Goal: Task Accomplishment & Management: Complete application form

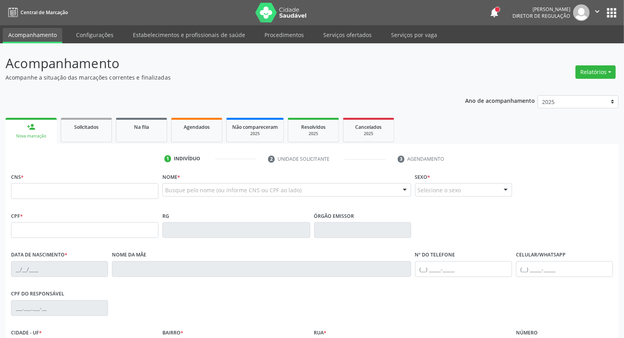
scroll to position [88, 0]
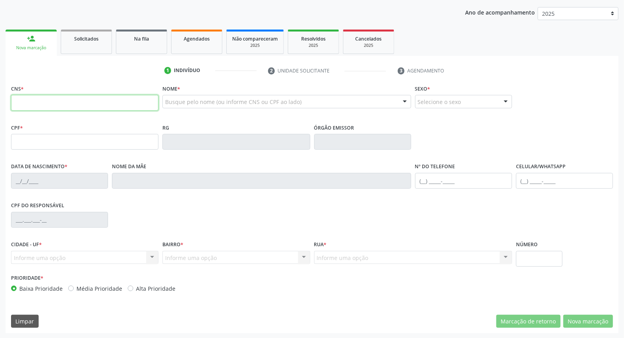
click at [50, 100] on input "text" at bounding box center [84, 103] width 147 height 16
type input "898 0034 1624 0326"
type input "147.515.924-24"
type input "08/02/2003"
type input "Dulcimere da Silva Santos"
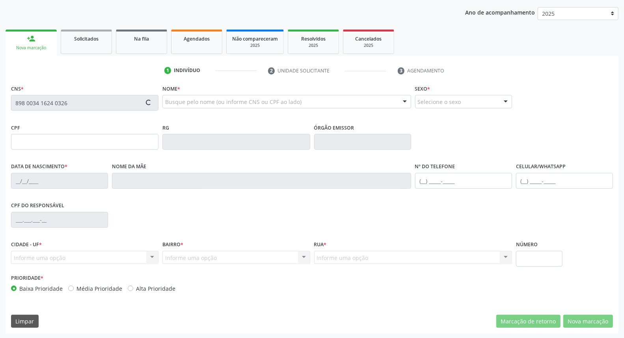
type input "(87) 99938-0600"
type input "254.575.248-76"
type input "900"
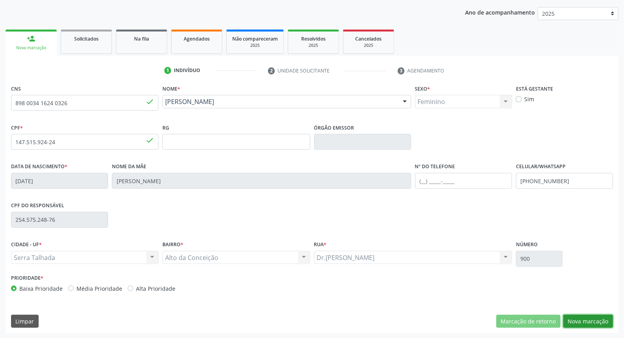
click at [590, 320] on button "Nova marcação" at bounding box center [588, 321] width 50 height 13
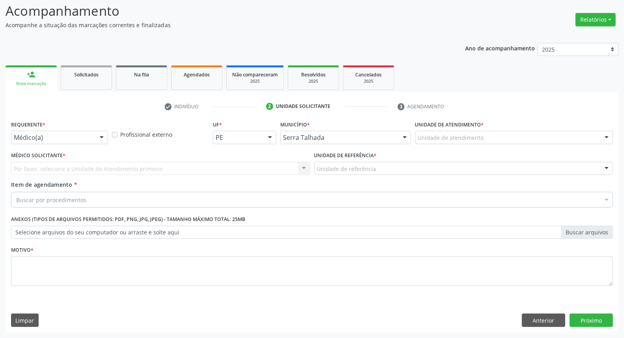
scroll to position [52, 0]
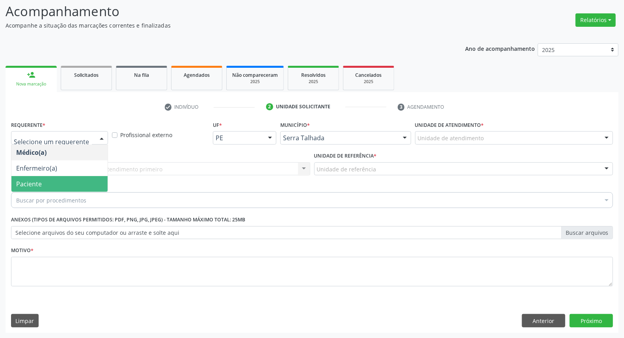
click at [67, 180] on span "Paciente" at bounding box center [59, 184] width 96 height 16
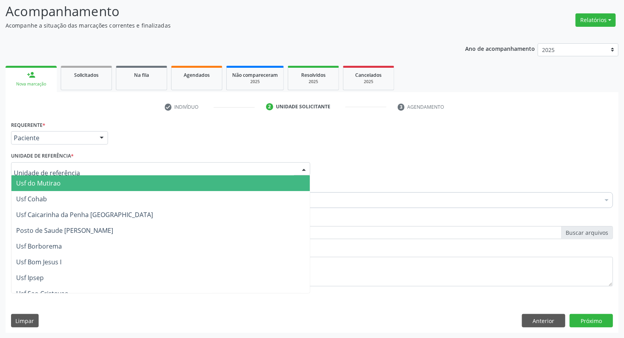
drag, startPoint x: 59, startPoint y: 167, endPoint x: 60, endPoint y: 182, distance: 15.4
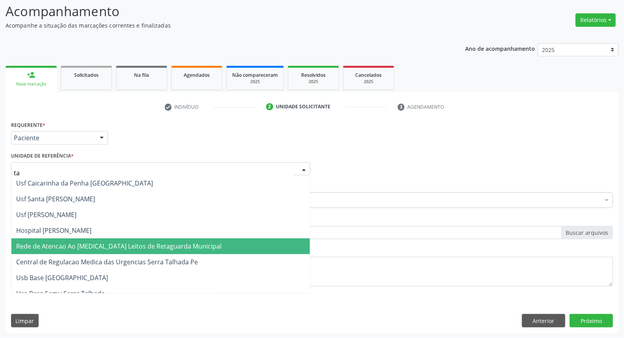
type input "tau"
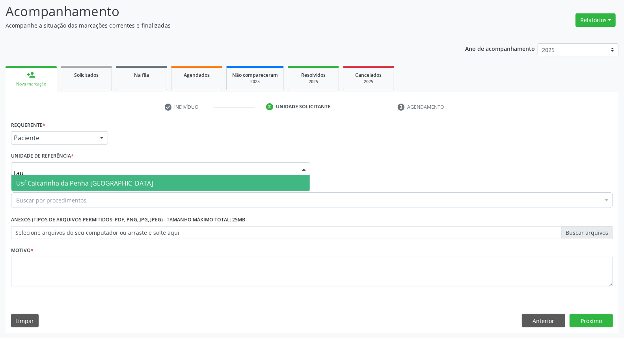
click at [35, 186] on span "Usf Caicarinha da Penha [GEOGRAPHIC_DATA]" at bounding box center [84, 183] width 137 height 9
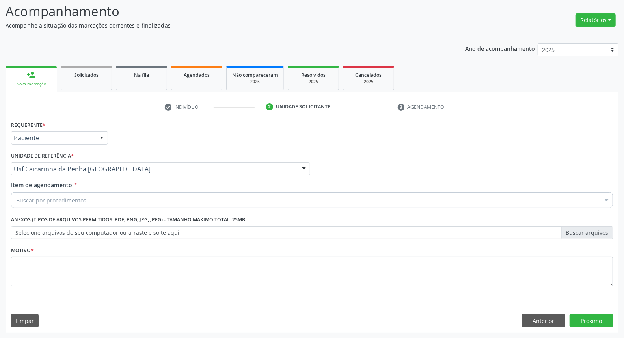
click at [41, 205] on div "Buscar por procedimentos" at bounding box center [312, 200] width 602 height 16
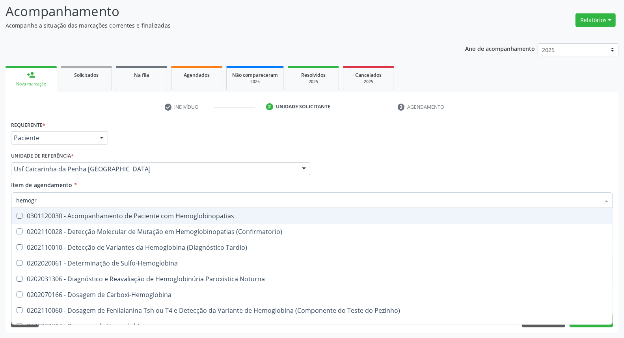
type input "hemogra"
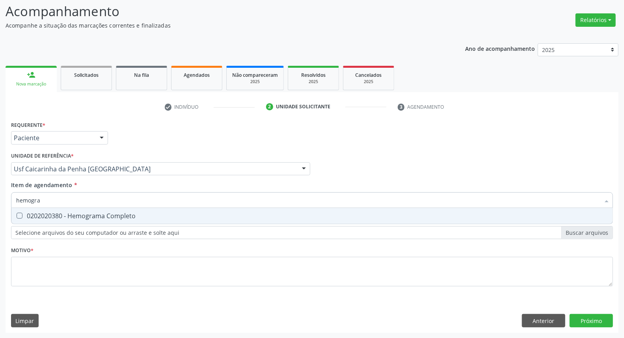
click at [49, 214] on span "0202020380 - Hemograma Completo" at bounding box center [311, 216] width 601 height 16
checkbox Completo "true"
drag, startPoint x: 49, startPoint y: 200, endPoint x: 0, endPoint y: 176, distance: 54.3
click at [0, 177] on div "Acompanhamento Acompanhe a situação das marcações correntes e finalizadas Relat…" at bounding box center [312, 164] width 624 height 347
type input "g"
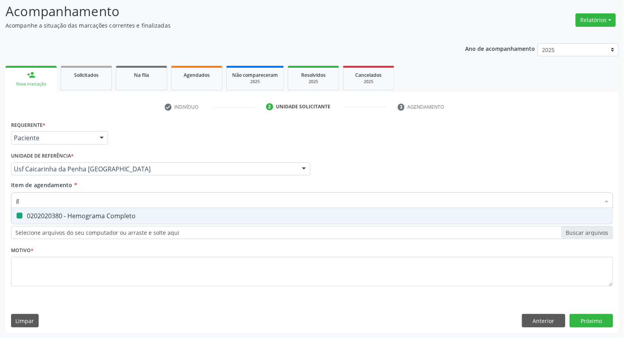
checkbox Completo "false"
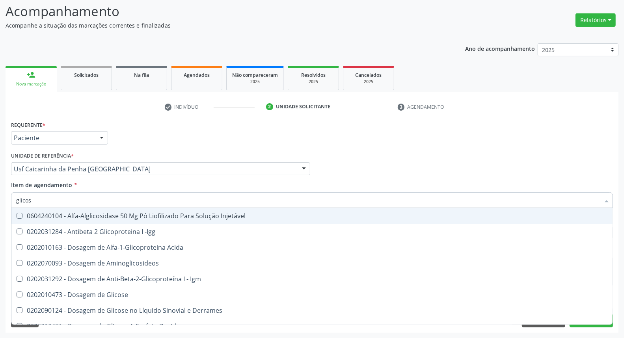
type input "glicose"
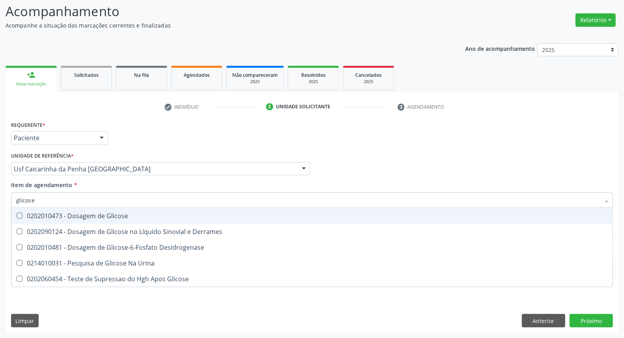
drag, startPoint x: 33, startPoint y: 215, endPoint x: 40, endPoint y: 203, distance: 13.9
click at [33, 214] on div "0202010473 - Dosagem de Glicose" at bounding box center [312, 216] width 592 height 6
checkbox Glicose "true"
drag, startPoint x: 42, startPoint y: 201, endPoint x: 0, endPoint y: 184, distance: 45.6
click at [0, 184] on div "Acompanhamento Acompanhe a situação das marcações correntes e finalizadas Relat…" at bounding box center [312, 164] width 624 height 347
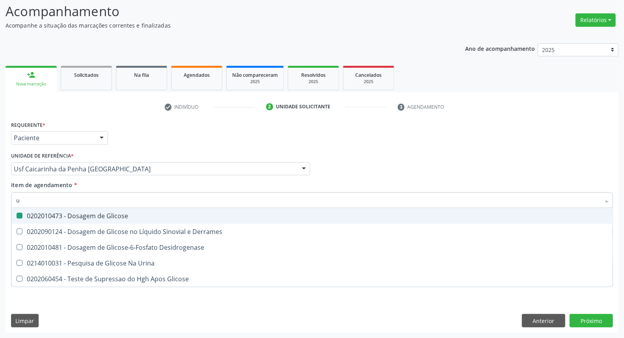
type input "ur"
checkbox Glicose "false"
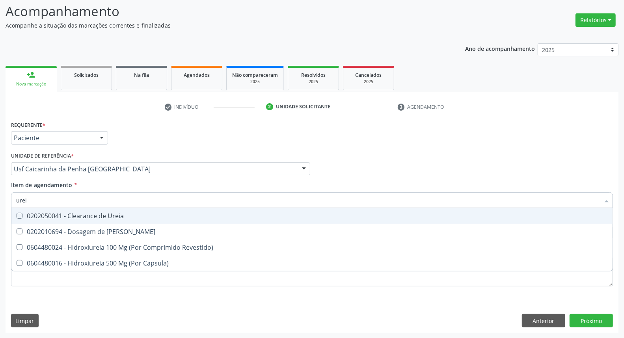
type input "ureia"
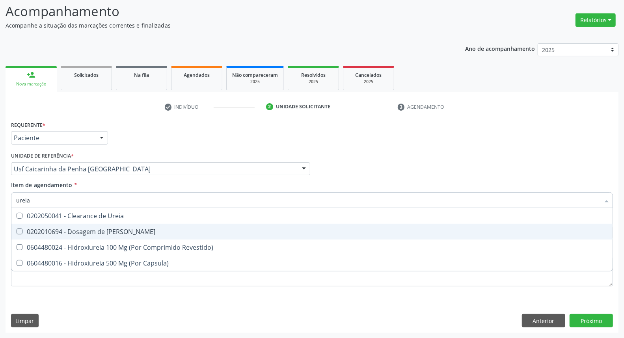
click at [26, 236] on span "0202010694 - Dosagem de [PERSON_NAME]" at bounding box center [311, 232] width 601 height 16
checkbox Ureia "true"
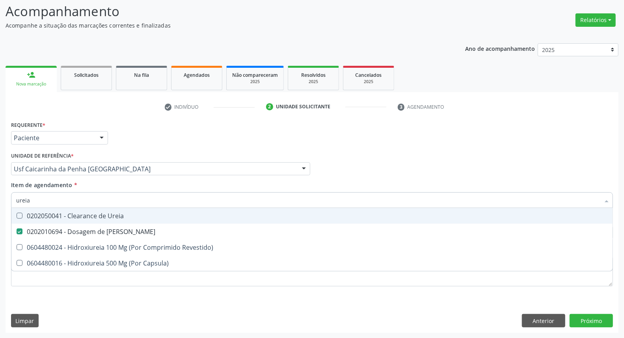
click at [0, 202] on div "Acompanhamento Acompanhe a situação das marcações correntes e finalizadas Relat…" at bounding box center [312, 164] width 624 height 347
type input "c"
checkbox Ureia "false"
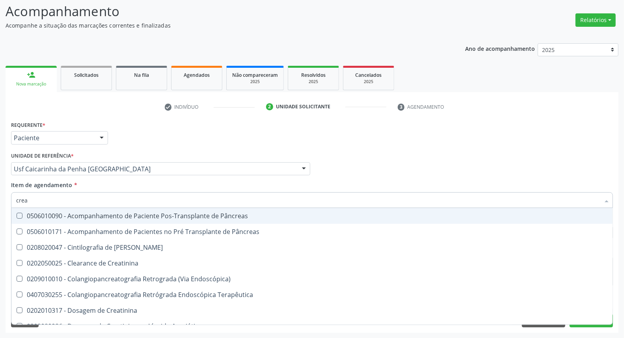
type input "creat"
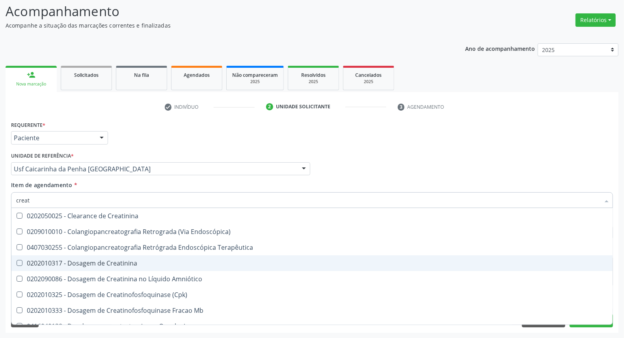
drag, startPoint x: 93, startPoint y: 263, endPoint x: 83, endPoint y: 218, distance: 46.6
click at [93, 263] on div "0202010317 - Dosagem de Creatinina" at bounding box center [312, 263] width 592 height 6
checkbox Creatinina "true"
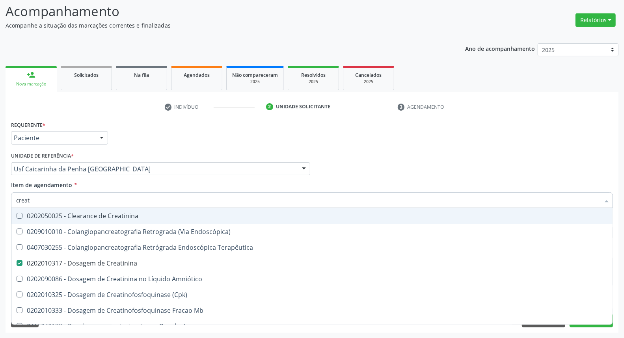
click at [0, 184] on div "Acompanhamento Acompanhe a situação das marcações correntes e finalizadas Relat…" at bounding box center [312, 164] width 624 height 347
type input "u"
checkbox Creatinina "false"
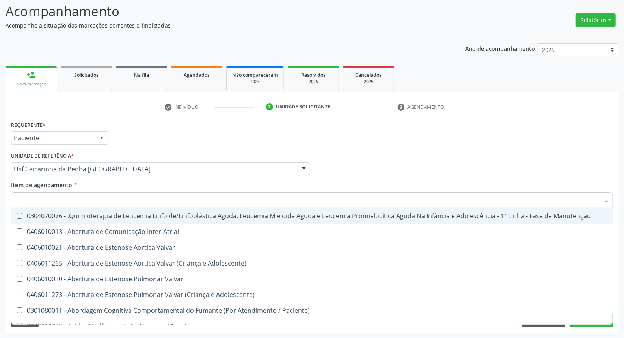
type input "ur"
checkbox Coagulação\ "true"
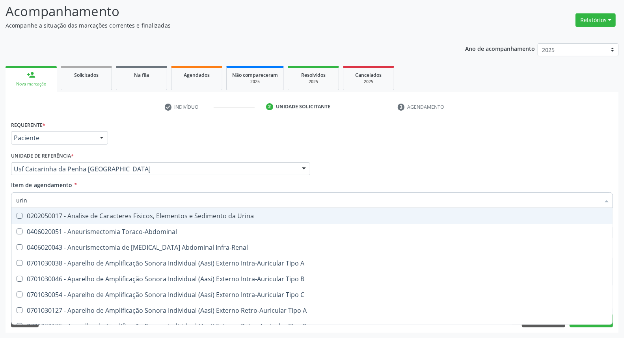
type input "urina"
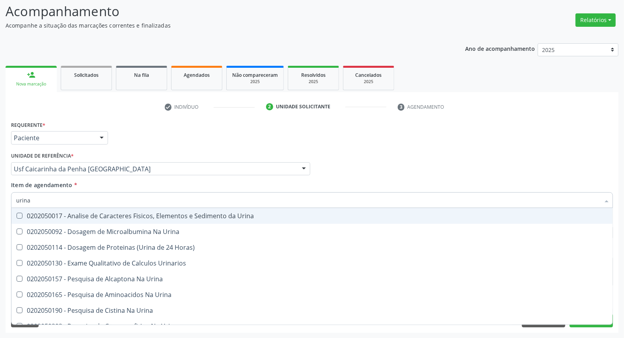
click at [50, 215] on div "0202050017 - Analise de Caracteres Fisicos, Elementos e Sedimento da Urina" at bounding box center [312, 216] width 592 height 6
checkbox Urina "true"
click at [0, 190] on div "Acompanhamento Acompanhe a situação das marcações correntes e finalizadas Relat…" at bounding box center [312, 164] width 624 height 347
type input "c"
checkbox Urina "false"
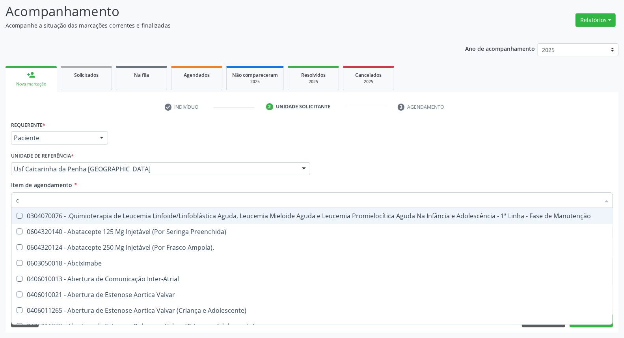
type input "cu"
checkbox Urina "false"
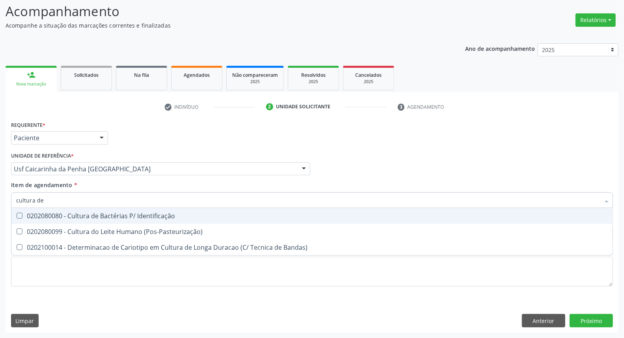
type input "cultura de"
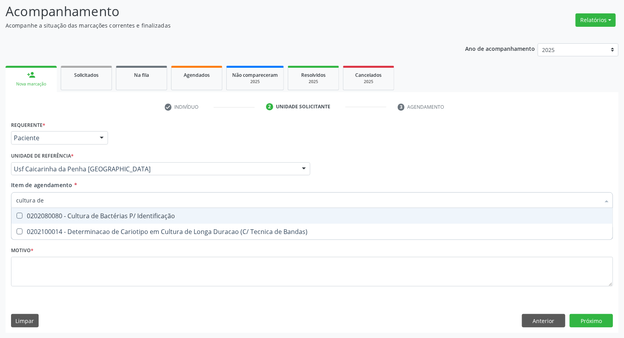
click at [40, 222] on span "0202080080 - Cultura de Bactérias P/ Identificação" at bounding box center [311, 216] width 601 height 16
checkbox Identificação "true"
drag, startPoint x: 31, startPoint y: 198, endPoint x: 0, endPoint y: 182, distance: 34.6
click at [0, 182] on div "Acompanhamento Acompanhe a situação das marcações correntes e finalizadas Relat…" at bounding box center [312, 164] width 624 height 347
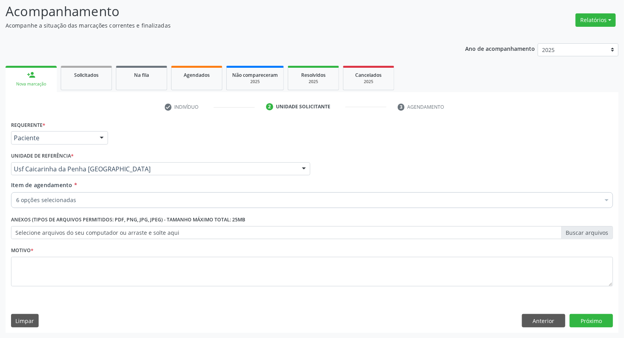
checkbox Completo "true"
click at [111, 195] on div "6 opções selecionadas" at bounding box center [312, 200] width 602 height 16
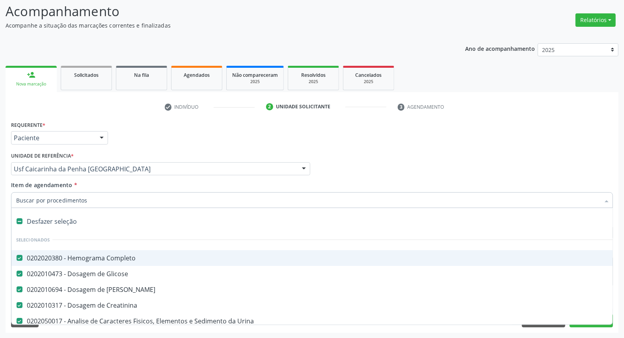
scroll to position [44, 0]
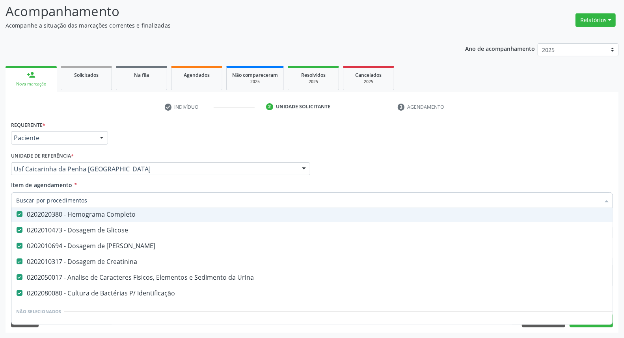
click at [103, 204] on input "Item de agendamento *" at bounding box center [308, 200] width 584 height 16
type input "b"
checkbox Ureia "false"
checkbox Creatinina "false"
checkbox Urina "false"
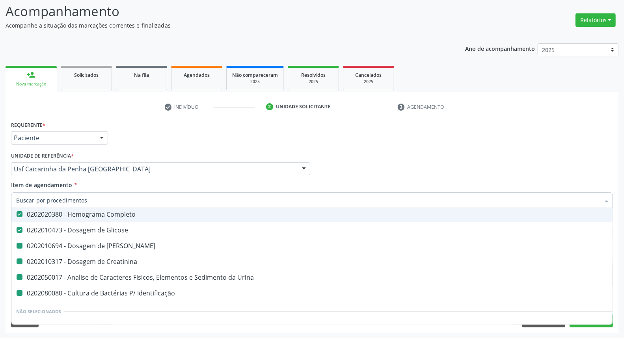
checkbox Identificação "false"
type input "bi"
checkbox Completo "false"
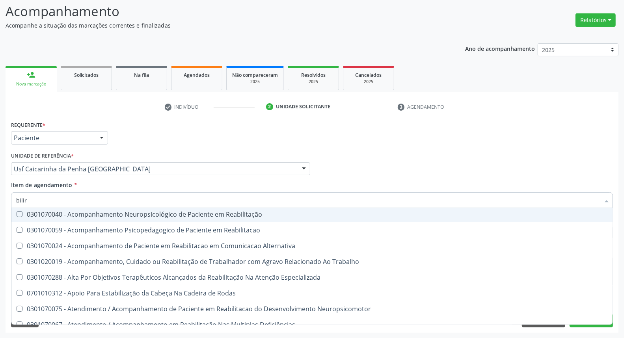
scroll to position [0, 0]
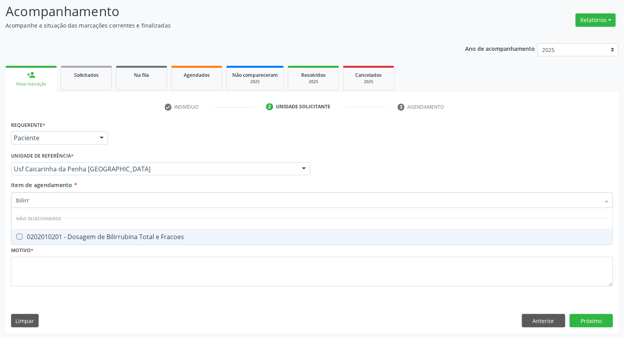
type input "bilirru"
drag, startPoint x: 108, startPoint y: 245, endPoint x: 107, endPoint y: 238, distance: 6.8
click at [108, 243] on div "Desfazer seleção Não selecionados 0202010201 - Dosagem de Bilirrubina Total e F…" at bounding box center [312, 226] width 602 height 37
drag, startPoint x: 107, startPoint y: 238, endPoint x: 103, endPoint y: 215, distance: 23.6
click at [107, 238] on div "0202010201 - Dosagem de Bilirrubina Total e Fracoes" at bounding box center [312, 237] width 592 height 6
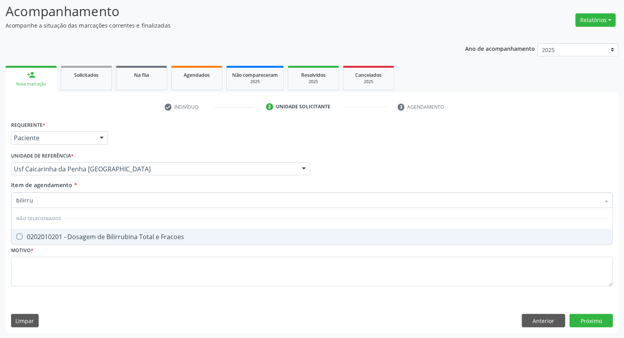
checkbox Fracoes "true"
click at [100, 205] on input "bilirru" at bounding box center [308, 200] width 584 height 16
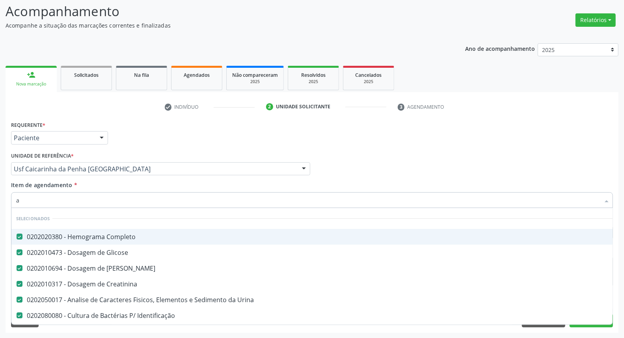
type input "ac"
checkbox Creatinina "false"
checkbox Urina "false"
checkbox Identificação "false"
checkbox Níveis\, "true"
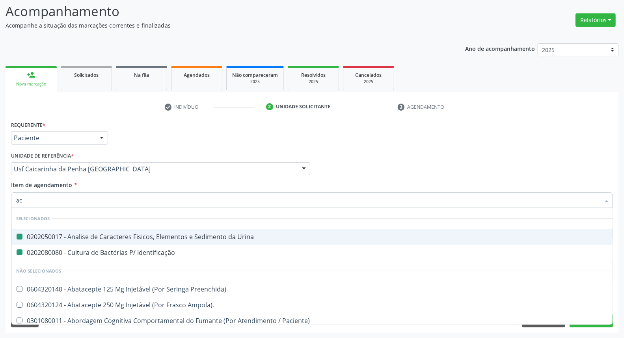
type input "aci"
checkbox Urina "false"
checkbox Identificação "false"
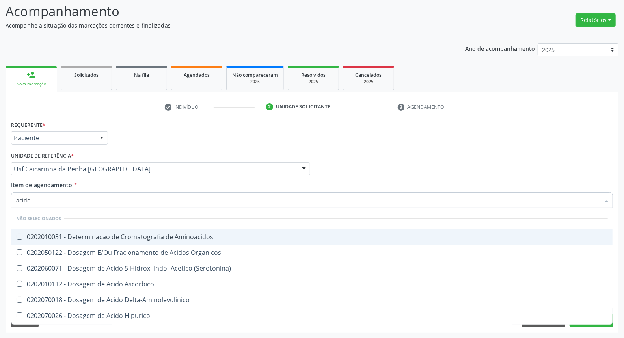
type input "acido u"
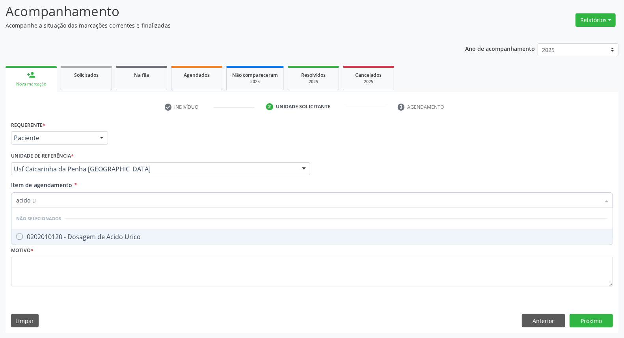
drag, startPoint x: 109, startPoint y: 234, endPoint x: 106, endPoint y: 212, distance: 21.9
click at [109, 234] on div "0202010120 - Dosagem de Acido Urico" at bounding box center [312, 237] width 592 height 6
checkbox Urico "true"
click at [104, 199] on input "acido u" at bounding box center [308, 200] width 584 height 16
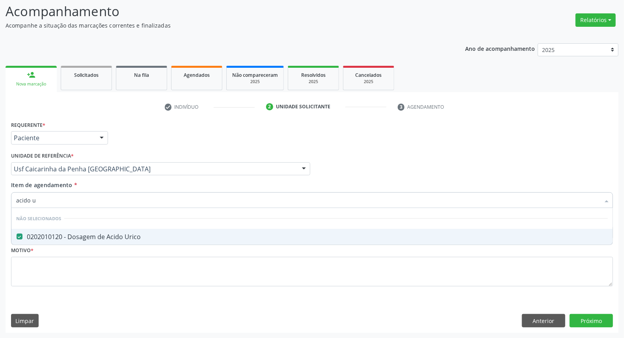
click at [104, 199] on input "acido u" at bounding box center [308, 200] width 584 height 16
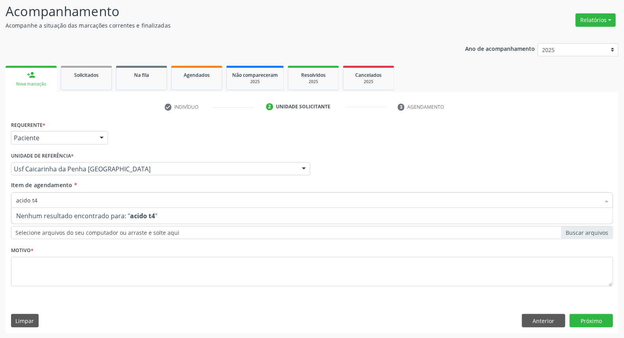
click at [104, 199] on input "acido t4" at bounding box center [308, 200] width 584 height 16
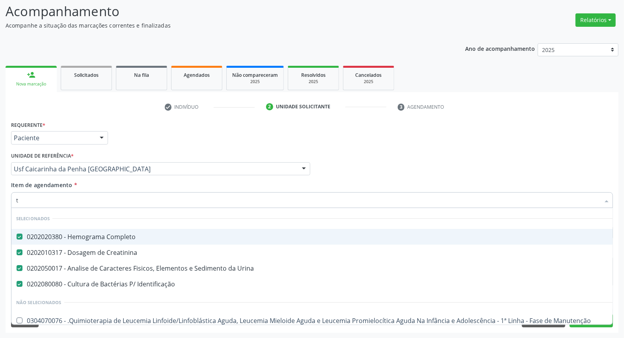
type input "t4"
checkbox Completo "false"
checkbox Creatinina "false"
checkbox Urina "false"
checkbox Identificação "false"
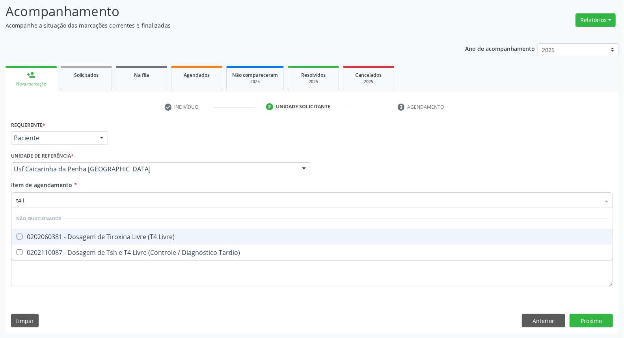
type input "t4 l"
drag, startPoint x: 113, startPoint y: 235, endPoint x: 111, endPoint y: 202, distance: 33.2
click at [113, 231] on span "0202060381 - Dosagem de Tiroxina Livre (T4 Livre)" at bounding box center [311, 237] width 601 height 16
checkbox Livre\) "true"
click at [111, 199] on input "t4 l" at bounding box center [308, 200] width 584 height 16
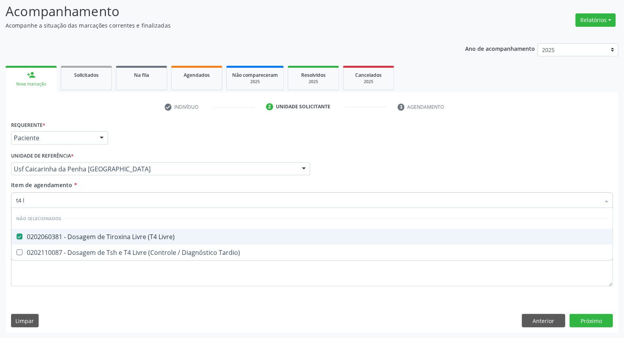
click at [111, 199] on input "t4 l" at bounding box center [308, 200] width 584 height 16
type input "t"
checkbox Tardio\) "true"
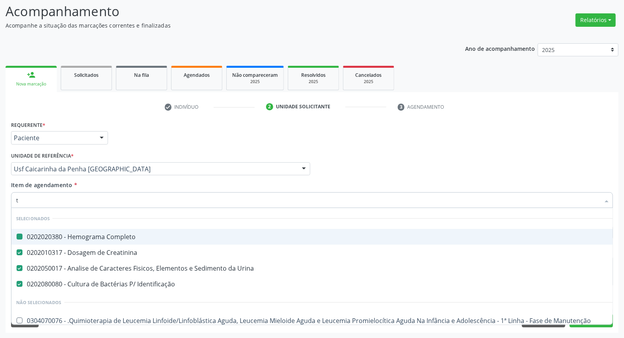
type input "tg"
checkbox Completo "false"
checkbox Creatinina "false"
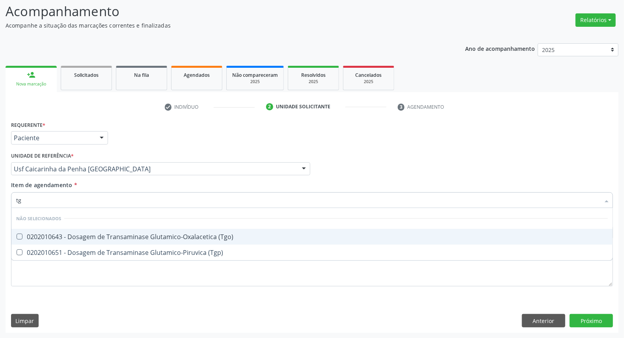
click at [127, 230] on span "0202010643 - Dosagem de Transaminase Glutamico-Oxalacetica (Tgo)" at bounding box center [311, 237] width 601 height 16
checkbox \(Tgo\) "true"
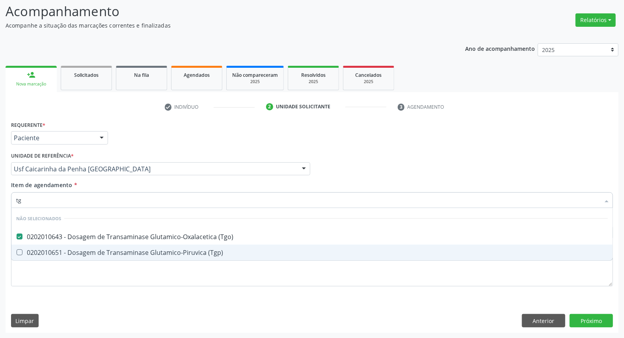
click at [122, 247] on span "0202010651 - Dosagem de Transaminase Glutamico-Piruvica (Tgp)" at bounding box center [311, 253] width 601 height 16
checkbox \(Tgp\) "true"
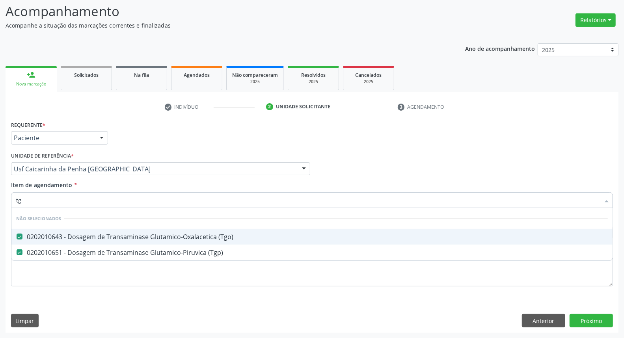
click at [128, 201] on input "tg" at bounding box center [308, 200] width 584 height 16
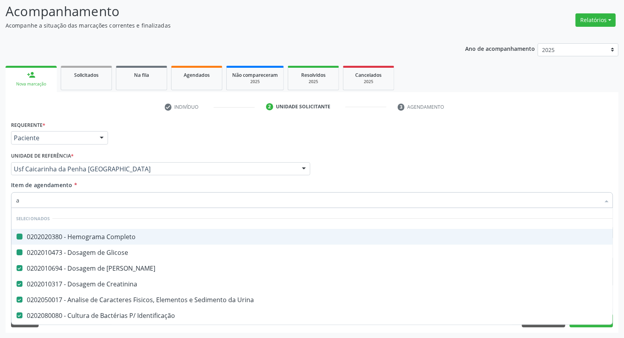
type input "ab"
checkbox Completo "false"
checkbox Glicose "false"
checkbox Ureia "false"
checkbox Creatinina "false"
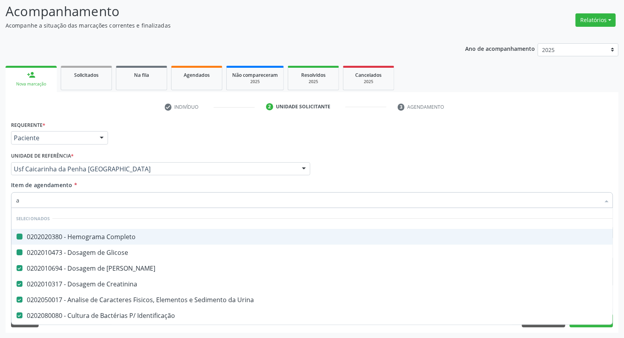
checkbox Urina "false"
checkbox Identificação "false"
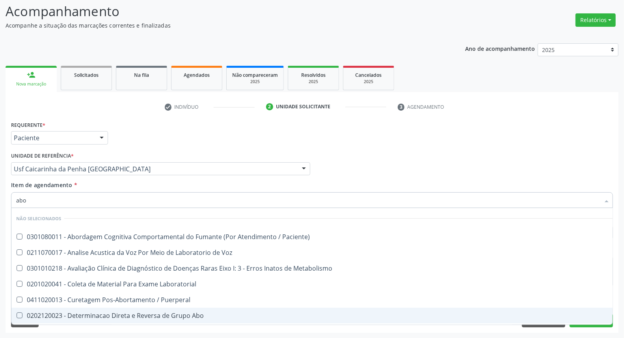
drag, startPoint x: 130, startPoint y: 312, endPoint x: 125, endPoint y: 250, distance: 62.5
type input "abo"
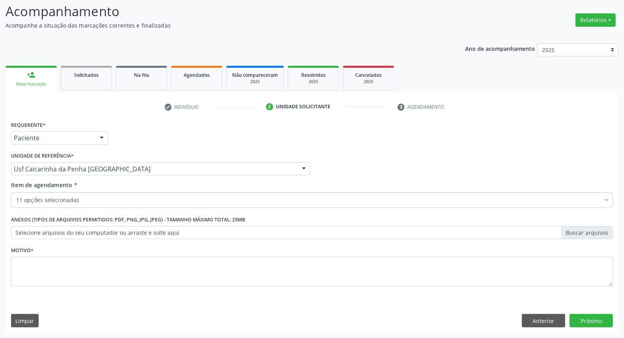
checkbox Completo "true"
checkbox Glicose "true"
checkbox Ureia "true"
checkbox Creatinina "true"
checkbox Urina "true"
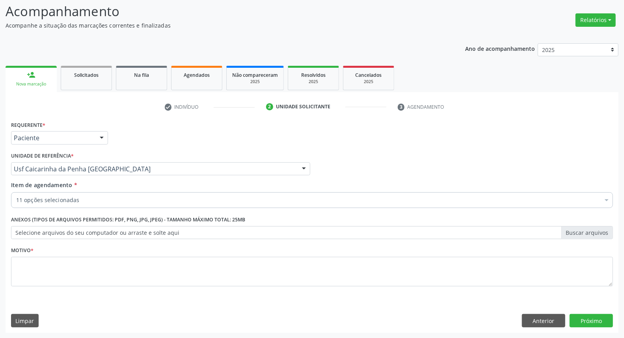
checkbox Identificação "true"
checkbox Urico "true"
checkbox Livre\) "true"
checkbox \(Tgo\) "true"
checkbox \(Tgp\) "true"
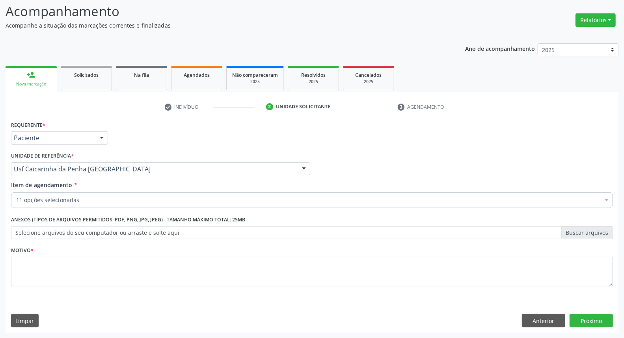
checkbox Fracoes "true"
click at [52, 195] on div "11 opções selecionadas" at bounding box center [312, 200] width 602 height 16
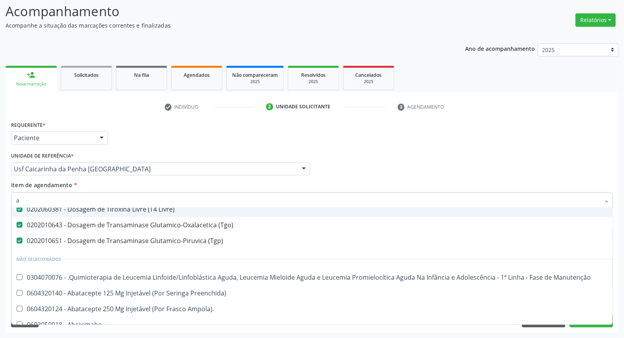
scroll to position [154, 0]
type input "ab"
checkbox Completo "false"
checkbox Glicose "false"
checkbox Ureia "false"
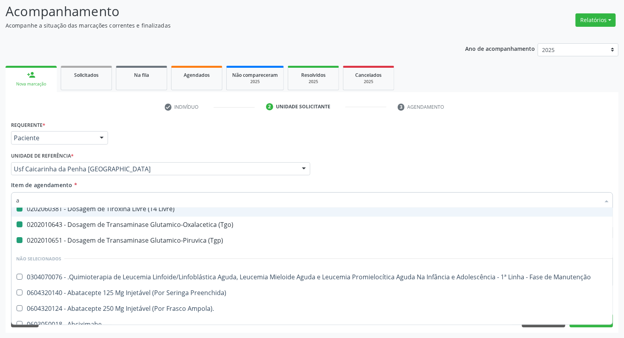
checkbox Creatinina "false"
checkbox Urina "false"
checkbox Identificação "false"
checkbox Urico "false"
checkbox Livre\) "false"
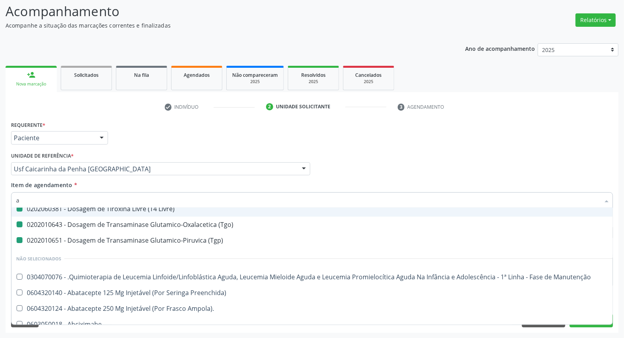
checkbox \(Tgo\) "false"
checkbox \(Tgp\) "false"
checkbox Fracoes "false"
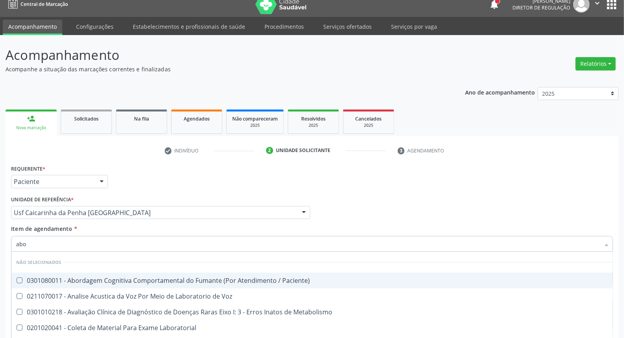
scroll to position [52, 0]
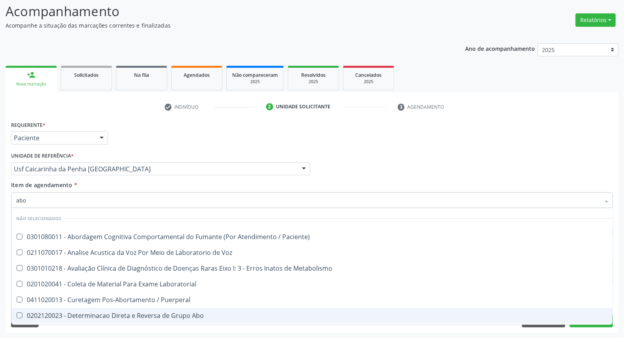
type input "abo"
checkbox Paciente\) "true"
checkbox Voz "true"
checkbox Metabolismo "true"
checkbox Laboratorial "true"
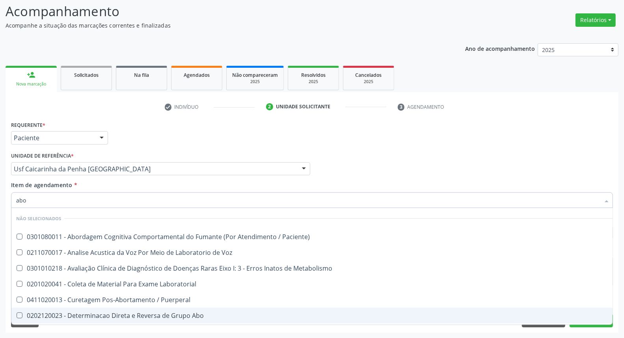
checkbox Puerperal "true"
checkbox Abo "true"
checkbox Metabolismo "true"
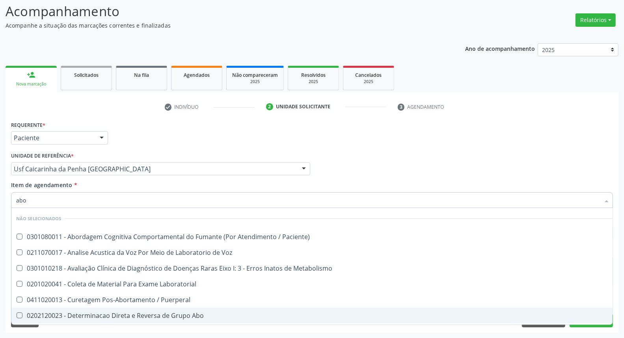
checkbox \(Amiu\) "true"
checkbox Cocaina "true"
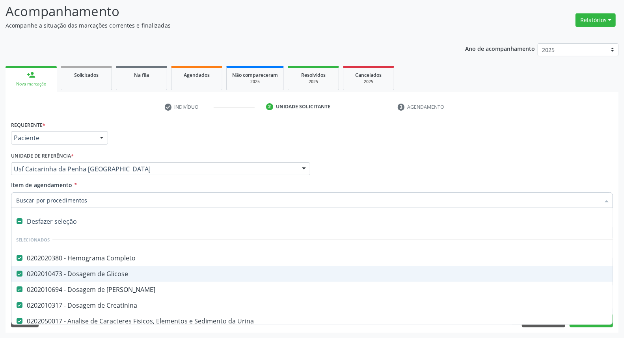
type input "c"
checkbox \(Tgp\) "false"
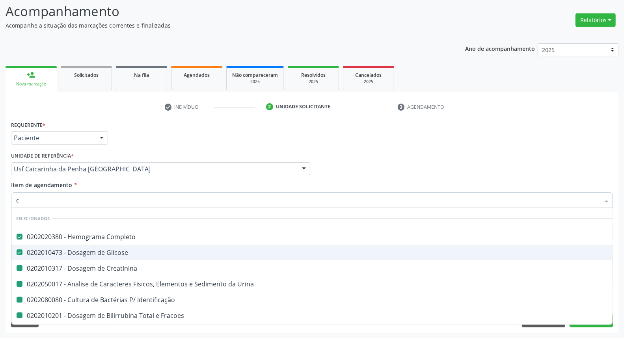
type input "ci"
checkbox Creatinina "false"
checkbox Urina "false"
checkbox Identificação "false"
checkbox Fracoes "false"
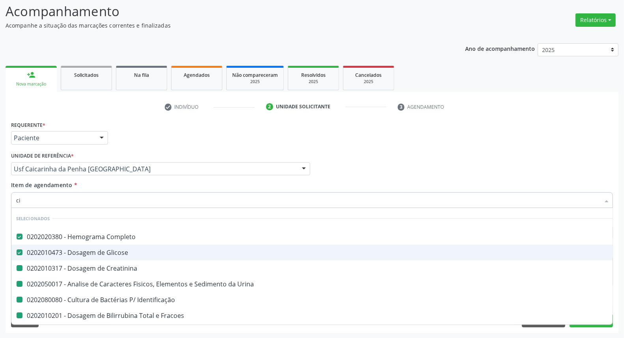
checkbox \(Tgo\) "false"
checkbox \(Tgp\) "false"
checkbox Urico "false"
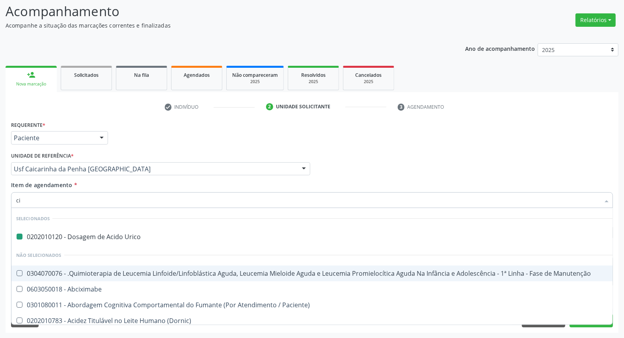
type input "cit"
checkbox Urico "false"
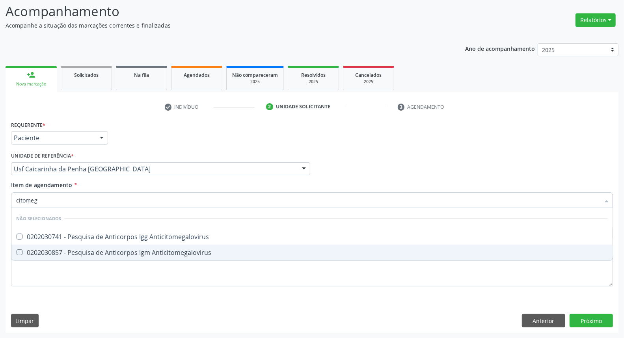
type input "citomega"
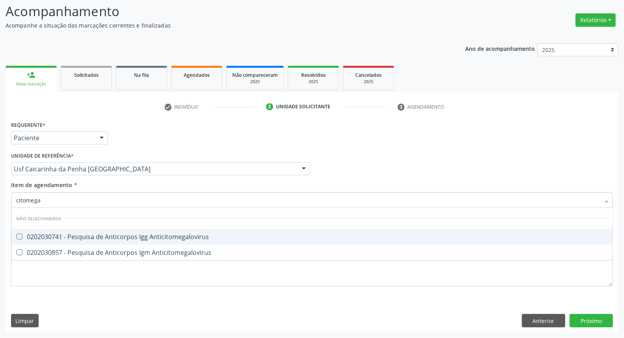
click at [105, 235] on div "0202030741 - Pesquisa de Anticorpos Igg Anticitomegalovirus" at bounding box center [312, 237] width 592 height 6
checkbox Anticitomegalovirus "true"
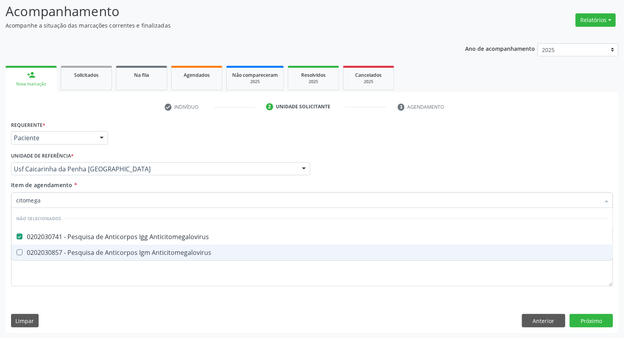
click at [103, 246] on span "0202030857 - Pesquisa de Anticorpos Igm Anticitomegalovirus" at bounding box center [311, 253] width 601 height 16
checkbox Anticitomegalovirus "true"
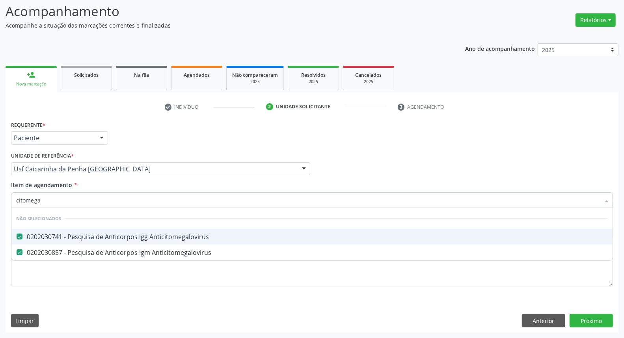
click at [100, 202] on input "citomega" at bounding box center [308, 200] width 584 height 16
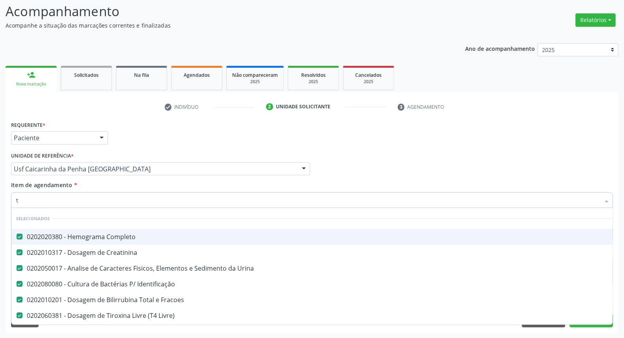
type input "to"
checkbox Fracoes "false"
checkbox Livre\) "false"
checkbox \(Tgo\) "false"
checkbox \(Tgp\) "false"
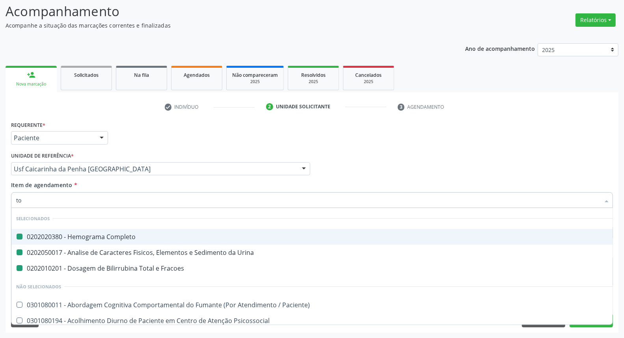
type input "tox"
checkbox Completo "false"
checkbox Urina "false"
checkbox Fracoes "false"
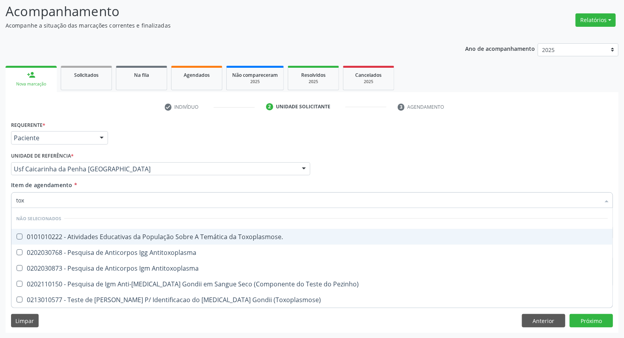
type input "toxo"
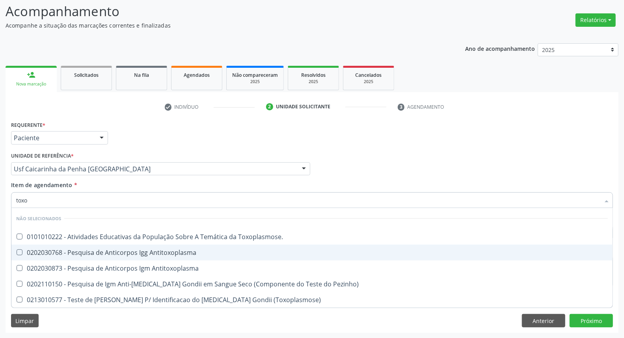
drag, startPoint x: 101, startPoint y: 253, endPoint x: 97, endPoint y: 262, distance: 10.0
click at [101, 253] on div "0202030768 - Pesquisa de Anticorpos Igg Antitoxoplasma" at bounding box center [312, 253] width 592 height 6
checkbox Antitoxoplasma "true"
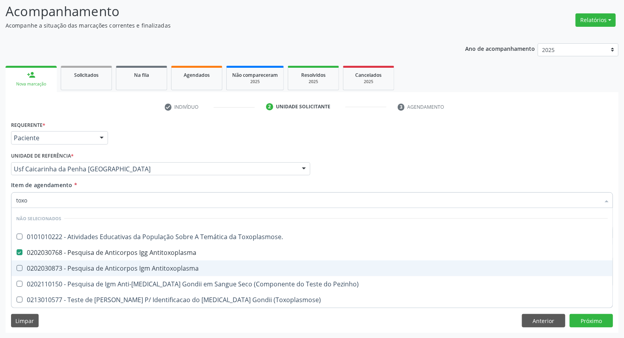
drag, startPoint x: 93, startPoint y: 269, endPoint x: 93, endPoint y: 238, distance: 30.4
click at [93, 266] on div "0202030873 - Pesquisa de Anticorpos Igm Antitoxoplasma" at bounding box center [312, 268] width 592 height 6
checkbox Antitoxoplasma "true"
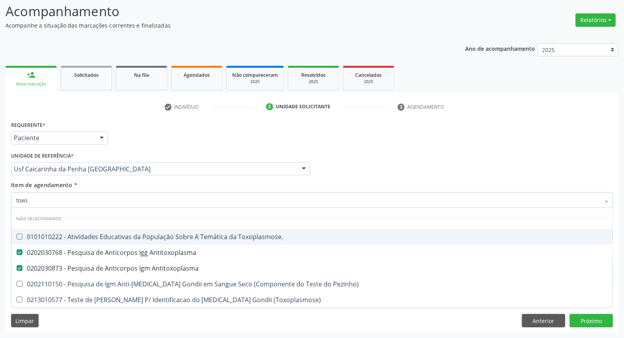
click at [89, 203] on input "toxo" at bounding box center [308, 200] width 584 height 16
click at [88, 203] on input "toxo" at bounding box center [308, 200] width 584 height 16
type input "t"
checkbox Toxoplasmose\ "true"
checkbox \(Toxoplasmose\) "true"
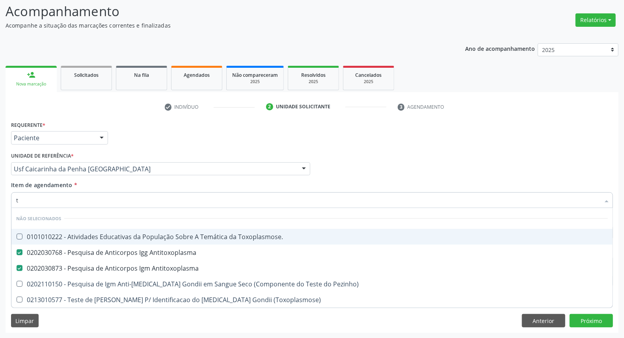
checkbox Pezinho\) "true"
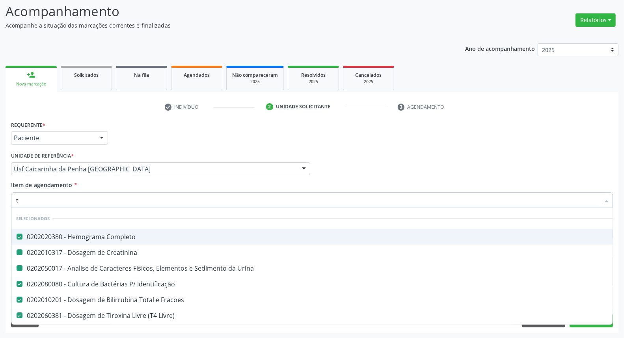
type input "ts"
checkbox Completo "false"
checkbox Creatinina "false"
checkbox Urina "false"
checkbox Fracoes "false"
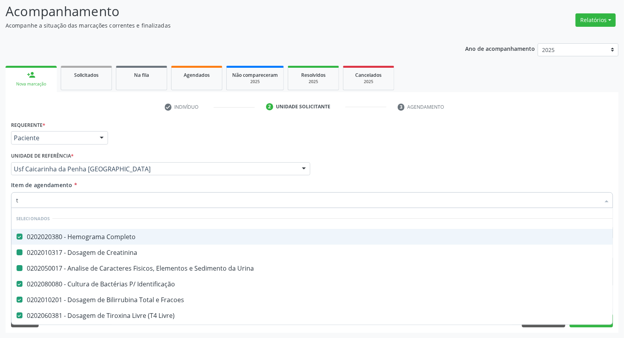
checkbox Identificação "false"
checkbox Livre\) "false"
checkbox \(Tgo\) "false"
checkbox \(Tgp\) "false"
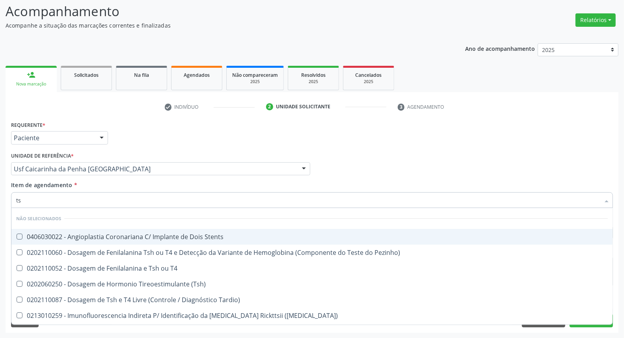
type input "tsh"
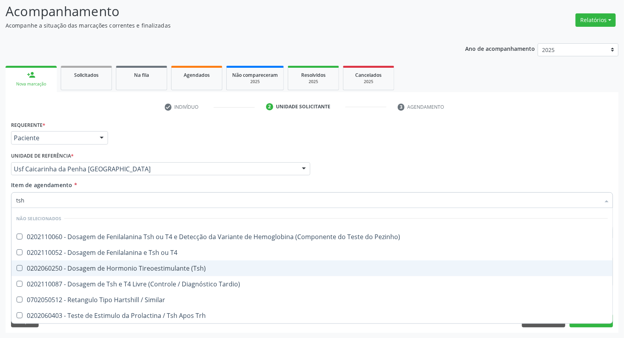
click at [43, 268] on div "0202060250 - Dosagem de Hormonio Tireoestimulante (Tsh)" at bounding box center [312, 268] width 592 height 6
checkbox \(Tsh\) "true"
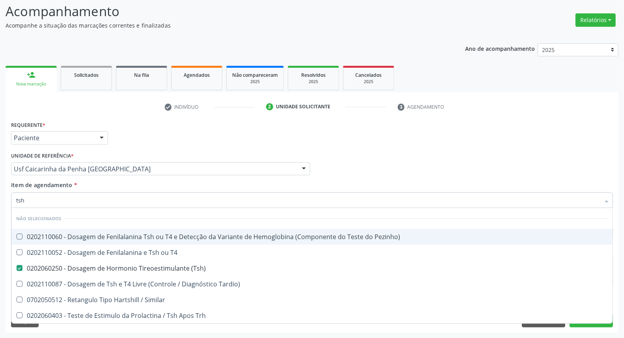
click at [32, 198] on input "tsh" at bounding box center [308, 200] width 584 height 16
click at [458, 155] on div "Médico Solicitante Por favor, selecione a Unidade de Atendimento primeiro Nenhu…" at bounding box center [312, 165] width 606 height 31
checkbox Pezinho\) "true"
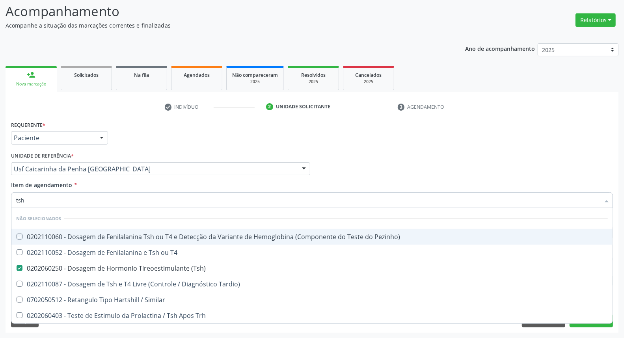
checkbox T4 "true"
checkbox Similar "true"
checkbox Tardio\) "true"
checkbox Trh "true"
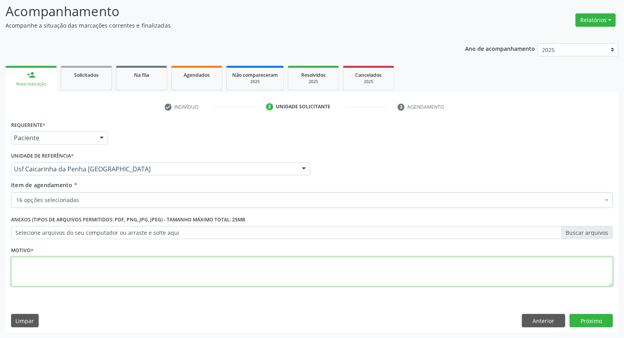
click at [34, 266] on textarea at bounding box center [312, 272] width 602 height 30
type textarea "*"
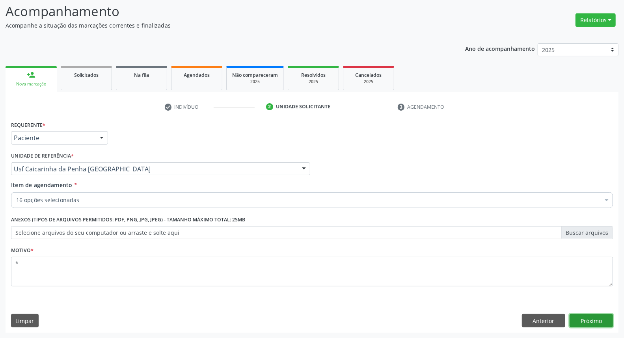
click at [598, 324] on button "Próximo" at bounding box center [591, 320] width 43 height 13
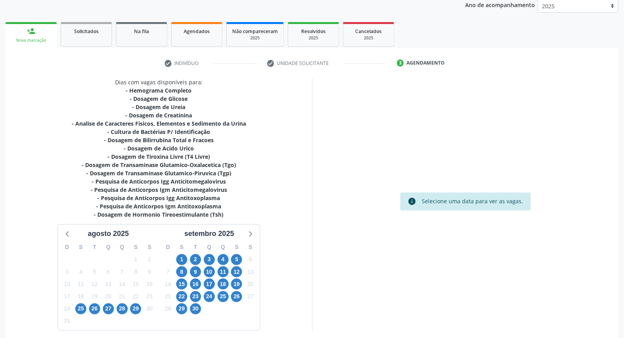
scroll to position [128, 0]
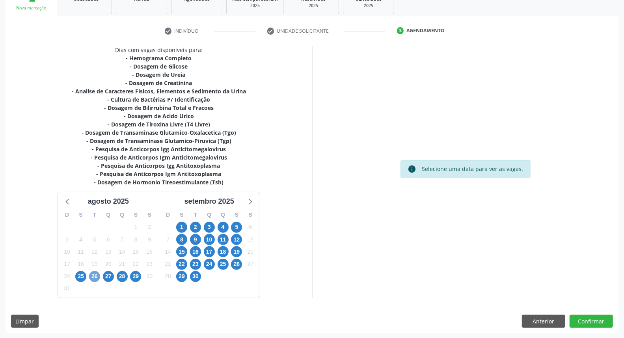
click at [95, 273] on span "26" at bounding box center [94, 276] width 11 height 11
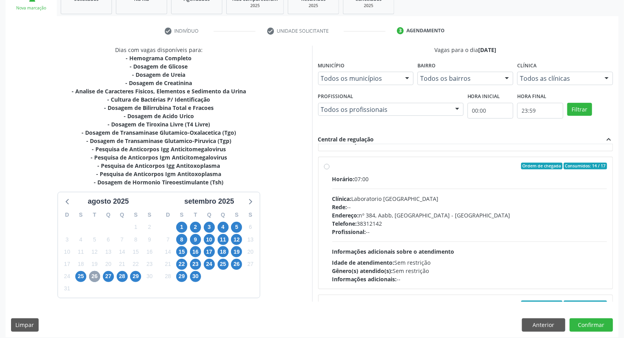
scroll to position [219, 0]
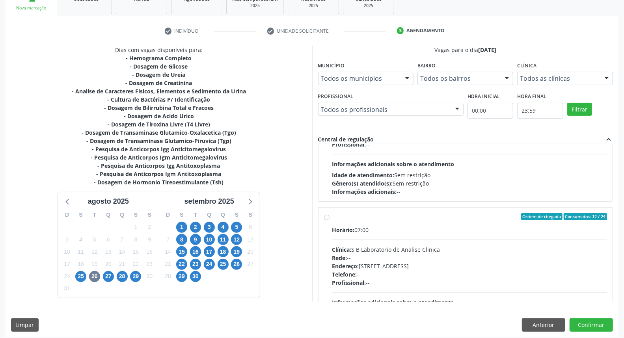
click at [332, 218] on label "Ordem de chegada Consumidos: 12 / 24 Horário: 07:00 Clínica: S B Laboratorio de…" at bounding box center [469, 273] width 275 height 121
click at [326, 218] on input "Ordem de chegada Consumidos: 12 / 24 Horário: 07:00 Clínica: S B Laboratorio de…" at bounding box center [327, 216] width 6 height 7
radio input "true"
drag, startPoint x: 585, startPoint y: 327, endPoint x: 580, endPoint y: 324, distance: 5.4
click at [580, 324] on button "Confirmar" at bounding box center [591, 324] width 43 height 13
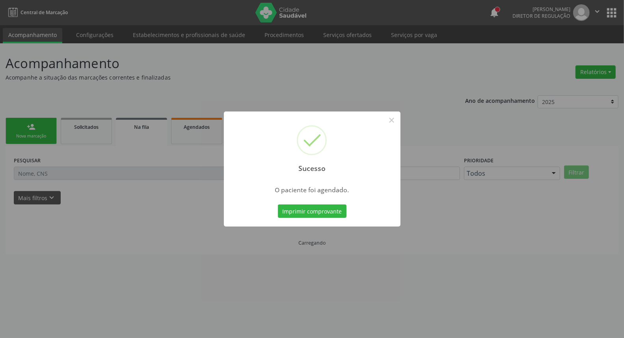
scroll to position [0, 0]
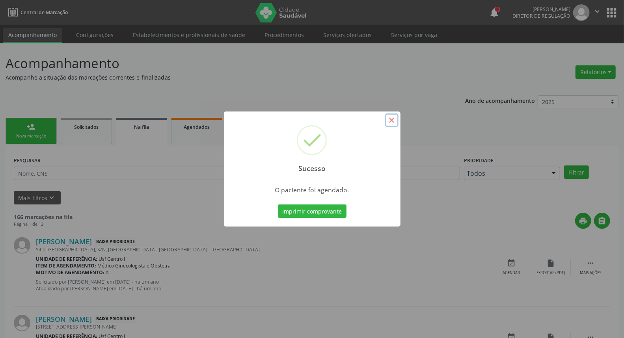
click at [391, 119] on button "×" at bounding box center [391, 120] width 13 height 13
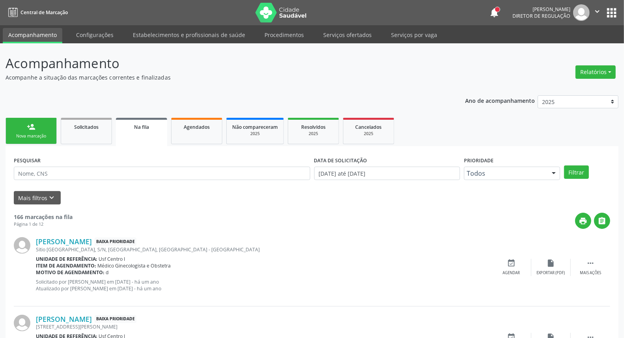
click at [20, 134] on div "Nova marcação" at bounding box center [30, 136] width 39 height 6
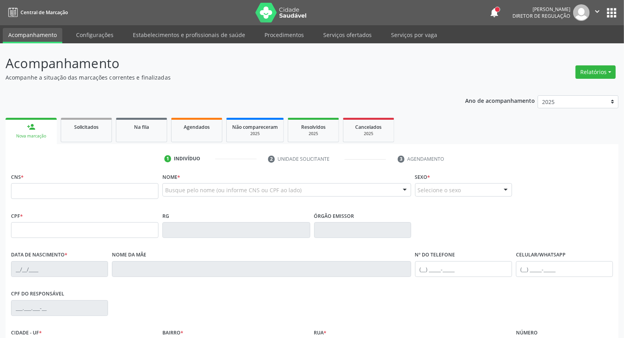
click at [33, 132] on link "person_add Nova marcação" at bounding box center [31, 131] width 51 height 26
click at [43, 188] on input "text" at bounding box center [84, 191] width 147 height 16
type input "898 0037 3432 5424"
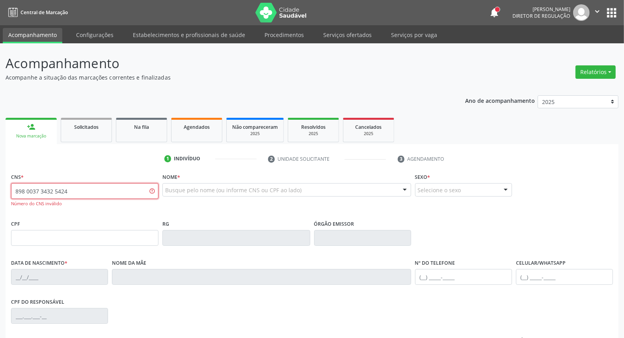
drag, startPoint x: 91, startPoint y: 189, endPoint x: 0, endPoint y: 188, distance: 91.1
click at [0, 188] on div "Acompanhamento Acompanhe a situação das marcações correntes e finalizadas Relat…" at bounding box center [312, 239] width 624 height 392
drag, startPoint x: 215, startPoint y: 195, endPoint x: 212, endPoint y: 192, distance: 4.2
click at [214, 195] on div at bounding box center [286, 189] width 248 height 13
click at [212, 192] on input "text" at bounding box center [279, 194] width 229 height 16
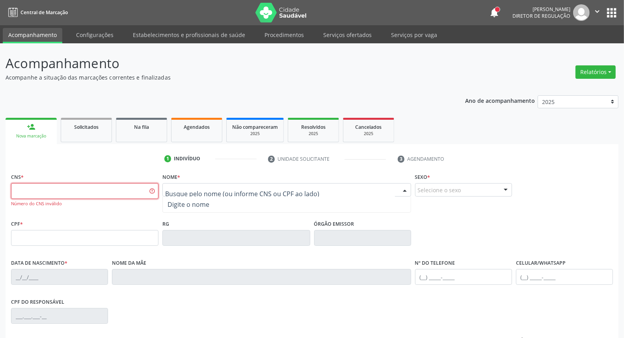
click at [50, 190] on input "text" at bounding box center [84, 191] width 147 height 16
type input "vitoria maria dos santos"
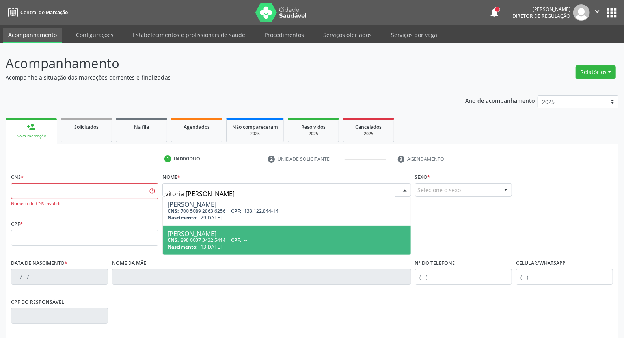
click at [242, 242] on span "CPF:" at bounding box center [236, 240] width 11 height 7
type input "898 0037 3432 5414"
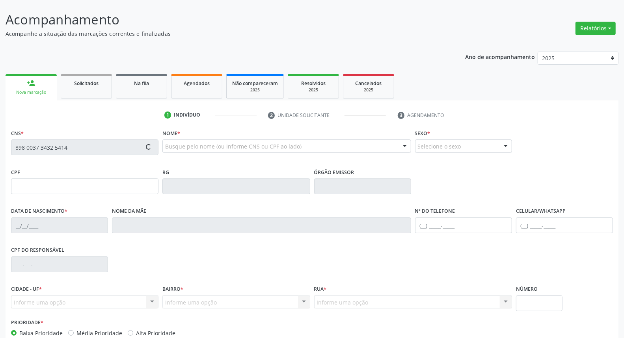
type input "13/11/2003"
type input "0"
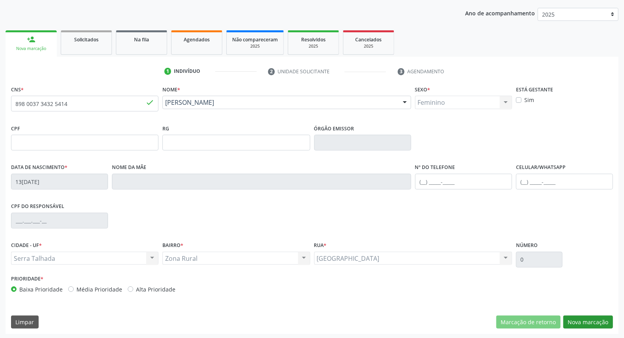
scroll to position [88, 0]
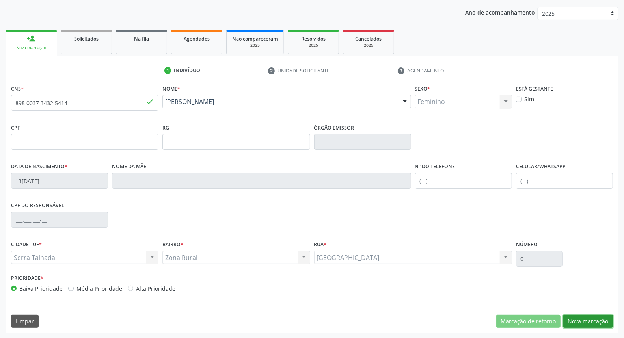
click at [588, 317] on button "Nova marcação" at bounding box center [588, 321] width 50 height 13
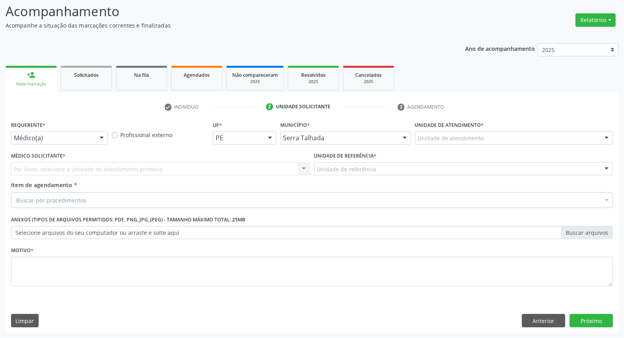
click at [77, 125] on div "Requerente * Médico(a) Médico(a) Enfermeiro(a) Paciente Nenhum resultado encont…" at bounding box center [59, 131] width 97 height 25
drag, startPoint x: 69, startPoint y: 144, endPoint x: 67, endPoint y: 140, distance: 4.1
click at [69, 144] on div "Médico(a) Médico(a) Enfermeiro(a) Paciente Nenhum resultado encontrado para: " …" at bounding box center [59, 137] width 97 height 13
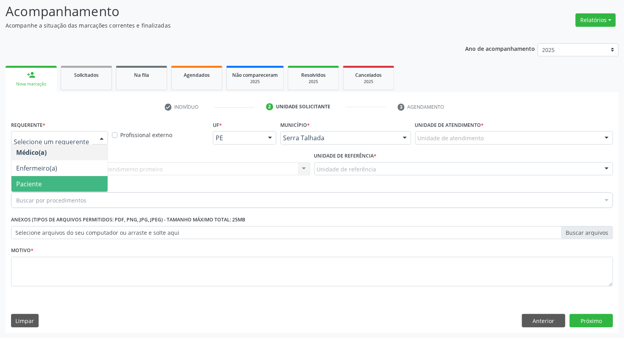
drag, startPoint x: 66, startPoint y: 185, endPoint x: 71, endPoint y: 177, distance: 9.6
click at [66, 184] on span "Paciente" at bounding box center [59, 184] width 96 height 16
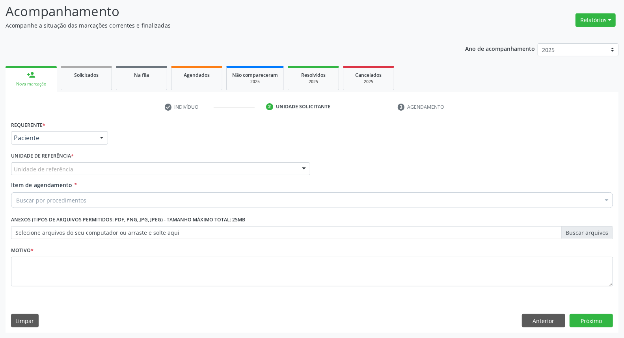
click at [74, 171] on div "Unidade de referência" at bounding box center [160, 168] width 299 height 13
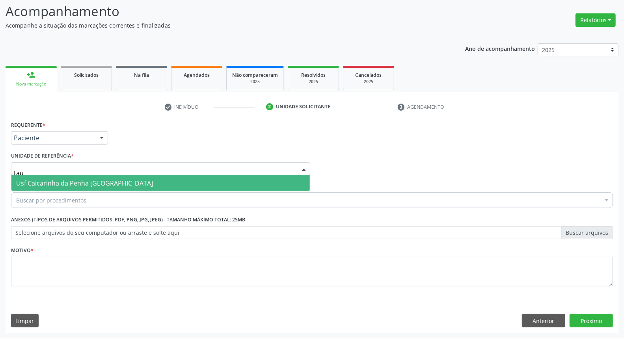
type input "taua"
click at [76, 180] on span "Usf Caicarinha da Penha [GEOGRAPHIC_DATA]" at bounding box center [84, 183] width 137 height 9
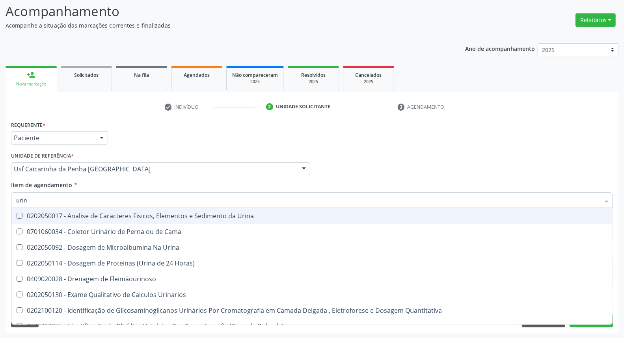
type input "urina"
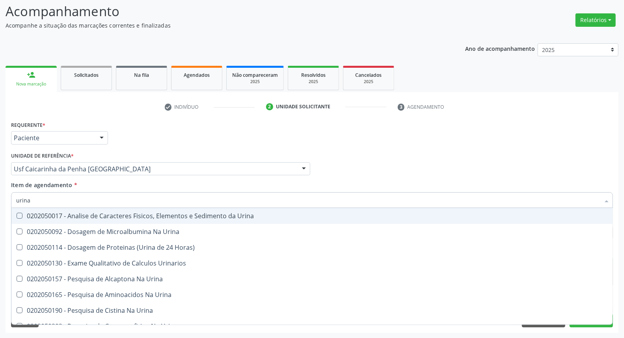
click at [75, 218] on div "0202050017 - Analise de Caracteres Fisicos, Elementos e Sedimento da Urina" at bounding box center [312, 216] width 592 height 6
checkbox Urina "true"
click at [75, 196] on input "urina" at bounding box center [308, 200] width 584 height 16
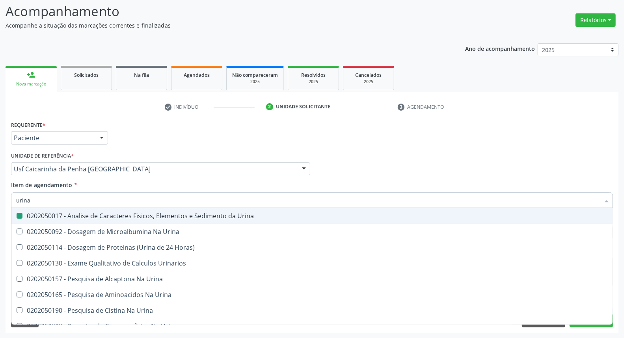
type input "c"
checkbox Urina "false"
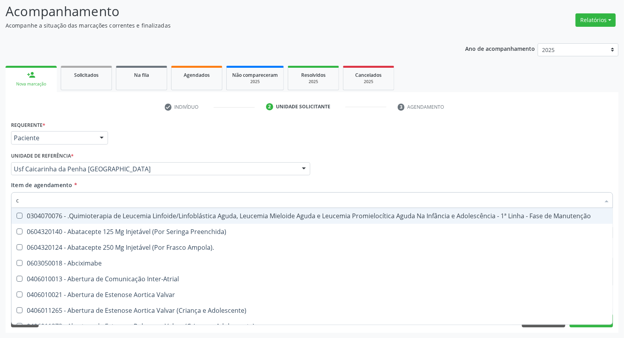
type input "cu"
checkbox Urina "false"
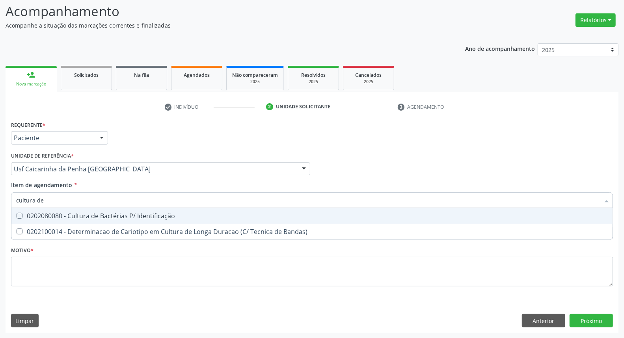
type input "cultura de"
click at [76, 214] on div "0202080080 - Cultura de Bactérias P/ Identificação" at bounding box center [312, 216] width 592 height 6
checkbox Identificação "true"
click at [79, 201] on input "cultura de" at bounding box center [308, 200] width 584 height 16
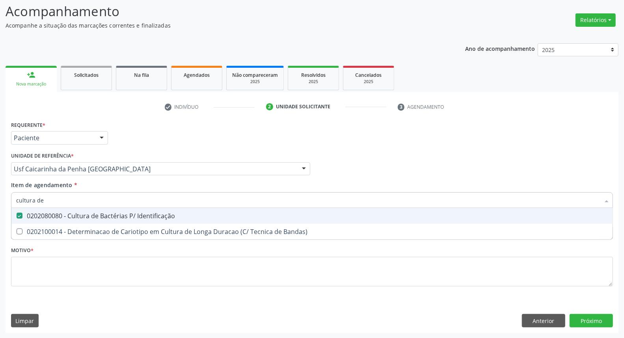
click at [79, 201] on input "cultura de" at bounding box center [308, 200] width 584 height 16
type input "ele"
checkbox Identificação "true"
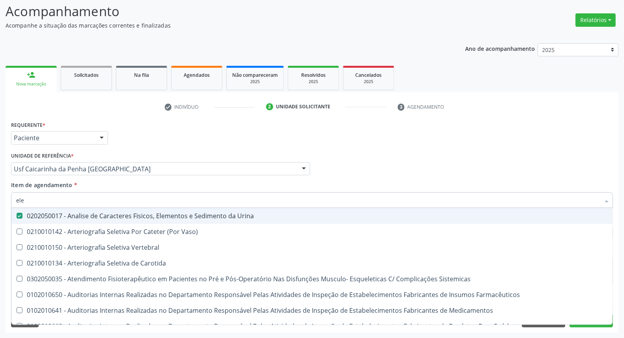
type input "elet"
checkbox Urina "false"
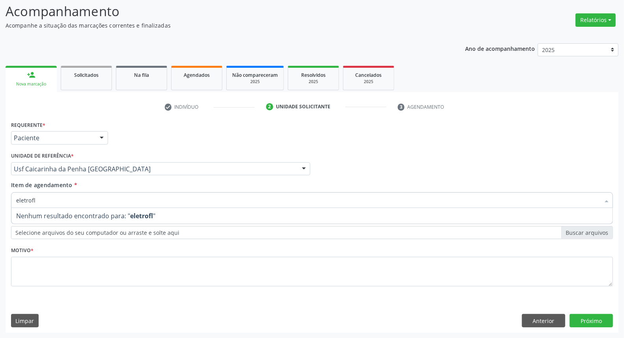
type input "eletrof"
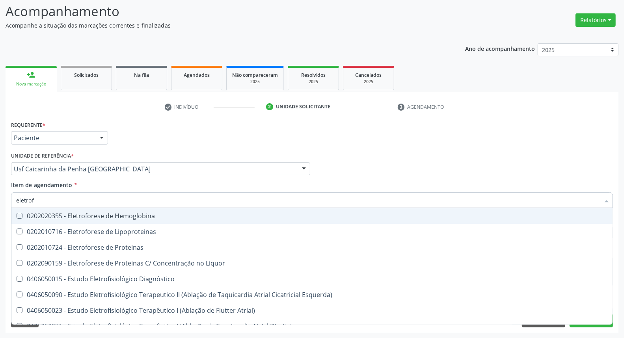
click at [84, 210] on span "0202020355 - Eletroforese de Hemoglobina" at bounding box center [311, 216] width 601 height 16
checkbox Hemoglobina "true"
click at [339, 165] on div "Médico Solicitante Por favor, selecione a Unidade de Atendimento primeiro Nenhu…" at bounding box center [312, 165] width 606 height 31
checkbox Lipoproteinas "true"
checkbox Proteinas "true"
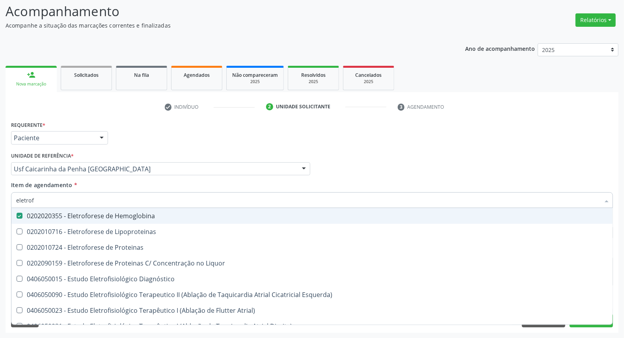
checkbox Liquor "true"
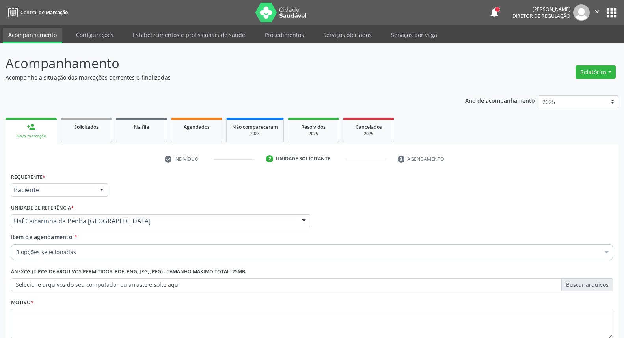
scroll to position [52, 0]
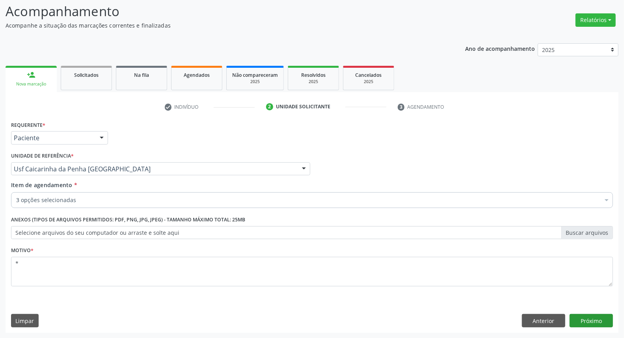
type textarea "*"
click at [584, 317] on button "Próximo" at bounding box center [591, 320] width 43 height 13
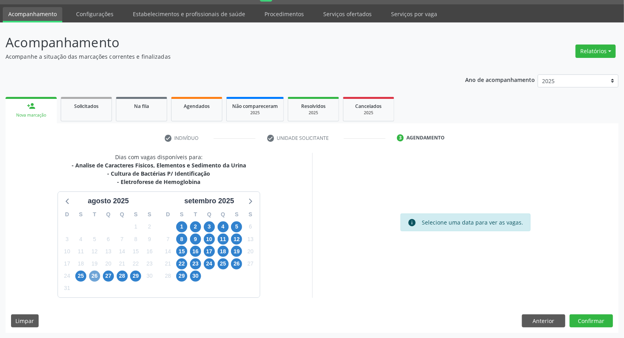
click at [97, 271] on span "26" at bounding box center [94, 276] width 11 height 11
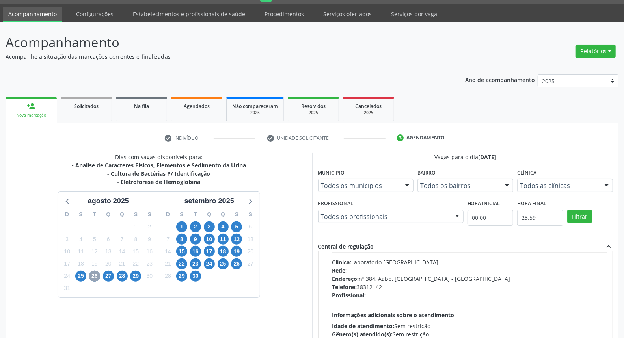
scroll to position [262, 0]
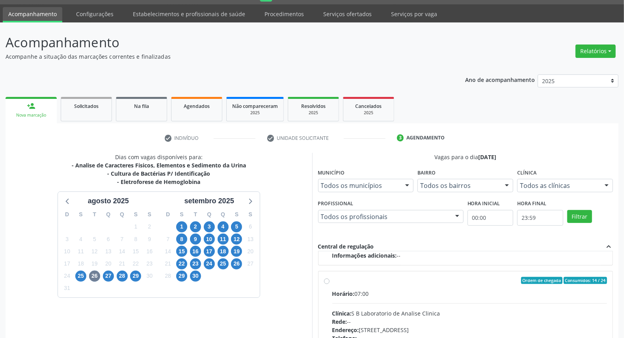
drag, startPoint x: 326, startPoint y: 280, endPoint x: 412, endPoint y: 227, distance: 101.4
click at [332, 280] on label "Ordem de chegada Consumidos: 14 / 24 Horário: 07:00 Clínica: S B Laboratorio de…" at bounding box center [469, 337] width 275 height 121
click at [326, 280] on input "Ordem de chegada Consumidos: 14 / 24 Horário: 07:00 Clínica: S B Laboratorio de…" at bounding box center [327, 280] width 6 height 7
radio input "true"
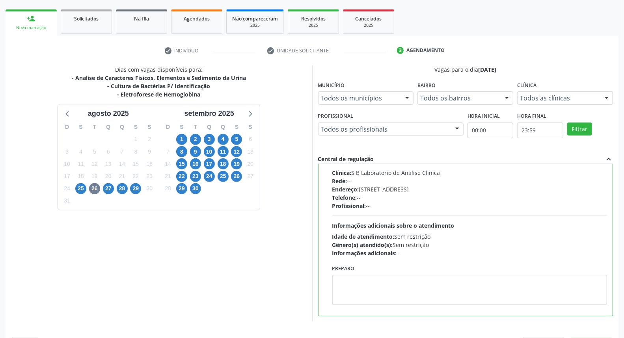
scroll to position [132, 0]
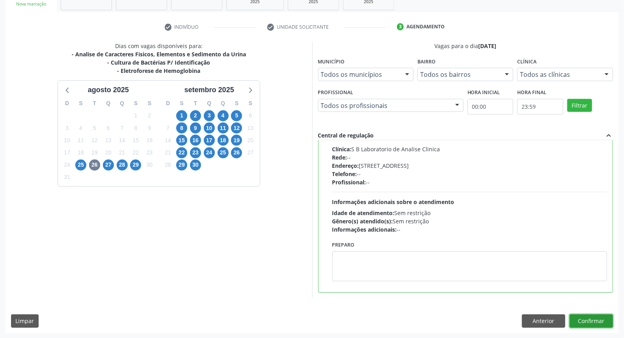
click at [607, 324] on button "Confirmar" at bounding box center [591, 321] width 43 height 13
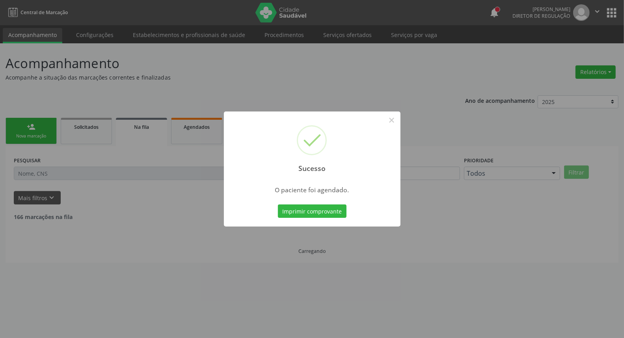
scroll to position [0, 0]
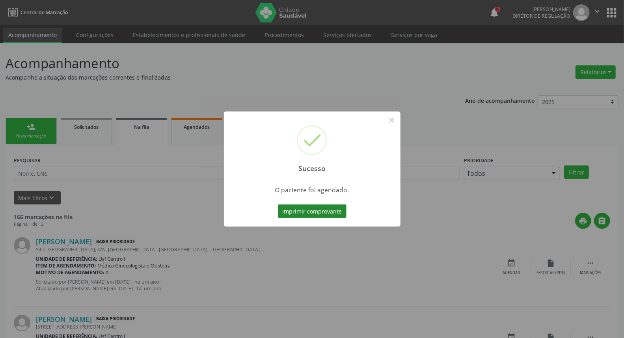
click at [297, 209] on button "Imprimir comprovante" at bounding box center [312, 211] width 69 height 13
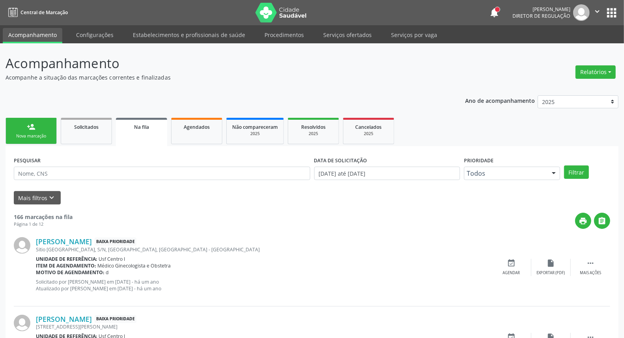
click at [45, 131] on link "person_add Nova marcação" at bounding box center [31, 131] width 51 height 26
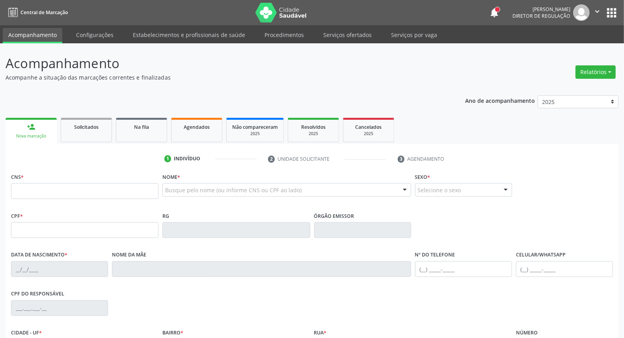
click at [35, 190] on input "text" at bounding box center [84, 191] width 147 height 16
click at [13, 185] on input "text" at bounding box center [84, 191] width 147 height 16
click at [188, 150] on div "1 Indivíduo 2 Unidade solicitante 3 Agendamento CNS * Nome * Nenhum resultado e…" at bounding box center [312, 282] width 613 height 277
click at [190, 190] on input "text" at bounding box center [279, 194] width 229 height 16
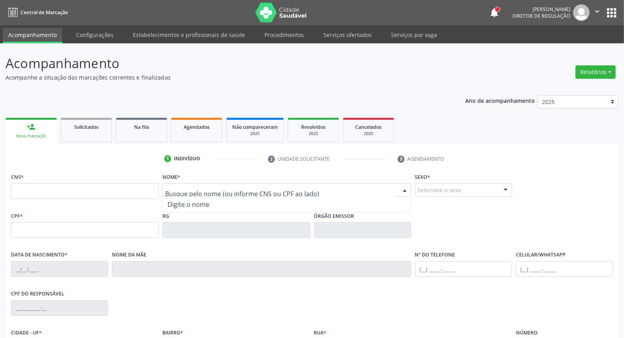
click at [18, 192] on input "text" at bounding box center [84, 191] width 147 height 16
click at [93, 195] on input "text" at bounding box center [84, 191] width 147 height 16
drag, startPoint x: 93, startPoint y: 195, endPoint x: 442, endPoint y: 305, distance: 365.5
click at [93, 196] on input "text" at bounding box center [84, 191] width 147 height 16
click at [21, 187] on input "text" at bounding box center [84, 191] width 147 height 16
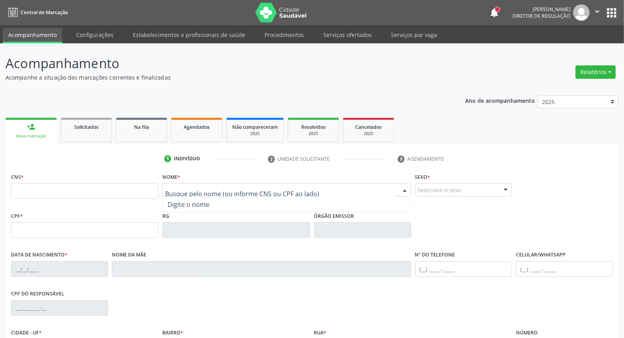
click at [93, 192] on input "text" at bounding box center [84, 191] width 147 height 16
click at [30, 226] on input "text" at bounding box center [84, 230] width 147 height 16
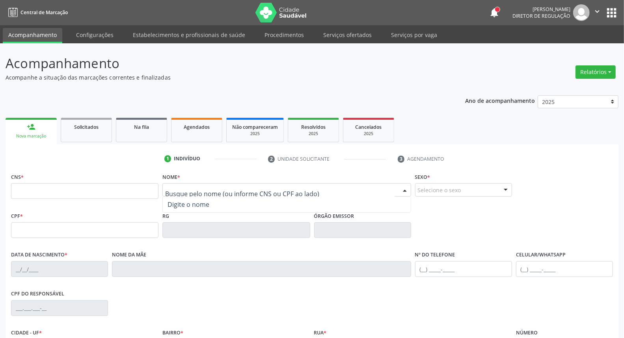
click at [30, 226] on input "text" at bounding box center [84, 230] width 147 height 16
drag, startPoint x: 30, startPoint y: 226, endPoint x: 49, endPoint y: 208, distance: 26.5
click at [32, 224] on input "text" at bounding box center [84, 230] width 147 height 16
click at [14, 190] on input "text" at bounding box center [84, 191] width 147 height 16
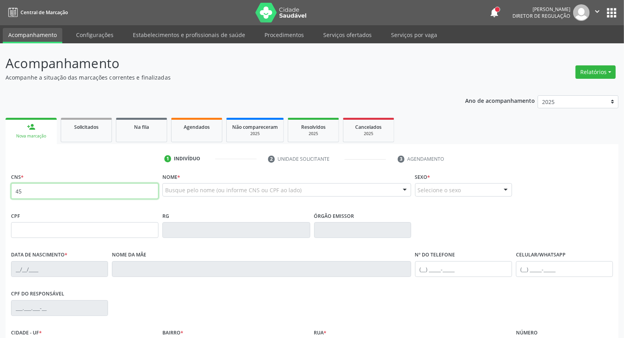
type input "4"
type input "[CREDIT_CARD_NUMBER]"
type input "963.808.704-82"
type input "0[DATE]"
type input "Edativa [PERSON_NAME]"
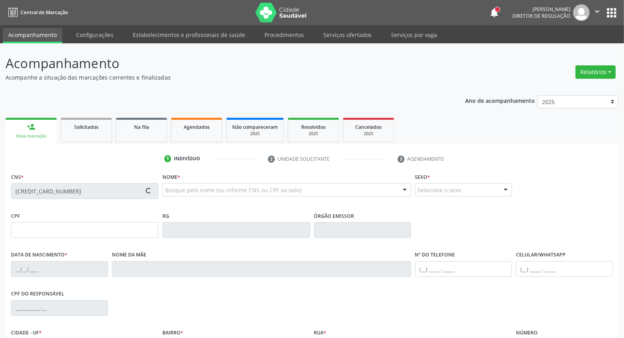
type input "[PHONE_NUMBER]"
type input "036.526.894-10"
type input "S/N"
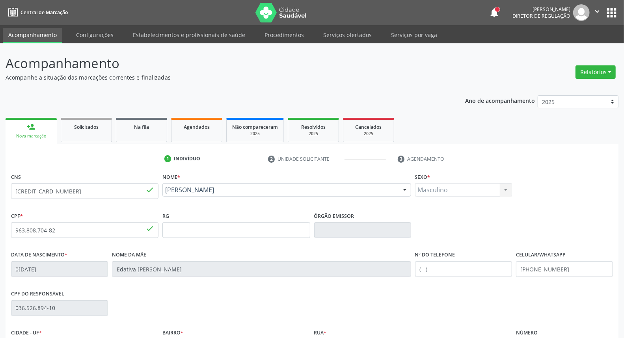
scroll to position [88, 0]
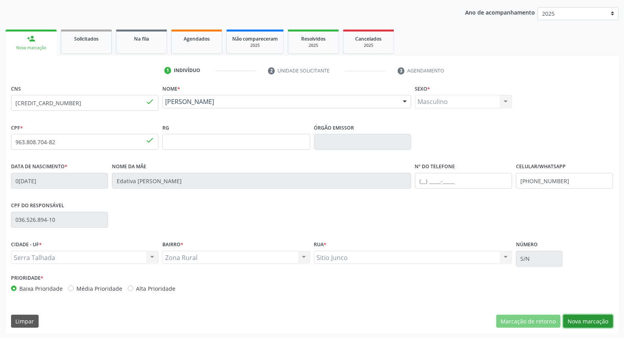
drag, startPoint x: 586, startPoint y: 320, endPoint x: 376, endPoint y: 222, distance: 231.7
click at [585, 320] on button "Nova marcação" at bounding box center [588, 321] width 50 height 13
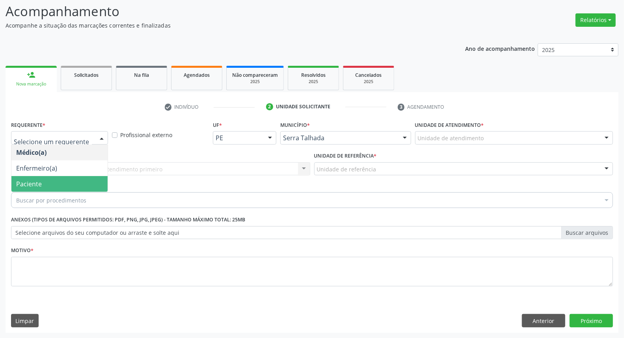
click at [44, 181] on span "Paciente" at bounding box center [59, 184] width 96 height 16
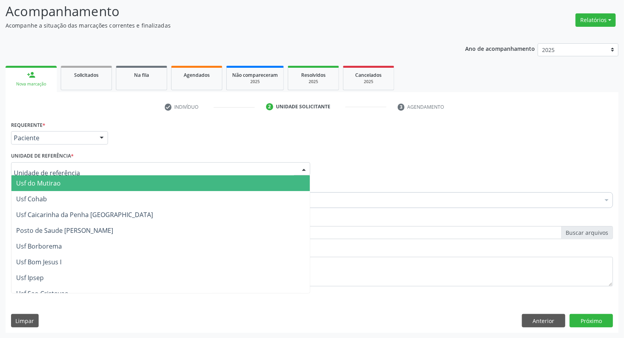
click at [50, 164] on div at bounding box center [160, 168] width 299 height 13
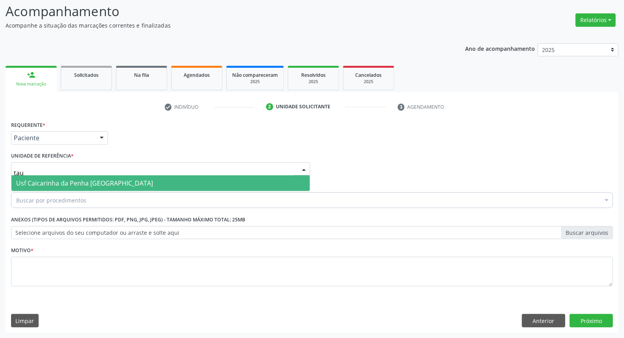
type input "taua"
click at [60, 179] on span "Usf Caicarinha da Penha [GEOGRAPHIC_DATA]" at bounding box center [84, 183] width 137 height 9
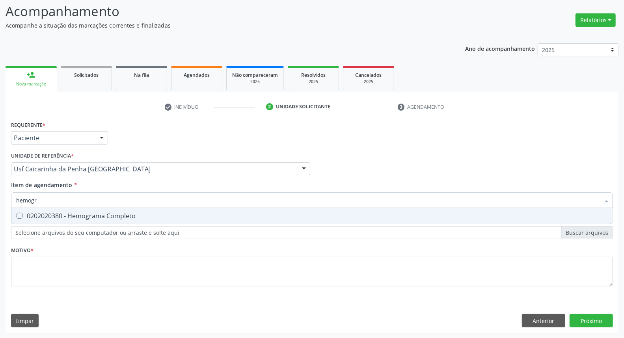
type input "hemogra"
drag, startPoint x: 52, startPoint y: 214, endPoint x: 57, endPoint y: 202, distance: 12.7
click at [52, 213] on div "0202020380 - Hemograma Completo" at bounding box center [312, 216] width 592 height 6
checkbox Completo "true"
drag, startPoint x: 56, startPoint y: 198, endPoint x: 0, endPoint y: 181, distance: 58.5
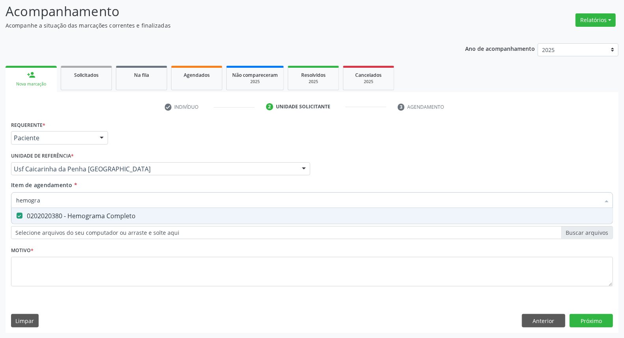
click at [0, 182] on div "Acompanhamento Acompanhe a situação das marcações correntes e finalizadas Relat…" at bounding box center [312, 164] width 624 height 347
type input "gl"
checkbox Completo "false"
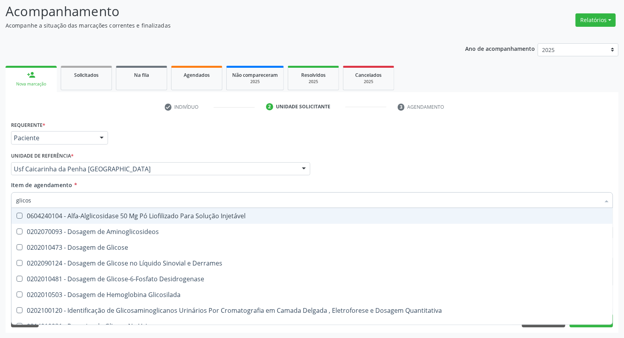
type input "glicose"
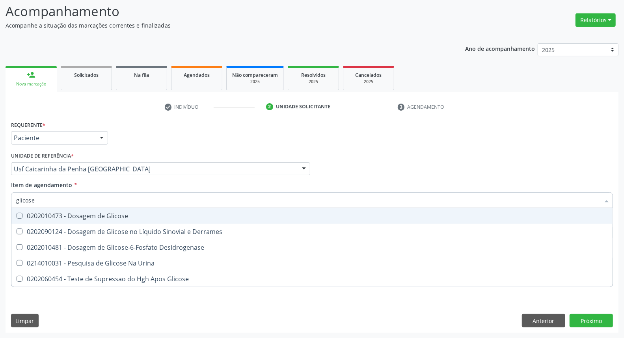
click at [20, 213] on Glicose at bounding box center [20, 216] width 6 height 6
click at [17, 213] on Glicose "checkbox" at bounding box center [13, 215] width 5 height 5
checkbox Glicose "true"
click at [0, 188] on div "Acompanhamento Acompanhe a situação das marcações correntes e finalizadas Relat…" at bounding box center [312, 164] width 624 height 347
type input "co"
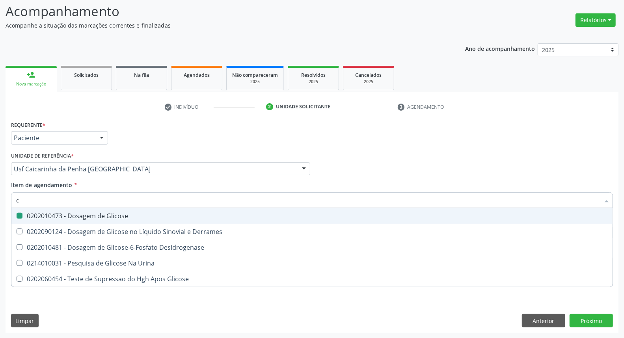
checkbox Glicose "false"
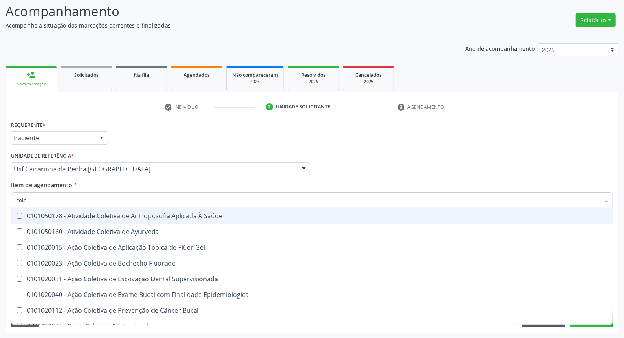
type input "coles"
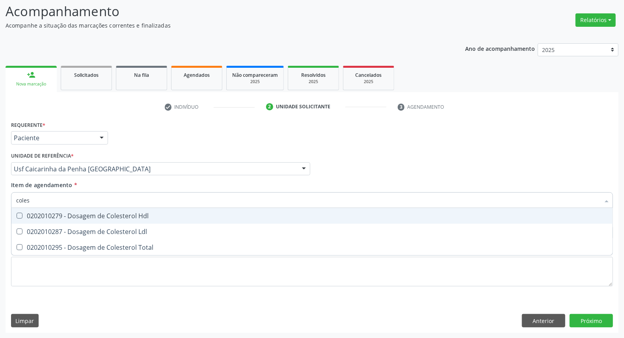
click at [30, 218] on div "0202010279 - Dosagem de Colesterol Hdl" at bounding box center [312, 216] width 592 height 6
checkbox Hdl "true"
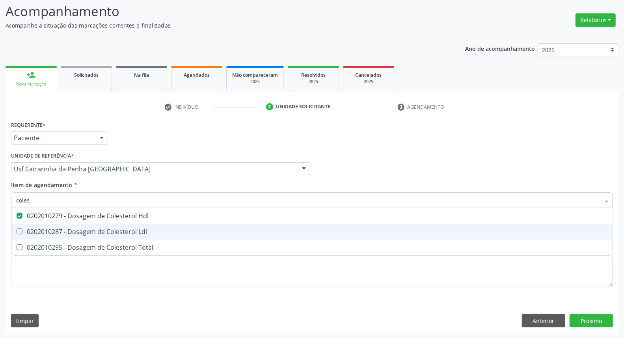
drag, startPoint x: 32, startPoint y: 231, endPoint x: 32, endPoint y: 246, distance: 14.2
click at [32, 233] on div "0202010287 - Dosagem de Colesterol Ldl" at bounding box center [312, 232] width 592 height 6
checkbox Ldl "true"
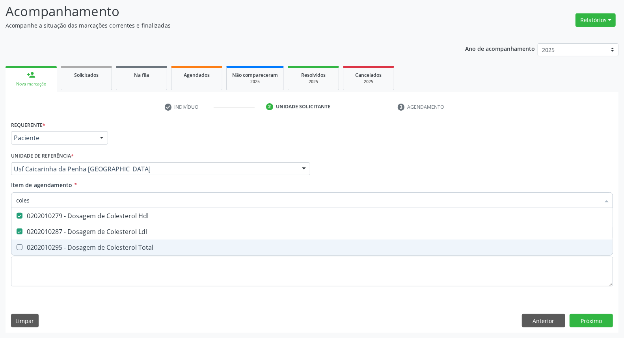
drag, startPoint x: 32, startPoint y: 246, endPoint x: 40, endPoint y: 216, distance: 30.6
click at [32, 244] on div "0202010295 - Dosagem de Colesterol Total" at bounding box center [312, 247] width 592 height 6
checkbox Total "true"
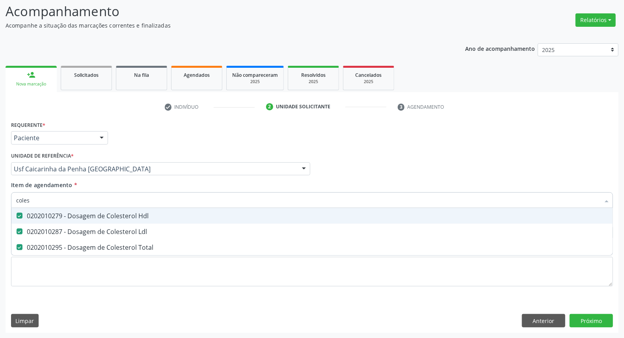
drag, startPoint x: 48, startPoint y: 201, endPoint x: 0, endPoint y: 188, distance: 49.3
click at [0, 188] on div "Acompanhamento Acompanhe a situação das marcações correntes e finalizadas Relat…" at bounding box center [312, 164] width 624 height 347
type input "tr"
checkbox Hdl "false"
checkbox Ldl "false"
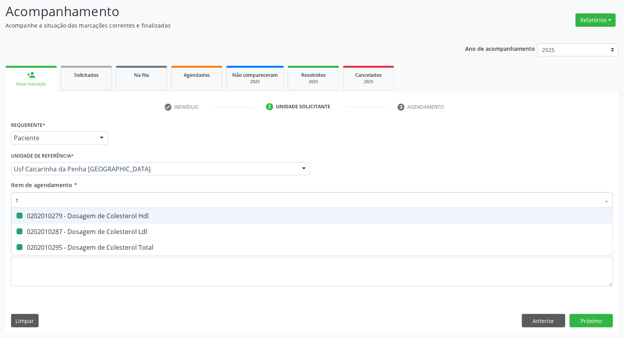
checkbox Total "false"
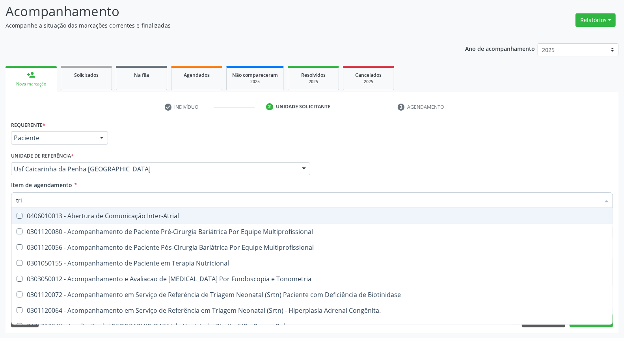
type input "trig"
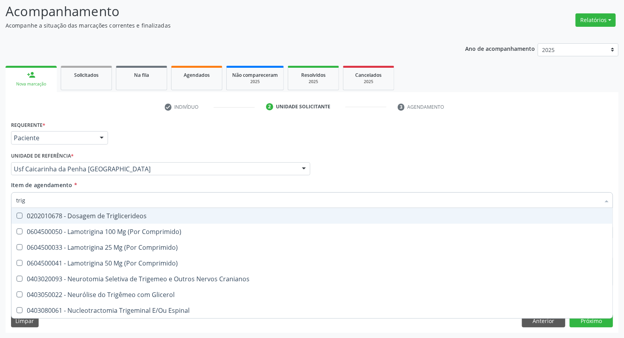
click at [58, 217] on div "0202010678 - Dosagem de Triglicerideos" at bounding box center [312, 216] width 592 height 6
checkbox Triglicerideos "true"
click at [0, 199] on div "Acompanhamento Acompanhe a situação das marcações correntes e finalizadas Relat…" at bounding box center [312, 164] width 624 height 347
type input "t"
checkbox Triglicerideos "false"
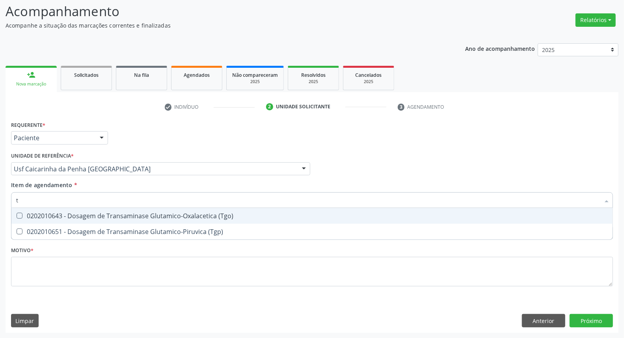
type input "tg"
drag, startPoint x: 25, startPoint y: 215, endPoint x: 24, endPoint y: 226, distance: 10.6
click at [25, 219] on span "0202010643 - Dosagem de Transaminase Glutamico-Oxalacetica (Tgo)" at bounding box center [311, 216] width 601 height 16
checkbox \(Tgo\) "true"
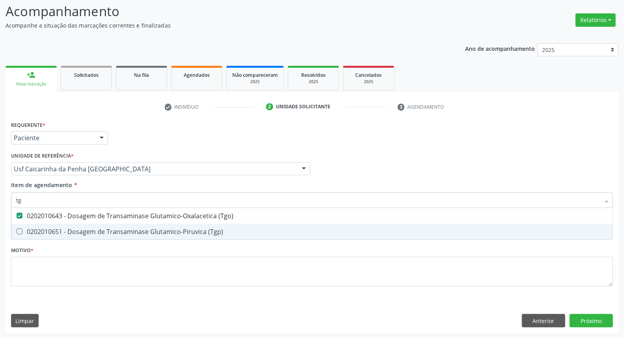
drag, startPoint x: 24, startPoint y: 227, endPoint x: 28, endPoint y: 201, distance: 26.2
click at [24, 225] on span "0202010651 - Dosagem de Transaminase Glutamico-Piruvica (Tgp)" at bounding box center [311, 232] width 601 height 16
checkbox \(Tgp\) "true"
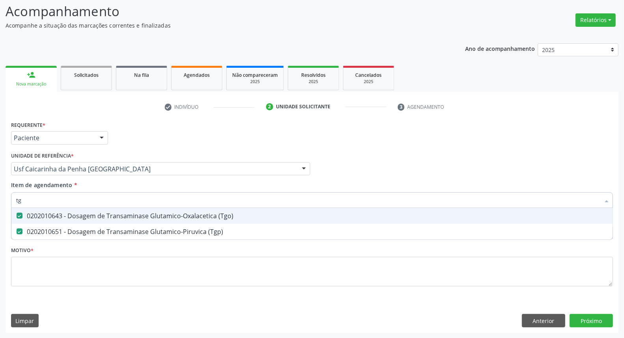
drag, startPoint x: 28, startPoint y: 201, endPoint x: 0, endPoint y: 191, distance: 29.7
click at [0, 192] on div "Acompanhamento Acompanhe a situação das marcações correntes e finalizadas Relat…" at bounding box center [312, 164] width 624 height 347
type input "ur"
checkbox \(Tgo\) "false"
checkbox \(Tgp\) "false"
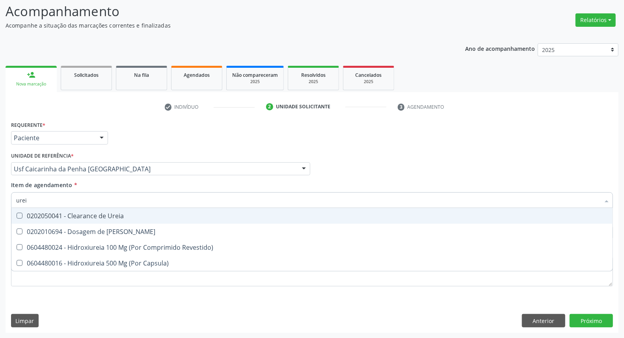
type input "ureia"
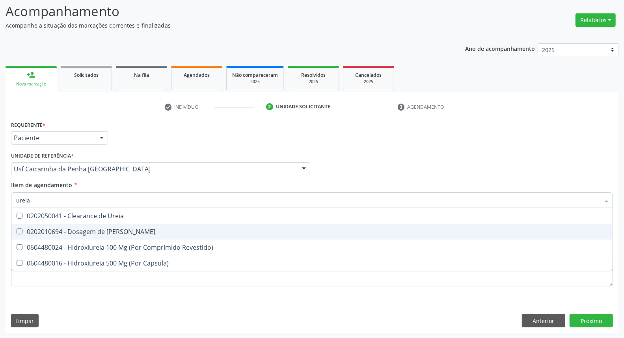
drag, startPoint x: 26, startPoint y: 234, endPoint x: 33, endPoint y: 210, distance: 24.7
click at [26, 233] on div "0202010694 - Dosagem de [PERSON_NAME]" at bounding box center [312, 232] width 592 height 6
checkbox Ureia "true"
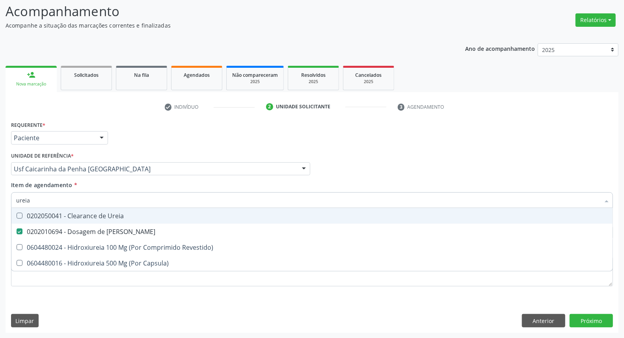
click at [0, 191] on div "Acompanhamento Acompanhe a situação das marcações correntes e finalizadas Relat…" at bounding box center [312, 164] width 624 height 347
type input "c"
checkbox Ureia "false"
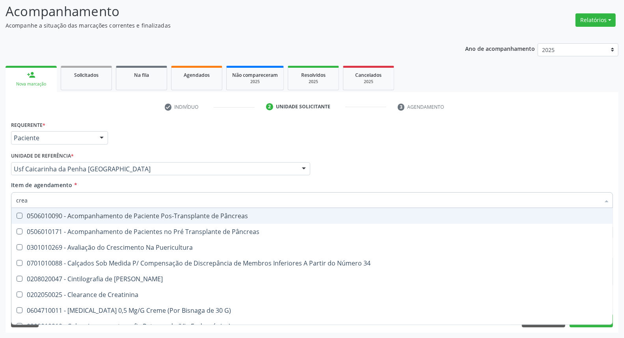
type input "creat"
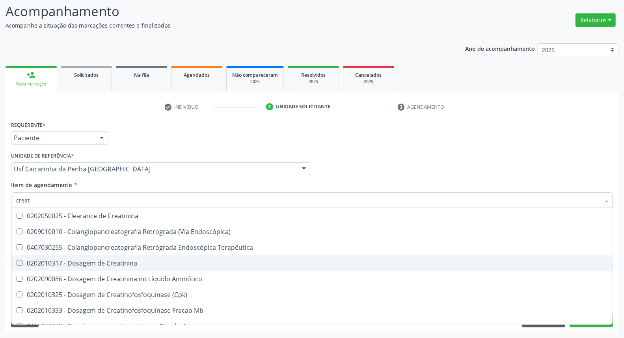
drag, startPoint x: 35, startPoint y: 263, endPoint x: 41, endPoint y: 213, distance: 49.9
click at [35, 257] on span "0202010317 - Dosagem de Creatinina" at bounding box center [311, 263] width 601 height 16
checkbox Creatinina "true"
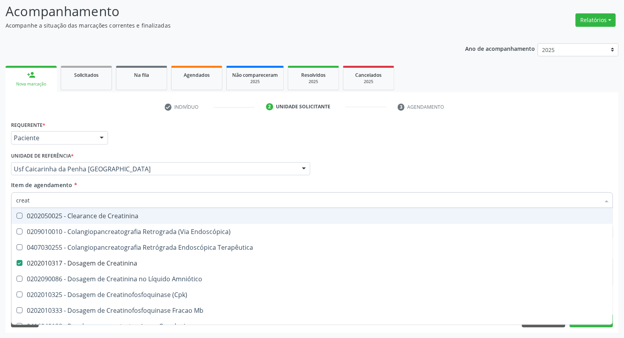
click at [0, 183] on div "Acompanhamento Acompanhe a situação das marcações correntes e finalizadas Relat…" at bounding box center [312, 164] width 624 height 347
type input "he"
checkbox Creatinina "false"
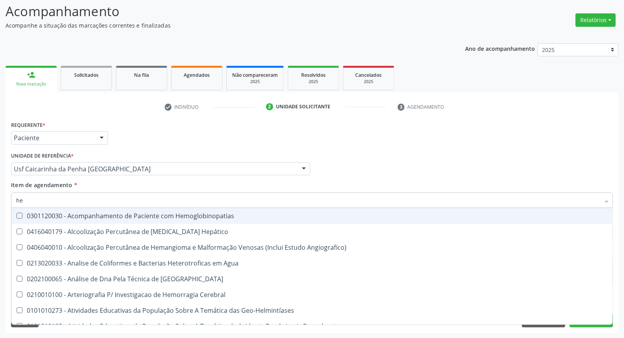
type input "hem"
checkbox II "true"
checkbox Completo "false"
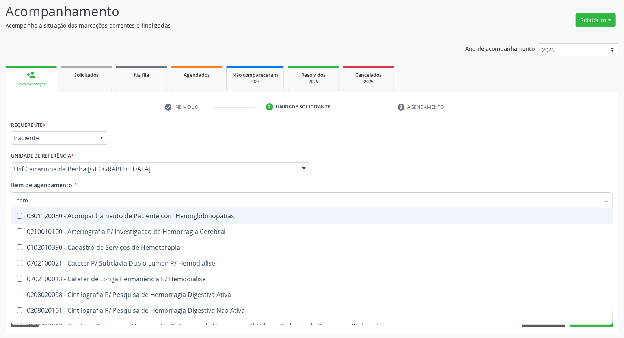
type input "hemo"
checkbox Completo "true"
checkbox Elástica "false"
type input "hemog"
checkbox Carboxi-Hemoglobina "true"
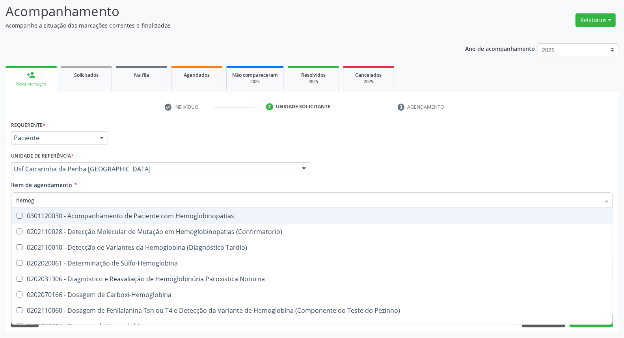
type input "hemogl"
checkbox Completo "false"
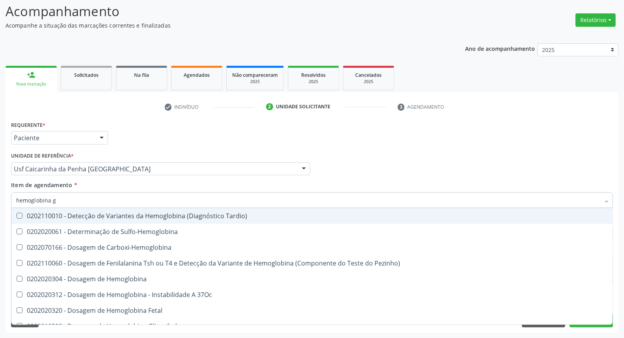
type input "hemoglobina g"
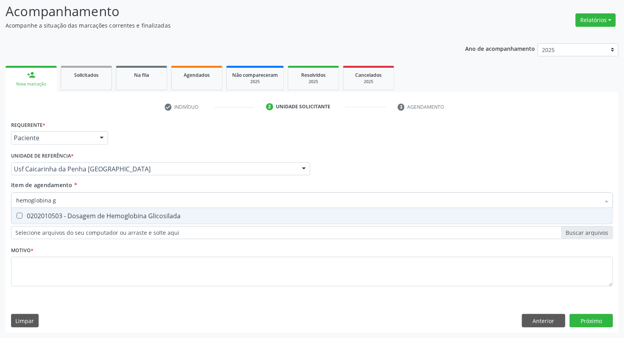
click at [22, 219] on span "0202010503 - Dosagem de Hemoglobina Glicosilada" at bounding box center [311, 216] width 601 height 16
checkbox Glicosilada "true"
drag, startPoint x: 20, startPoint y: 192, endPoint x: 0, endPoint y: 180, distance: 23.9
click at [0, 180] on div "Acompanhamento Acompanhe a situação das marcações correntes e finalizadas Relat…" at bounding box center [312, 164] width 624 height 347
type input "ac"
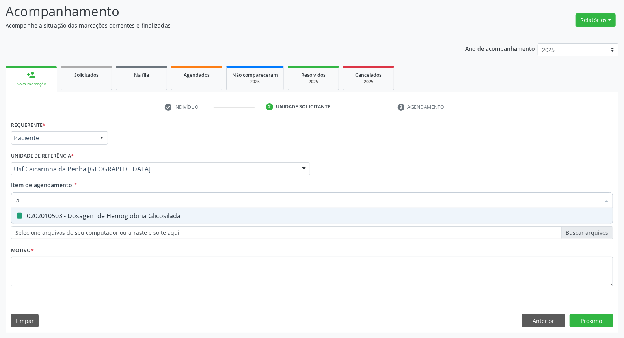
checkbox Glicosilada "false"
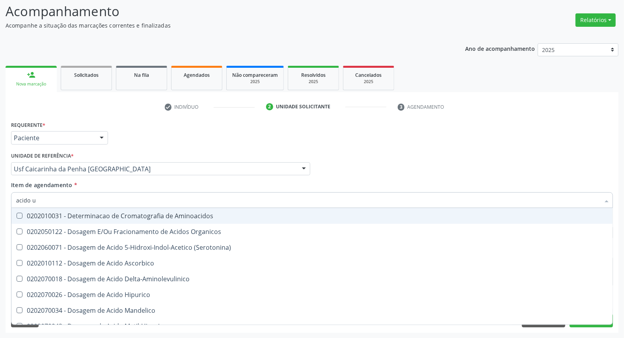
type input "acido u"
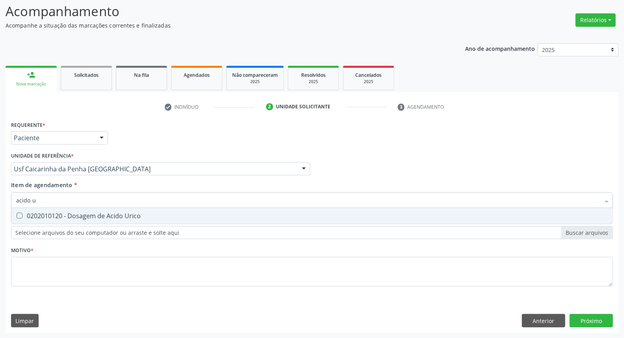
drag, startPoint x: 34, startPoint y: 218, endPoint x: 43, endPoint y: 209, distance: 12.8
click at [34, 216] on div "0202010120 - Dosagem de Acido Urico" at bounding box center [312, 216] width 592 height 6
checkbox Urico "true"
drag, startPoint x: 47, startPoint y: 200, endPoint x: 0, endPoint y: 182, distance: 49.9
click at [0, 182] on div "Acompanhamento Acompanhe a situação das marcações correntes e finalizadas Relat…" at bounding box center [312, 164] width 624 height 347
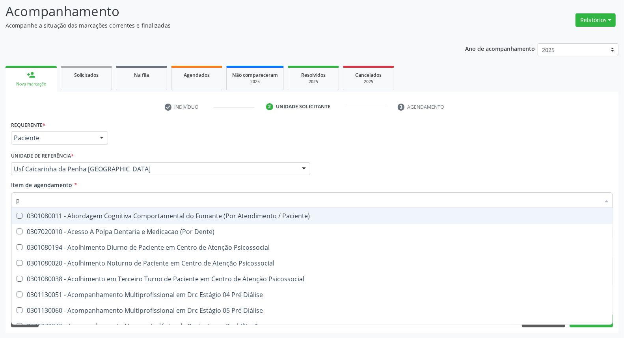
type input "pa"
checkbox Paciente\) "false"
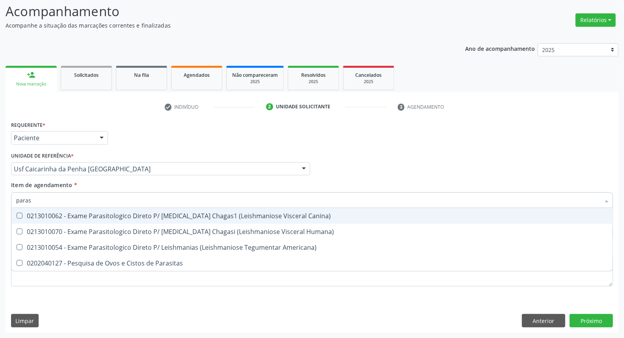
type input "parasi"
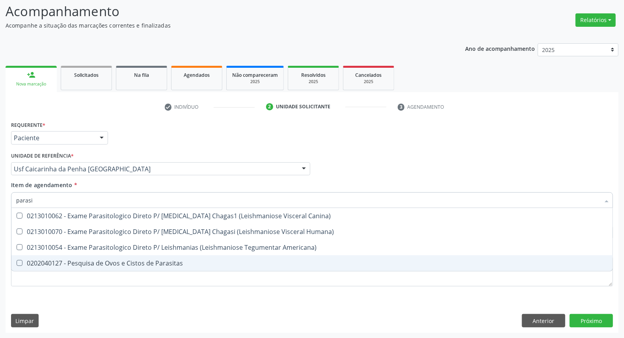
click at [41, 265] on div "0202040127 - Pesquisa de Ovos e Cistos de Parasitas" at bounding box center [312, 263] width 592 height 6
checkbox Parasitas "true"
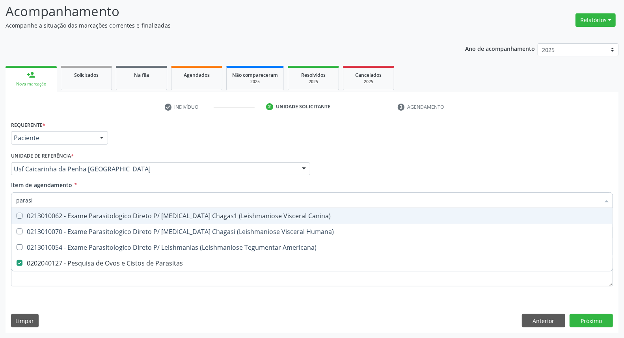
drag, startPoint x: 39, startPoint y: 202, endPoint x: 0, endPoint y: 190, distance: 41.3
click at [0, 190] on div "Acompanhamento Acompanhe a situação das marcações correntes e finalizadas Relat…" at bounding box center [312, 164] width 624 height 347
type input "ur"
checkbox Parasitas "false"
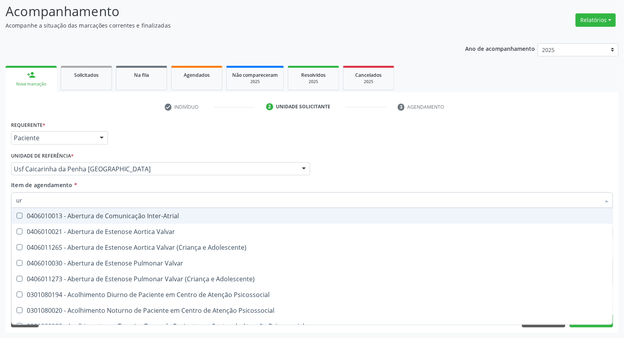
type input "uri"
checkbox B "true"
type input "urin"
checkbox Urico "false"
type input "urina"
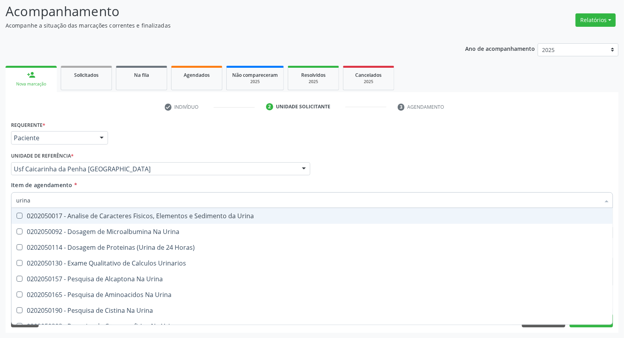
click at [30, 217] on div "0202050017 - Analise de Caracteres Fisicos, Elementos e Sedimento da Urina" at bounding box center [312, 216] width 592 height 6
checkbox Urina "true"
click at [0, 199] on div "Acompanhamento Acompanhe a situação das marcações correntes e finalizadas Relat…" at bounding box center [312, 164] width 624 height 347
type input "t"
checkbox Urina "false"
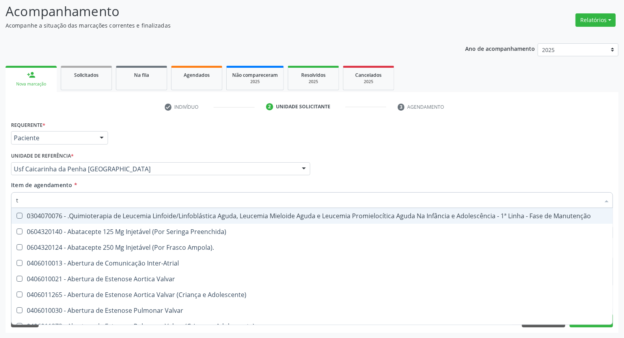
type input "t4"
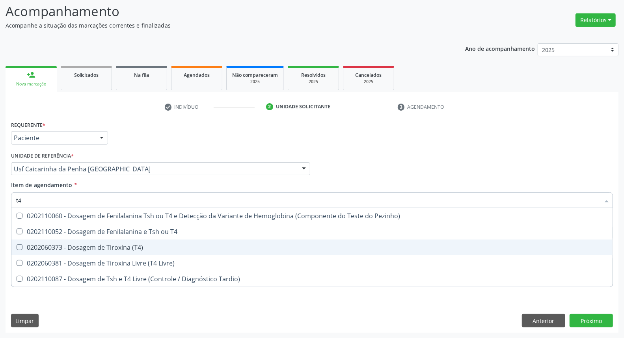
drag, startPoint x: 25, startPoint y: 249, endPoint x: 28, endPoint y: 211, distance: 37.9
click at [25, 245] on div "0202060373 - Dosagem de Tiroxina (T4)" at bounding box center [312, 247] width 592 height 6
checkbox \(T4\) "true"
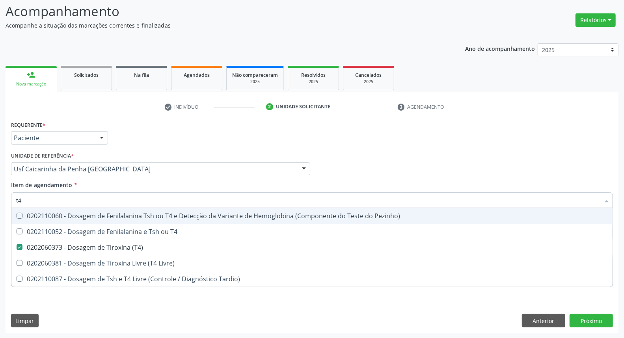
click at [0, 201] on div "Acompanhamento Acompanhe a situação das marcações correntes e finalizadas Relat…" at bounding box center [312, 164] width 624 height 347
type input "[MEDICAL_DATA]"
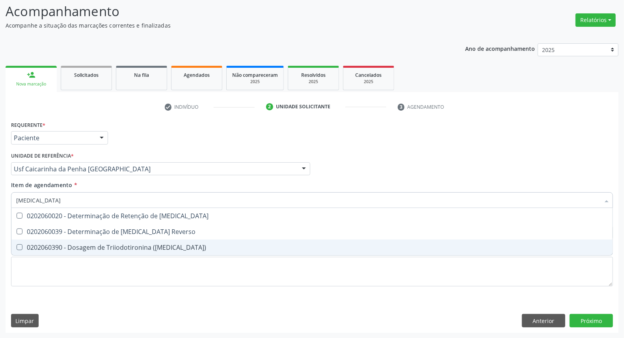
click at [37, 246] on div "0202060390 - Dosagem de Triiodotironina ([MEDICAL_DATA])" at bounding box center [312, 247] width 592 height 6
checkbox \(T3\) "true"
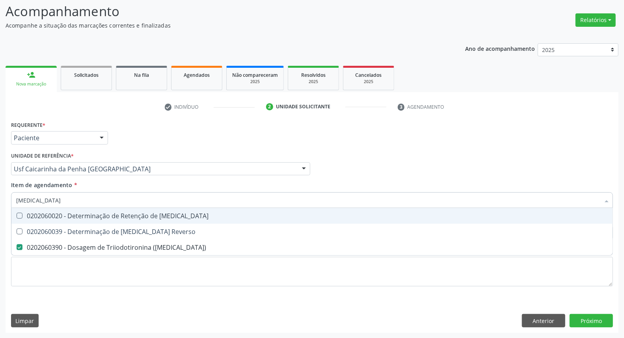
click at [0, 194] on div "Acompanhamento Acompanhe a situação das marcações correntes e finalizadas Relat…" at bounding box center [312, 164] width 624 height 347
type input "b"
checkbox \(T3\) "false"
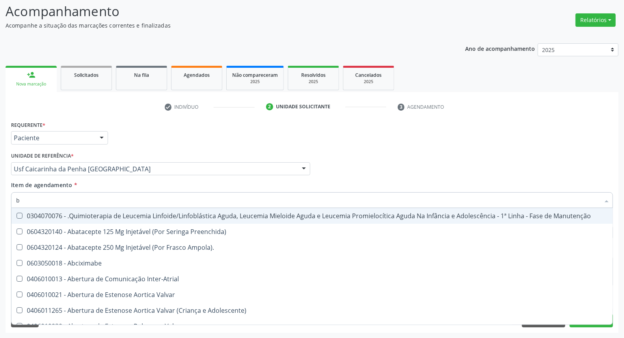
type input "bi"
checkbox Saúde\ "true"
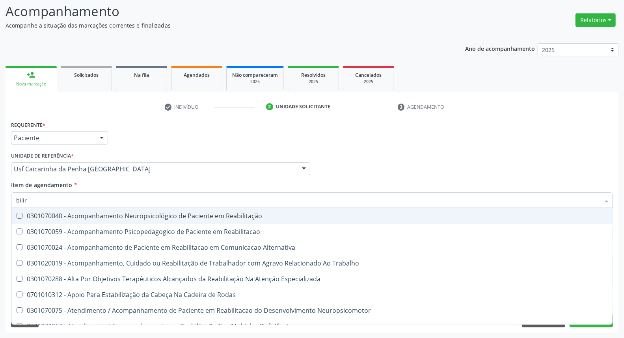
type input "bilirr"
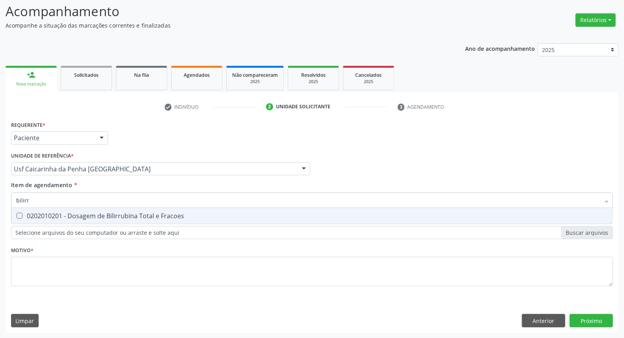
drag, startPoint x: 43, startPoint y: 215, endPoint x: 43, endPoint y: 204, distance: 11.1
click at [43, 214] on div "0202010201 - Dosagem de Bilirrubina Total e Fracoes" at bounding box center [312, 216] width 592 height 6
checkbox Fracoes "true"
click at [0, 194] on div "Acompanhamento Acompanhe a situação das marcações correntes e finalizadas Relat…" at bounding box center [312, 164] width 624 height 347
type input "ts"
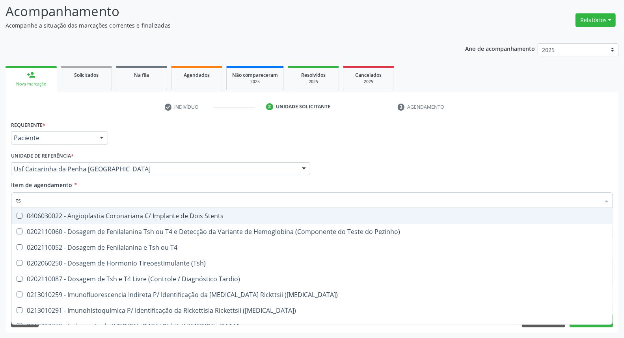
checkbox Stents "false"
type input "tsh"
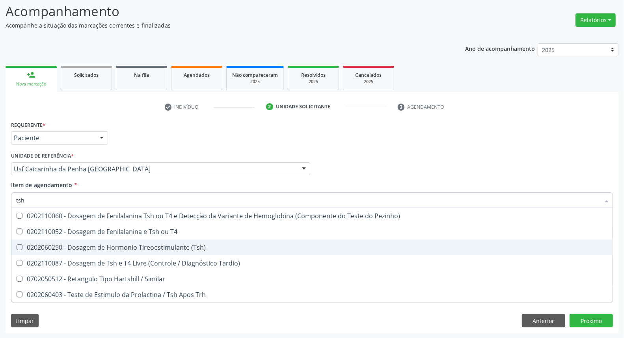
drag, startPoint x: 44, startPoint y: 246, endPoint x: 43, endPoint y: 208, distance: 38.3
click at [44, 244] on div "0202060250 - Dosagem de Hormonio Tireoestimulante (Tsh)" at bounding box center [312, 247] width 592 height 6
checkbox \(Tsh\) "true"
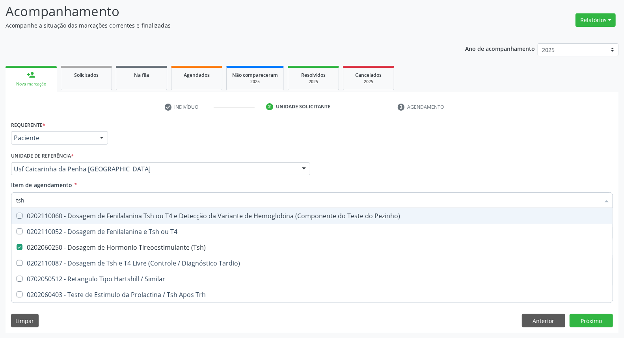
drag, startPoint x: 46, startPoint y: 192, endPoint x: 0, endPoint y: 199, distance: 46.3
click at [0, 199] on div "Acompanhamento Acompanhe a situação das marcações correntes e finalizadas Relat…" at bounding box center [312, 164] width 624 height 347
type input "pa"
checkbox \(Tsh\) "false"
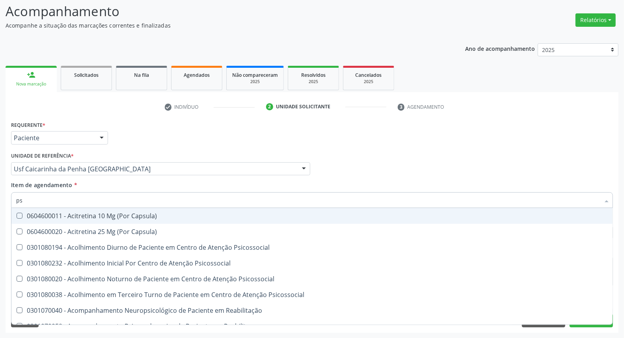
type input "psa"
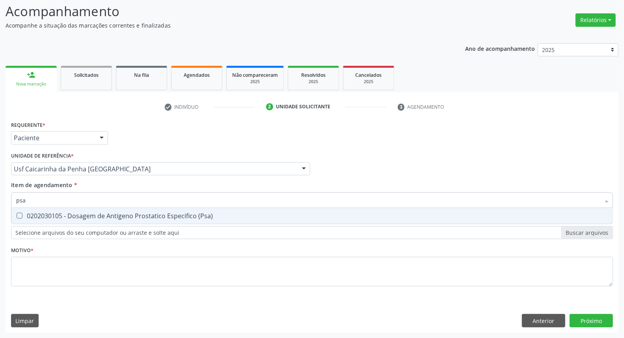
click at [33, 215] on div "0202030105 - Dosagem de Antigeno Prostatico Especifico (Psa)" at bounding box center [312, 216] width 592 height 6
checkbox \(Psa\) "true"
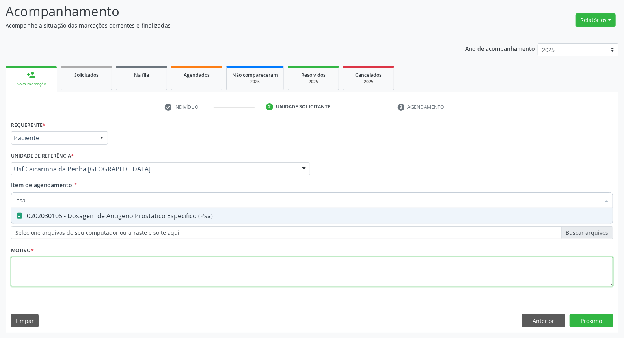
click at [89, 268] on div "Requerente * Paciente Médico(a) Enfermeiro(a) Paciente Nenhum resultado encontr…" at bounding box center [312, 208] width 602 height 179
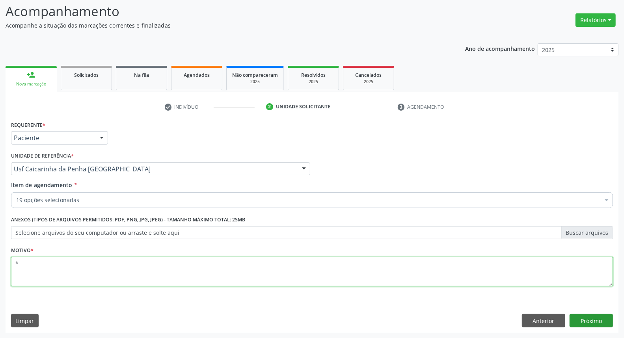
type textarea "*"
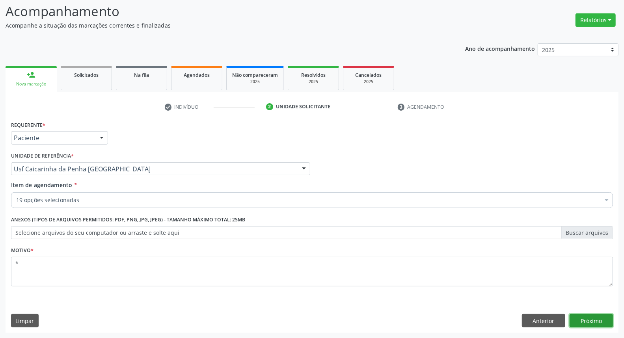
click at [590, 321] on button "Próximo" at bounding box center [591, 320] width 43 height 13
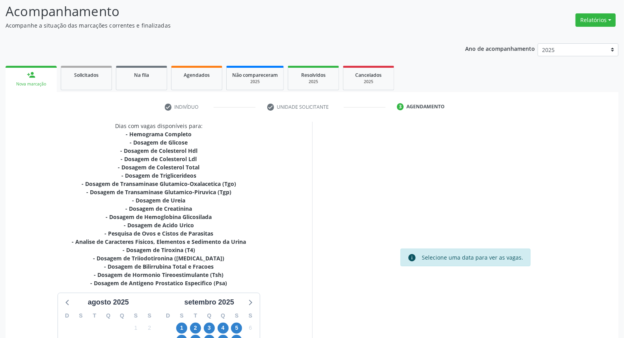
scroll to position [153, 0]
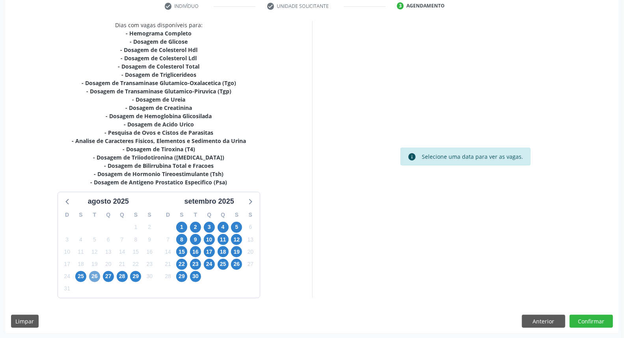
click at [93, 277] on span "26" at bounding box center [94, 276] width 11 height 11
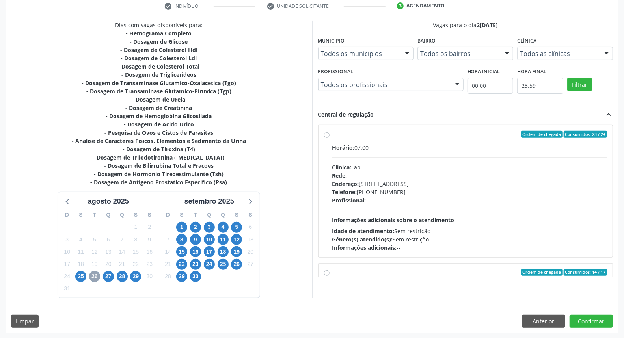
scroll to position [262, 0]
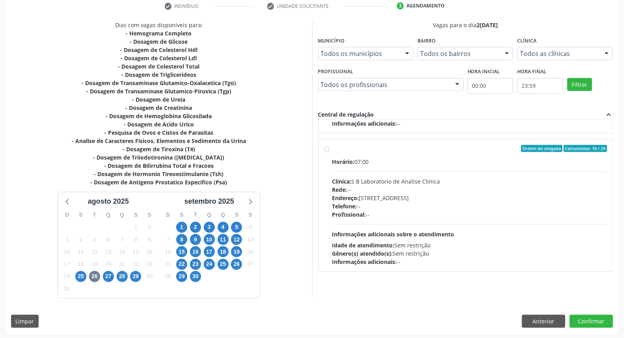
click at [332, 148] on label "Ordem de chegada Consumidos: 16 / 24 Horário: 07:00 Clínica: S B Laboratorio de…" at bounding box center [469, 205] width 275 height 121
click at [329, 148] on input "Ordem de chegada Consumidos: 16 / 24 Horário: 07:00 Clínica: S B Laboratorio de…" at bounding box center [327, 148] width 6 height 7
radio input "true"
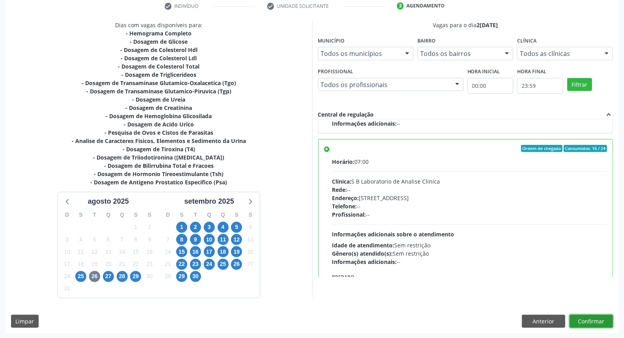
click at [580, 322] on button "Confirmar" at bounding box center [591, 321] width 43 height 13
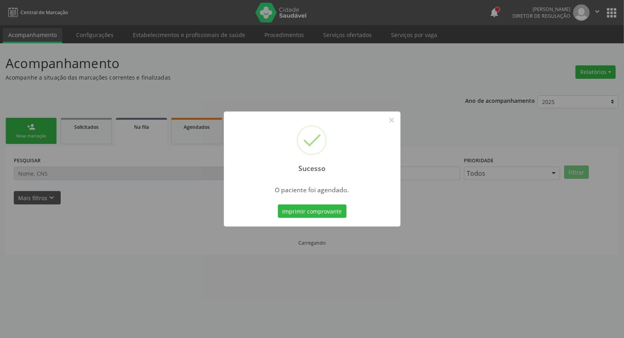
scroll to position [0, 0]
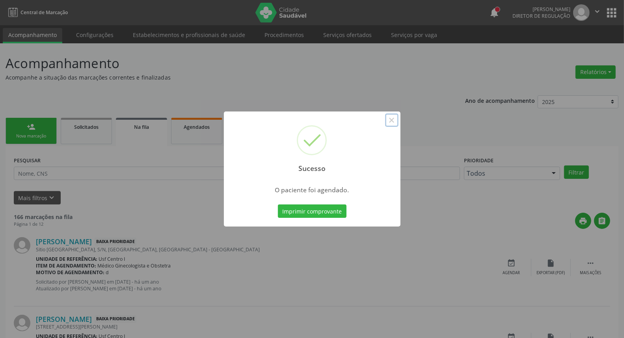
drag, startPoint x: 391, startPoint y: 121, endPoint x: 337, endPoint y: 112, distance: 54.8
click at [388, 120] on button "×" at bounding box center [391, 120] width 13 height 13
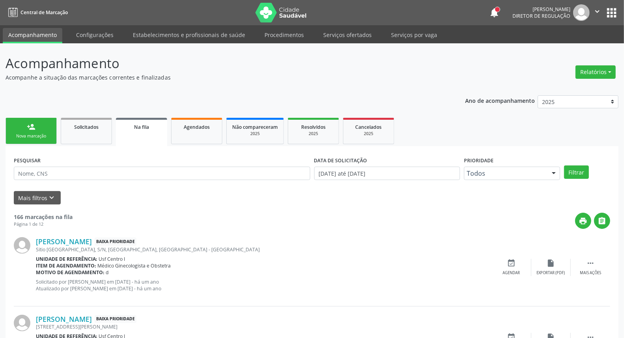
click at [33, 135] on div "Nova marcação" at bounding box center [30, 136] width 39 height 6
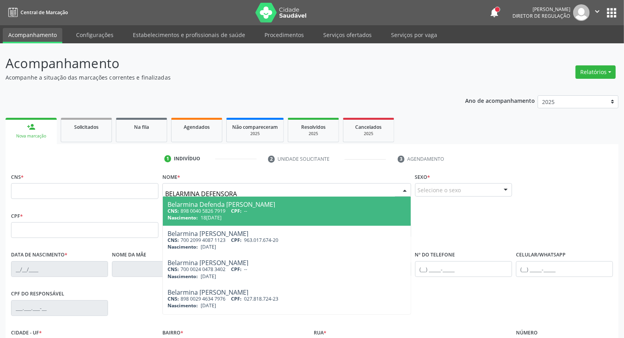
type input "BELARMINA DEFENSORA M"
click at [244, 199] on span "Belarmina Defenda [PERSON_NAME] CNS: 898 0040 5826 7919 CPF: -- Nascimento: [DA…" at bounding box center [287, 211] width 248 height 29
type input "898 0040 5826 7919"
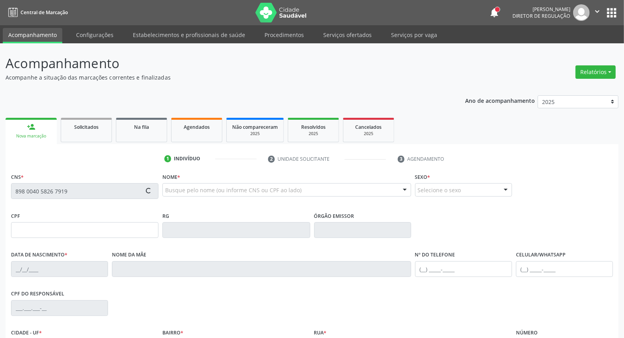
scroll to position [88, 0]
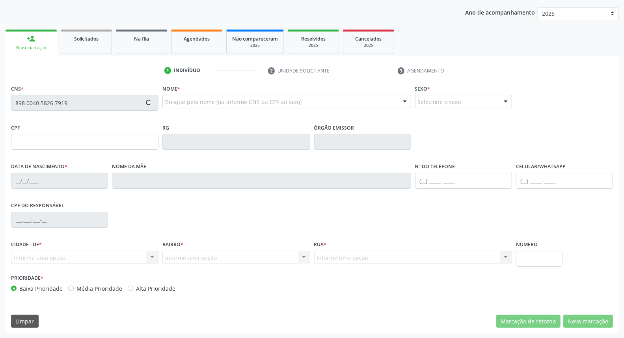
type input "18[DATE]"
type input "[PERSON_NAME]"
type input "sn"
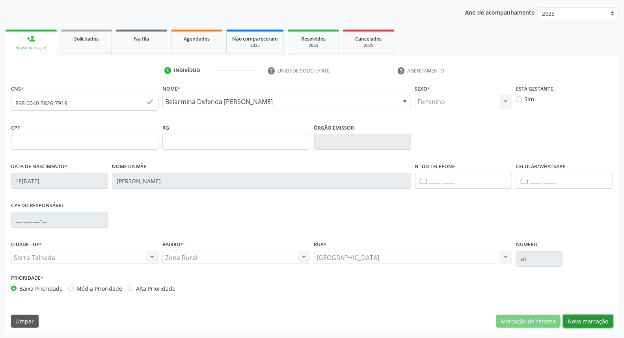
click at [588, 322] on button "Nova marcação" at bounding box center [588, 321] width 50 height 13
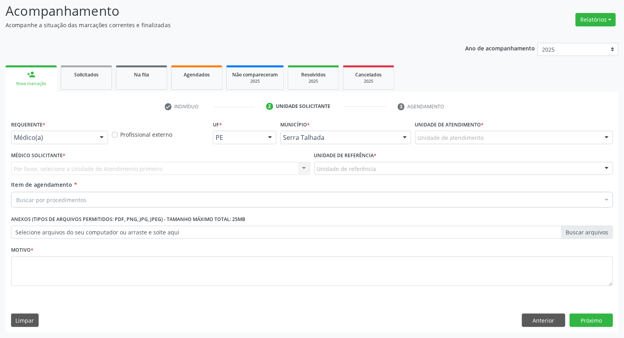
scroll to position [52, 0]
click at [89, 133] on div at bounding box center [59, 137] width 97 height 13
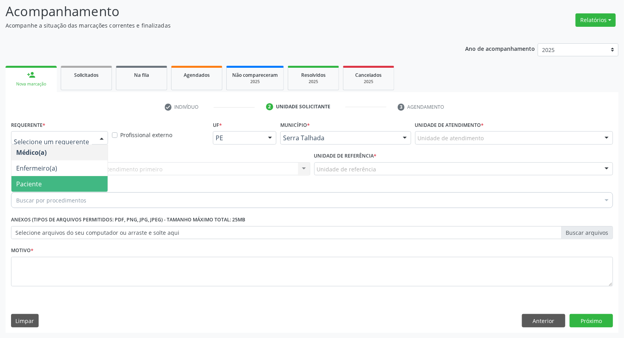
click at [74, 188] on span "Paciente" at bounding box center [59, 184] width 96 height 16
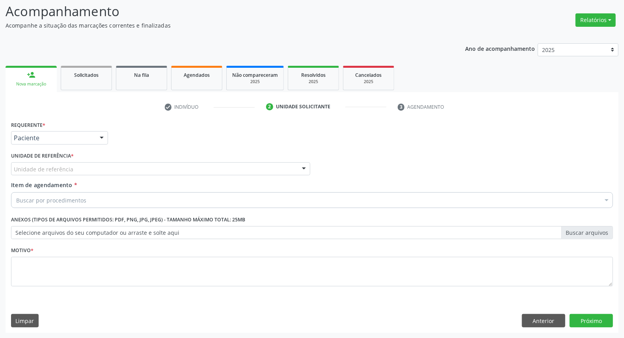
click at [87, 171] on div "Unidade de referência" at bounding box center [160, 168] width 299 height 13
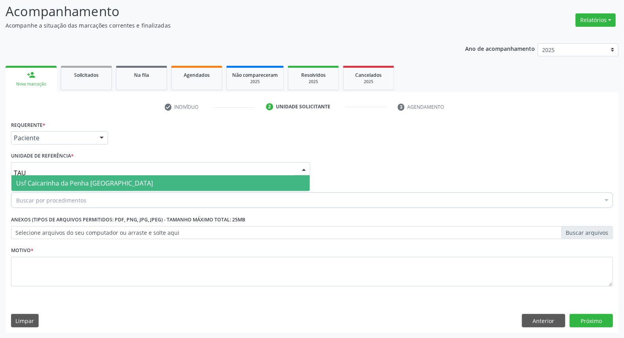
type input "TAUA"
click at [54, 179] on span "Usf Caicarinha da Penha [GEOGRAPHIC_DATA]" at bounding box center [84, 183] width 137 height 9
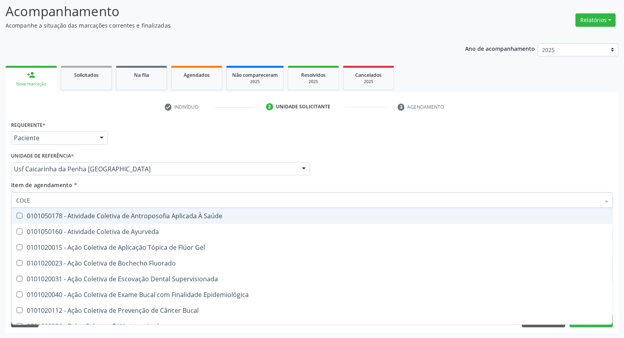
type input "COLES"
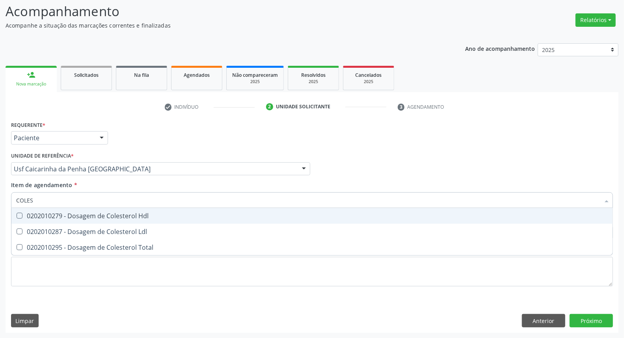
drag, startPoint x: 95, startPoint y: 217, endPoint x: 91, endPoint y: 230, distance: 13.9
click at [93, 218] on div "0202010279 - Dosagem de Colesterol Hdl" at bounding box center [312, 216] width 592 height 6
checkbox Hdl "true"
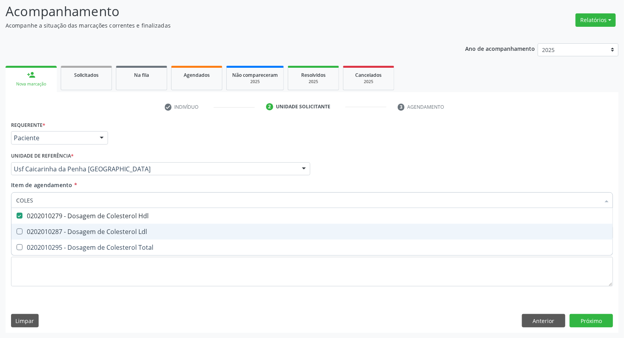
drag, startPoint x: 91, startPoint y: 230, endPoint x: 89, endPoint y: 247, distance: 17.0
click at [89, 235] on span "0202010287 - Dosagem de Colesterol Ldl" at bounding box center [311, 232] width 601 height 16
checkbox Ldl "true"
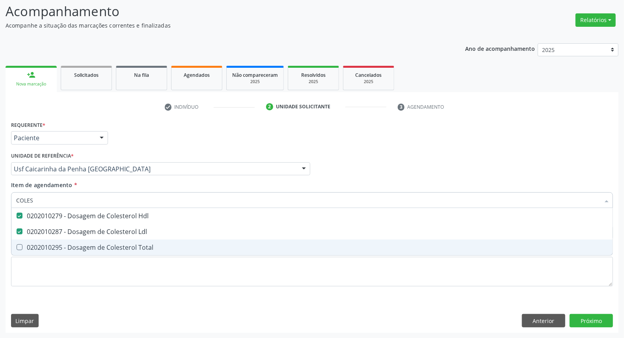
drag, startPoint x: 89, startPoint y: 247, endPoint x: 91, endPoint y: 217, distance: 30.0
click at [89, 245] on div "0202010295 - Dosagem de Colesterol Total" at bounding box center [312, 247] width 592 height 6
checkbox Total "true"
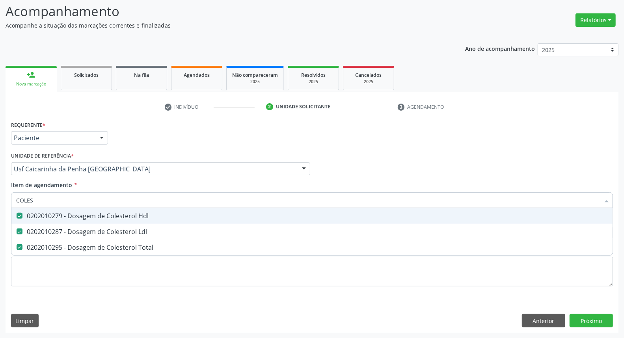
drag, startPoint x: 90, startPoint y: 206, endPoint x: 0, endPoint y: 192, distance: 91.0
click at [0, 192] on div "Acompanhamento Acompanhe a situação das marcações correntes e finalizadas Relat…" at bounding box center [312, 164] width 624 height 347
type input "TR"
checkbox Hdl "false"
checkbox Ldl "false"
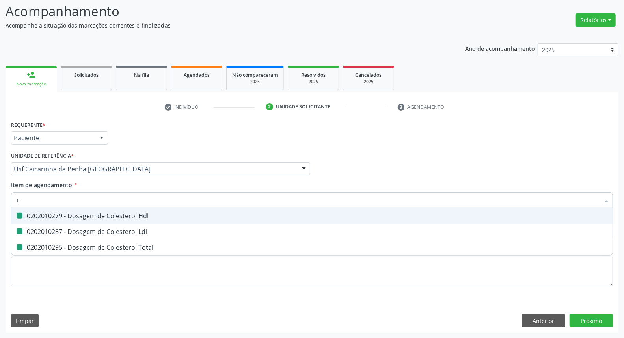
checkbox Total "false"
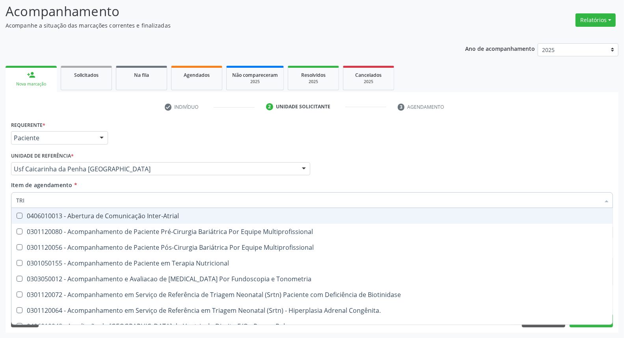
type input "TRIG"
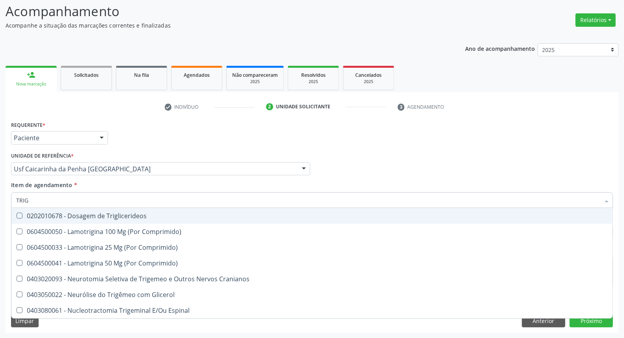
drag, startPoint x: 32, startPoint y: 218, endPoint x: 34, endPoint y: 210, distance: 8.6
click at [32, 218] on div "0202010678 - Dosagem de Triglicerideos" at bounding box center [312, 216] width 592 height 6
checkbox Triglicerideos "true"
drag, startPoint x: 44, startPoint y: 202, endPoint x: 0, endPoint y: 194, distance: 44.6
click at [0, 194] on div "Acompanhamento Acompanhe a situação das marcações correntes e finalizadas Relat…" at bounding box center [312, 164] width 624 height 347
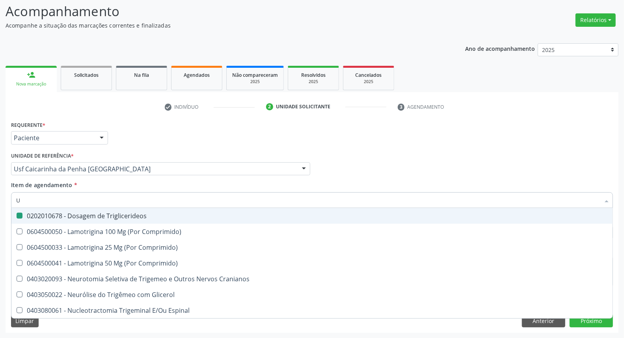
type input "UR"
checkbox Triglicerideos "false"
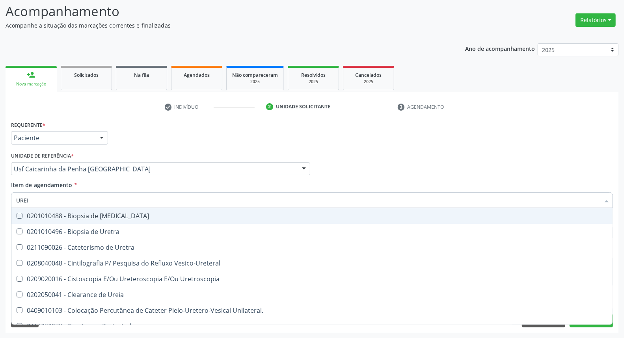
type input "UREIA"
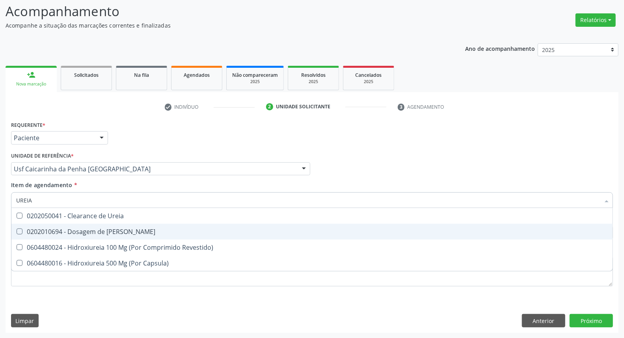
click at [24, 229] on div "0202010694 - Dosagem de [PERSON_NAME]" at bounding box center [312, 232] width 592 height 6
checkbox Ureia "true"
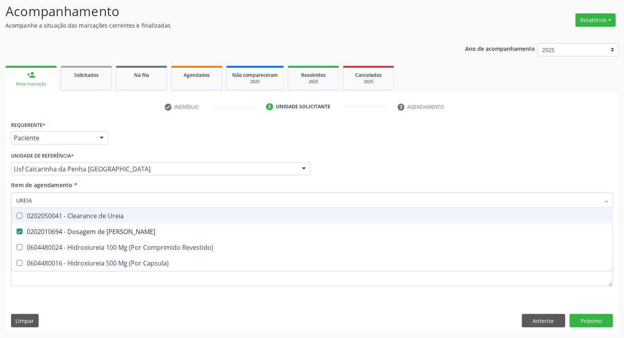
drag, startPoint x: 45, startPoint y: 200, endPoint x: 0, endPoint y: 186, distance: 46.7
click at [0, 186] on div "Acompanhamento Acompanhe a situação das marcações correntes e finalizadas Relat…" at bounding box center [312, 164] width 624 height 347
type input "C"
checkbox Ureia "false"
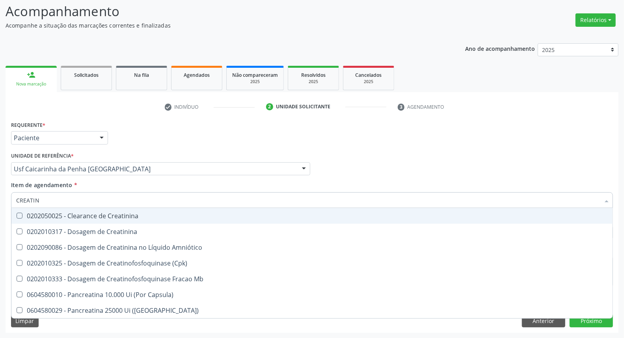
type input "CREATINI"
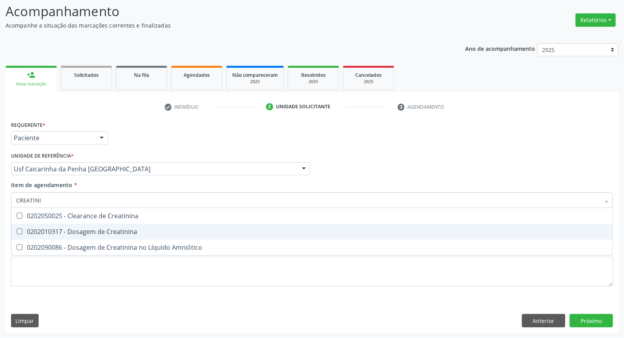
click at [48, 230] on div "0202010317 - Dosagem de Creatinina" at bounding box center [312, 232] width 592 height 6
checkbox Creatinina "true"
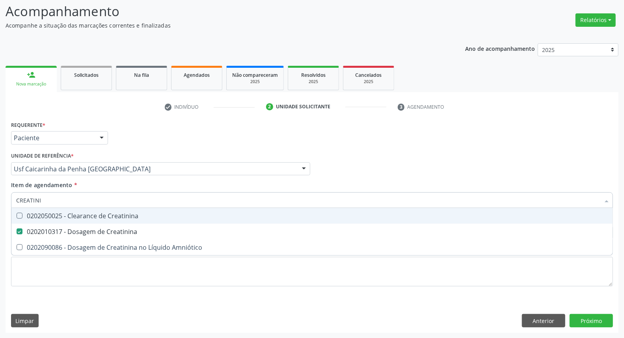
drag, startPoint x: 51, startPoint y: 203, endPoint x: 0, endPoint y: 186, distance: 53.8
click at [0, 186] on div "Acompanhamento Acompanhe a situação das marcações correntes e finalizadas Relat…" at bounding box center [312, 164] width 624 height 347
type input "T4"
checkbox Creatinina "false"
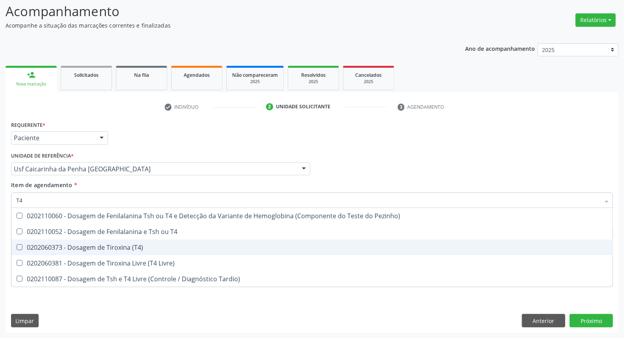
drag, startPoint x: 70, startPoint y: 246, endPoint x: 66, endPoint y: 220, distance: 25.9
click at [69, 245] on div "0202060373 - Dosagem de Tiroxina (T4)" at bounding box center [312, 247] width 592 height 6
checkbox \(T4\) "true"
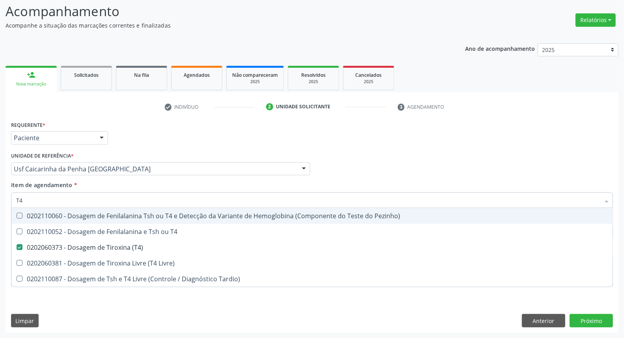
click at [65, 201] on input "T4" at bounding box center [308, 200] width 584 height 16
type input "[MEDICAL_DATA]"
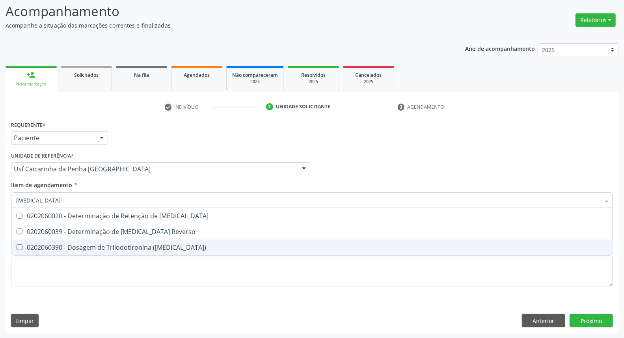
drag, startPoint x: 59, startPoint y: 246, endPoint x: 58, endPoint y: 239, distance: 7.7
click at [58, 242] on span "0202060390 - Dosagem de Triiodotironina ([MEDICAL_DATA])" at bounding box center [311, 248] width 601 height 16
checkbox \(T3\) "true"
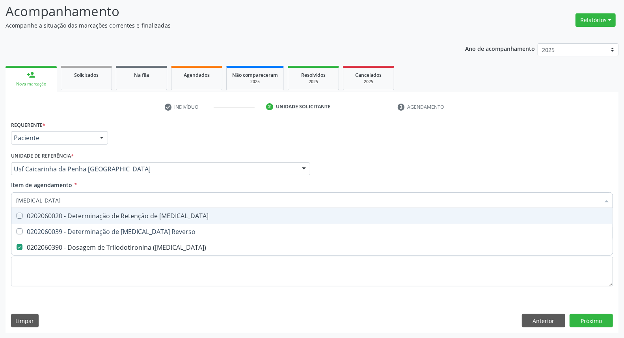
click at [58, 198] on input "[MEDICAL_DATA]" at bounding box center [308, 200] width 584 height 16
type input "TS"
checkbox \(T3\) "false"
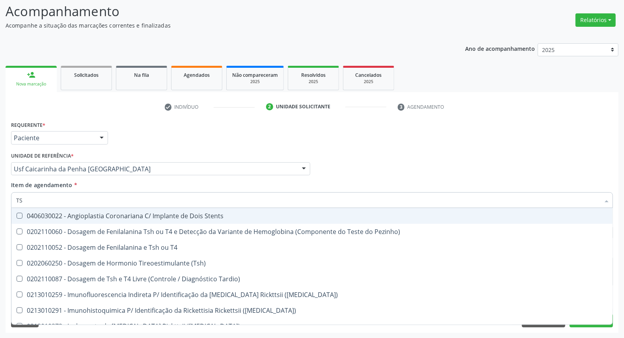
type input "TSH"
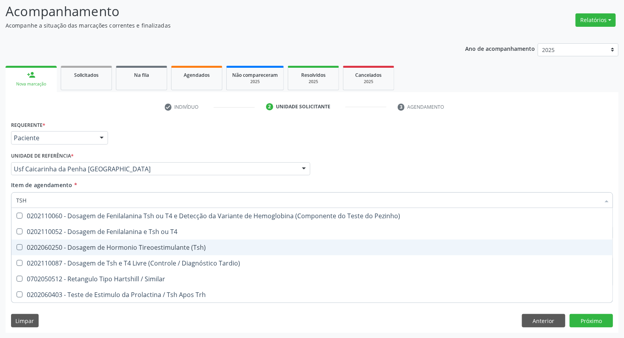
drag, startPoint x: 88, startPoint y: 248, endPoint x: 81, endPoint y: 218, distance: 30.6
click at [88, 246] on div "0202060250 - Dosagem de Hormonio Tireoestimulante (Tsh)" at bounding box center [312, 247] width 592 height 6
checkbox \(Tsh\) "true"
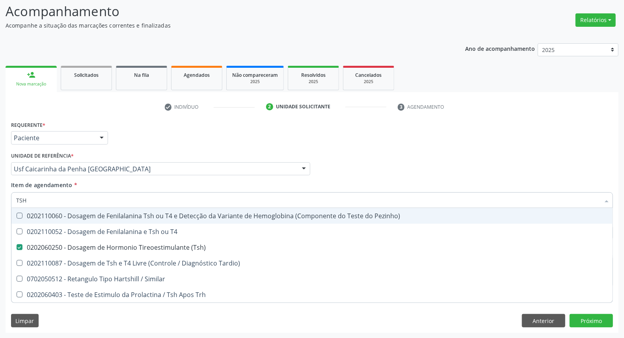
click at [82, 204] on input "TSH" at bounding box center [308, 200] width 584 height 16
type input "D"
checkbox \(Tsh\) "false"
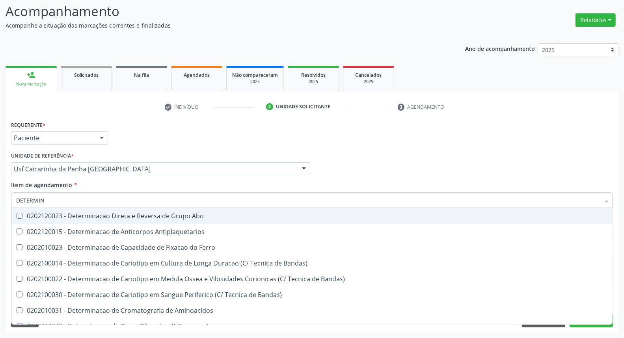
type input "DETERMINA"
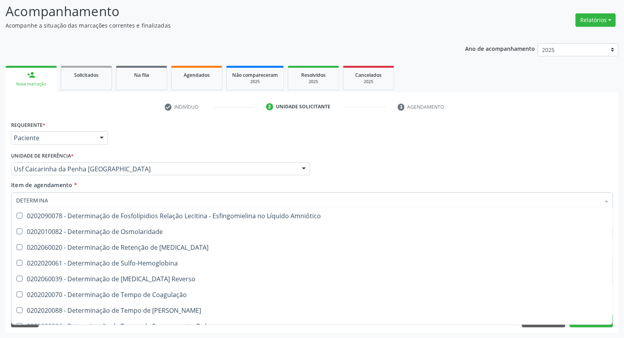
scroll to position [438, 0]
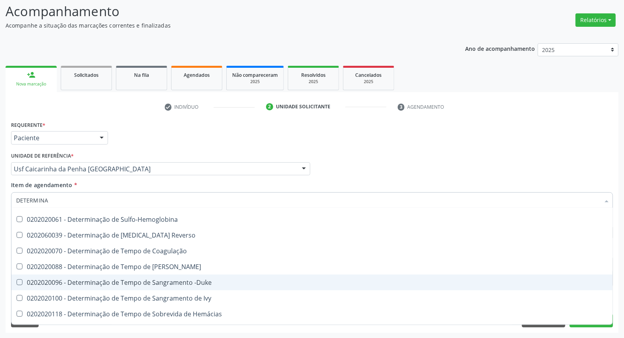
click at [231, 282] on div "0202020096 - Determinação de Tempo de Sangramento -Duke" at bounding box center [312, 282] width 592 height 6
checkbox -Duke "true"
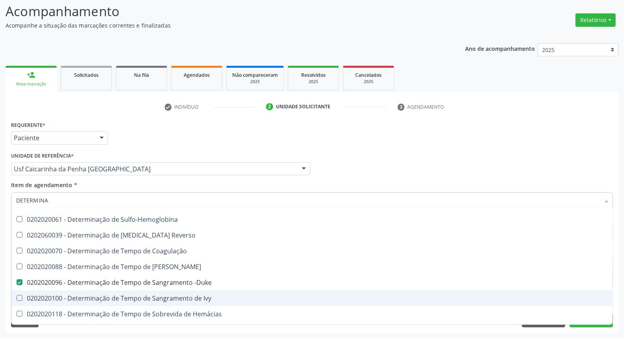
click at [228, 293] on span "0202020100 - Determinação de Tempo de Sangramento de Ivy" at bounding box center [311, 298] width 601 height 16
checkbox Ivy "true"
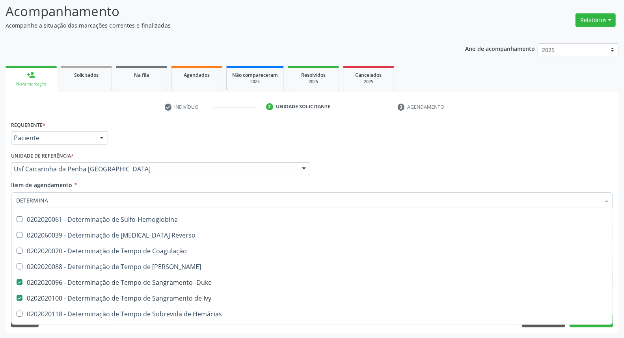
scroll to position [394, 0]
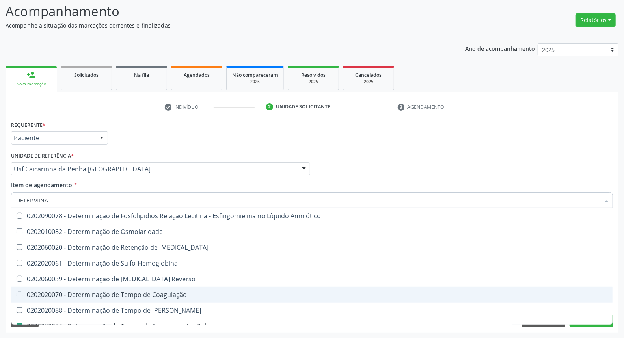
click at [210, 290] on span "0202020070 - Determinação de Tempo de Coagulação" at bounding box center [311, 295] width 601 height 16
checkbox Coagulação "true"
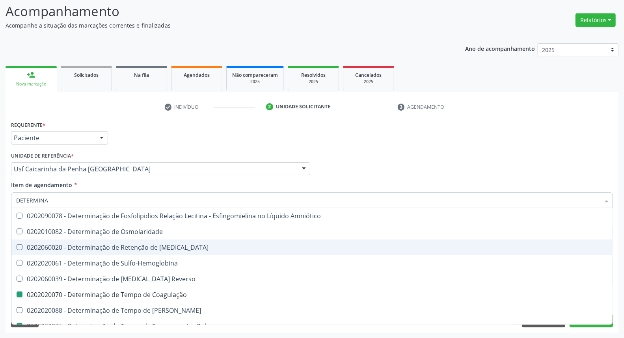
click at [445, 147] on div "Requerente * Paciente Médico(a) Enfermeiro(a) Paciente Nenhum resultado encontr…" at bounding box center [312, 134] width 606 height 31
checkbox Antiplaquetarios "true"
checkbox Ferro "true"
checkbox Bandas\) "true"
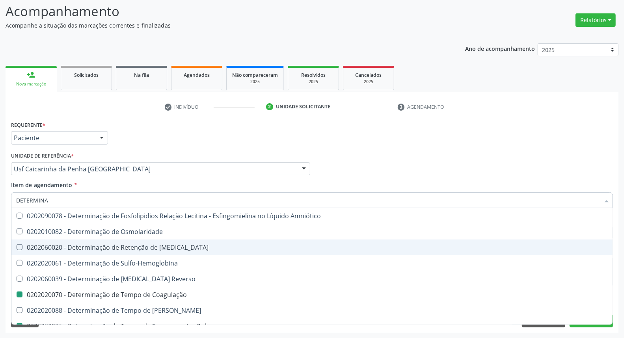
checkbox Bandas\) "true"
checkbox Aminoacidos "true"
checkbox Dosagens\) "true"
checkbox Glomerular "true"
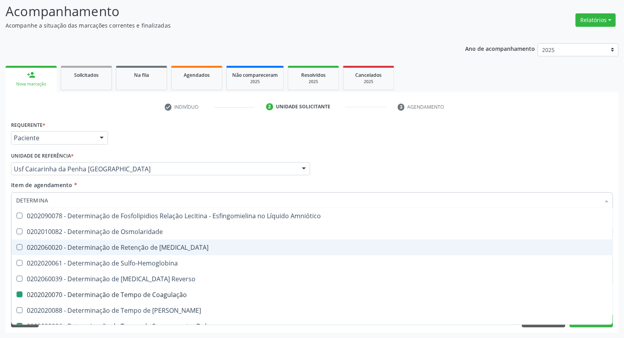
checkbox Renal "true"
checkbox Regional "true"
checkbox Osmolalidade "true"
checkbox Coagulação "false"
checkbox -Duke "false"
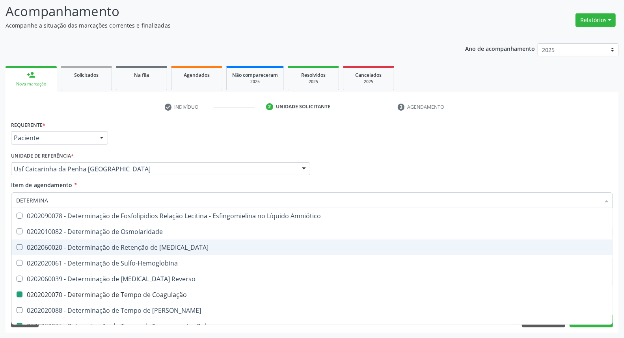
checkbox Ivy "false"
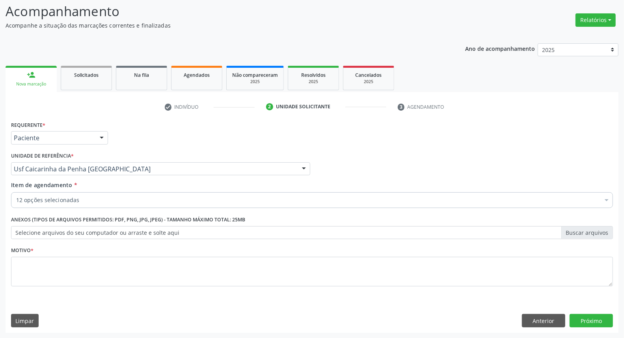
scroll to position [0, 0]
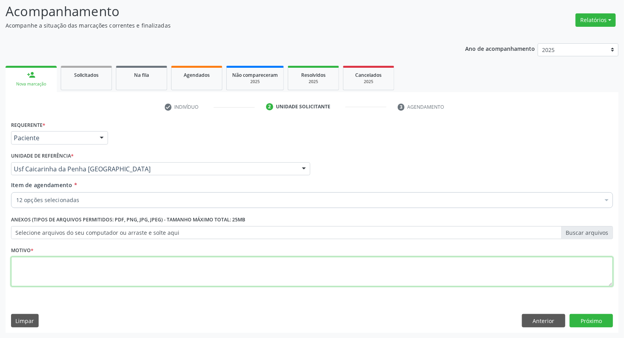
click at [287, 274] on textarea at bounding box center [312, 272] width 602 height 30
type textarea "*"
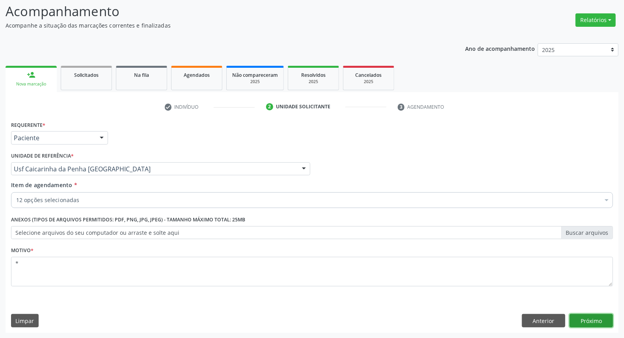
click at [596, 324] on button "Próximo" at bounding box center [591, 320] width 43 height 13
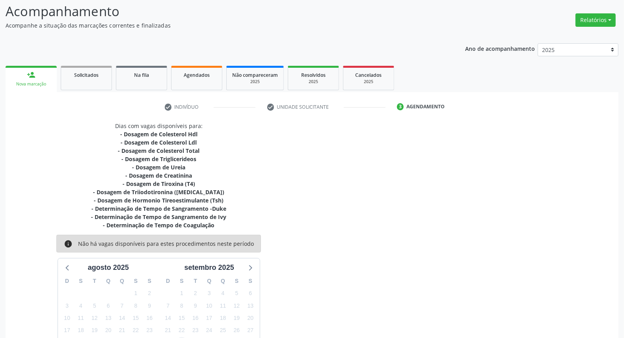
scroll to position [119, 0]
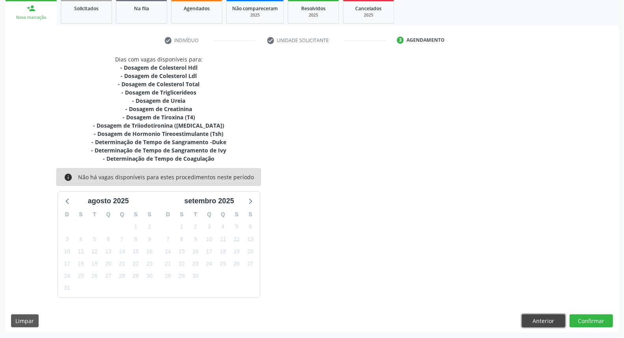
click at [541, 322] on button "Anterior" at bounding box center [543, 321] width 43 height 13
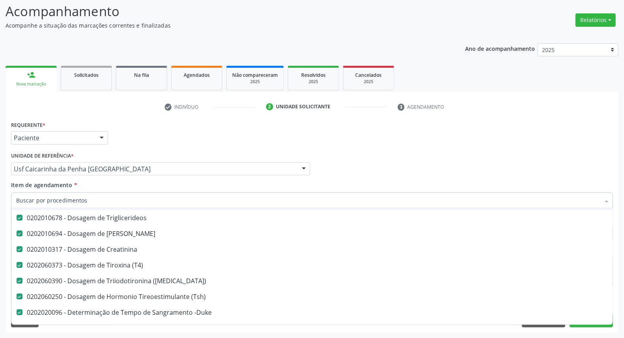
scroll to position [131, 0]
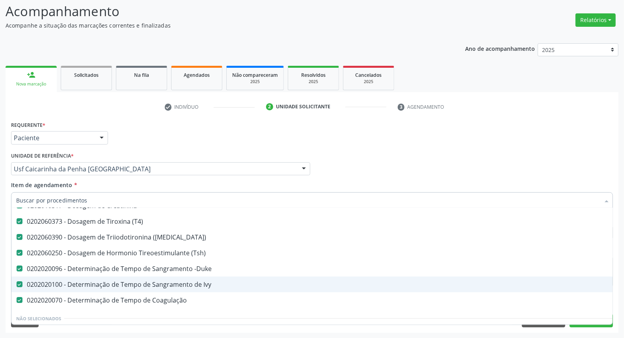
click at [138, 289] on span "0202020100 - Determinação de Tempo de Sangramento de Ivy" at bounding box center [322, 285] width 623 height 16
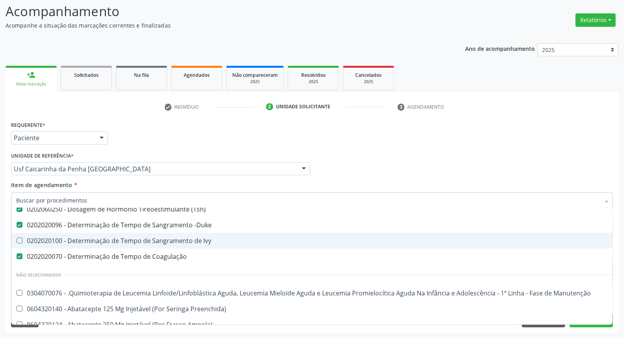
scroll to position [219, 0]
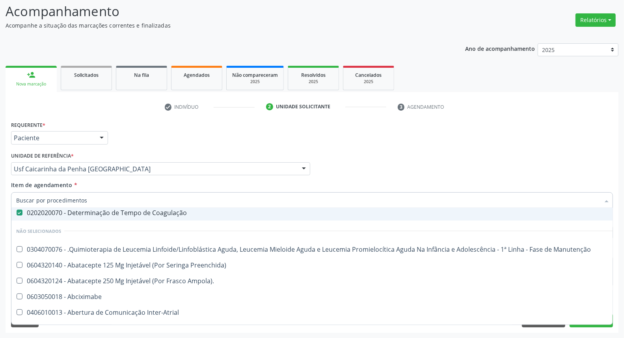
drag, startPoint x: 363, startPoint y: 170, endPoint x: 261, endPoint y: 192, distance: 104.0
click at [358, 171] on div "Médico Solicitante Por favor, selecione a Unidade de Atendimento primeiro Nenhu…" at bounding box center [312, 165] width 606 height 31
checkbox Ivy "true"
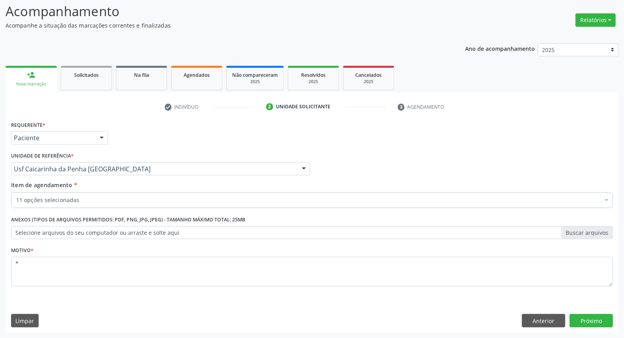
scroll to position [104, 0]
click at [136, 204] on div "11 opções selecionadas" at bounding box center [312, 200] width 602 height 16
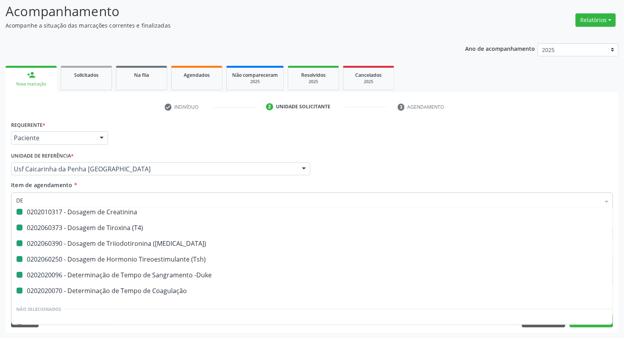
type input "DET"
checkbox Triglicerideos "false"
checkbox Ureia "false"
checkbox Creatinina "false"
checkbox \(T4\) "false"
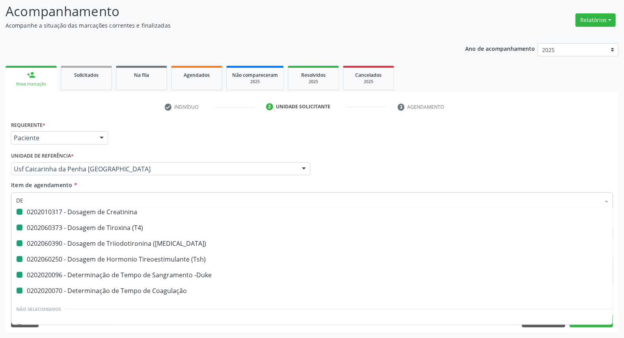
checkbox \(T3\) "false"
checkbox \(Tsh\) "false"
checkbox -Duke "false"
checkbox Coagulação "false"
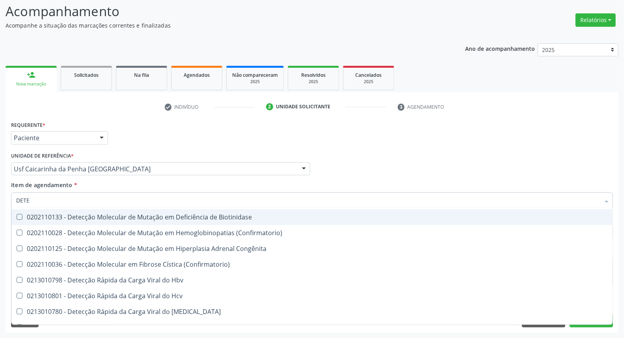
type input "DETER"
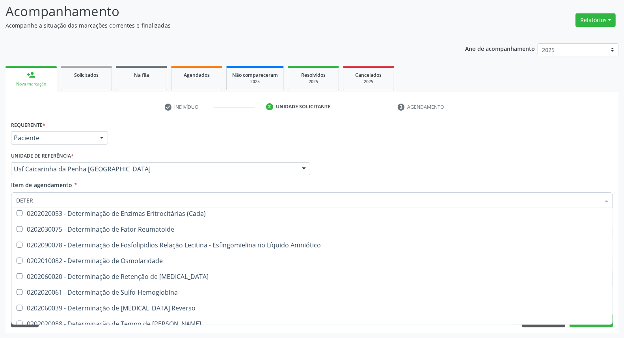
scroll to position [570, 0]
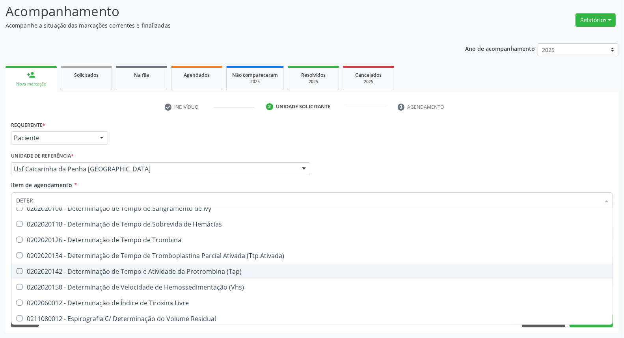
click at [145, 268] on div "0202020142 - Determinação de Tempo e Atividade da Protrombina (Tap)" at bounding box center [312, 271] width 592 height 6
checkbox \(Tap\) "true"
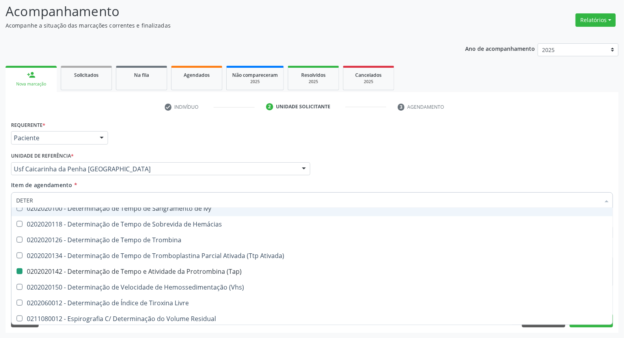
click at [584, 179] on div "Médico Solicitante Por favor, selecione a Unidade de Atendimento primeiro Nenhu…" at bounding box center [312, 165] width 606 height 31
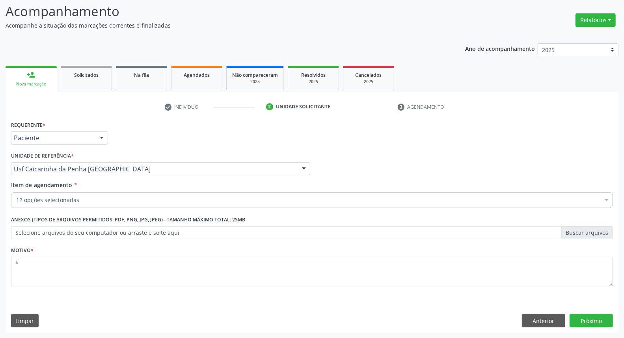
scroll to position [0, 0]
click at [593, 322] on button "Próximo" at bounding box center [591, 320] width 43 height 13
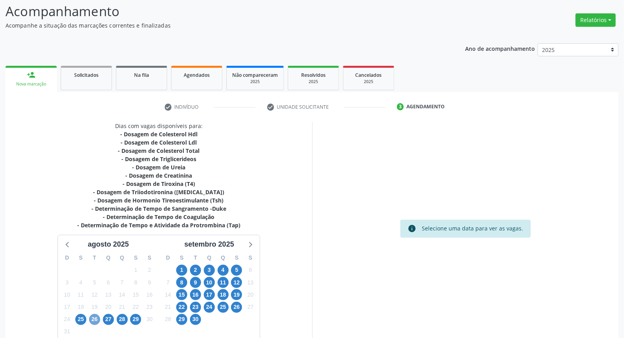
click at [97, 319] on span "26" at bounding box center [94, 319] width 11 height 11
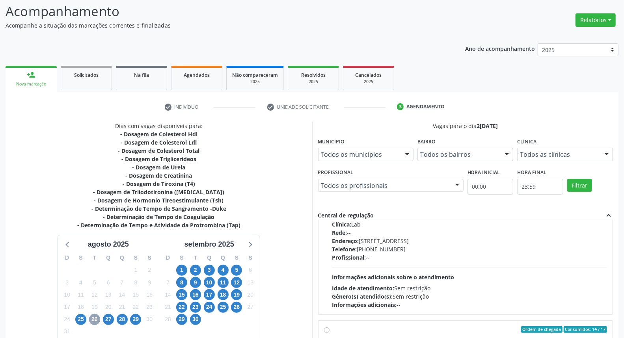
scroll to position [262, 0]
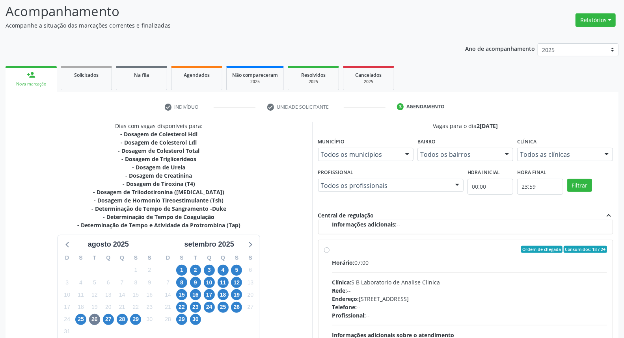
drag, startPoint x: 328, startPoint y: 251, endPoint x: 403, endPoint y: 202, distance: 89.8
click at [332, 250] on label "Ordem de chegada Consumidos: 18 / 24 Horário: 07:00 Clínica: S B Laboratorio de…" at bounding box center [469, 306] width 275 height 121
click at [328, 250] on input "Ordem de chegada Consumidos: 18 / 24 Horário: 07:00 Clínica: S B Laboratorio de…" at bounding box center [327, 249] width 6 height 7
radio input "true"
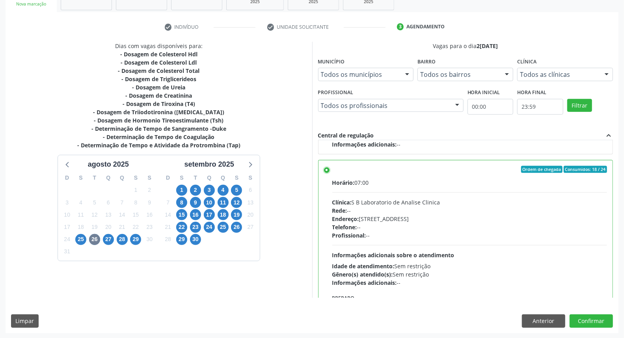
scroll to position [306, 0]
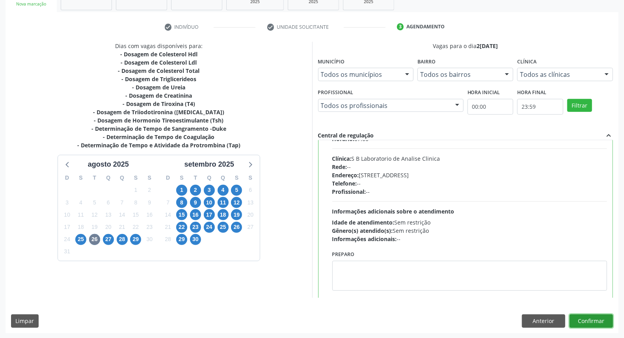
click at [590, 319] on button "Confirmar" at bounding box center [591, 321] width 43 height 13
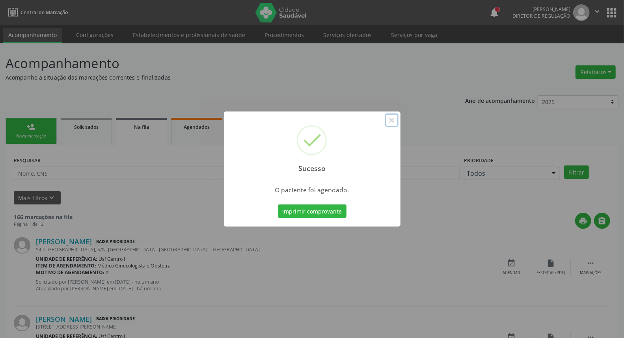
click at [392, 121] on button "×" at bounding box center [391, 120] width 13 height 13
